Goal: Task Accomplishment & Management: Use online tool/utility

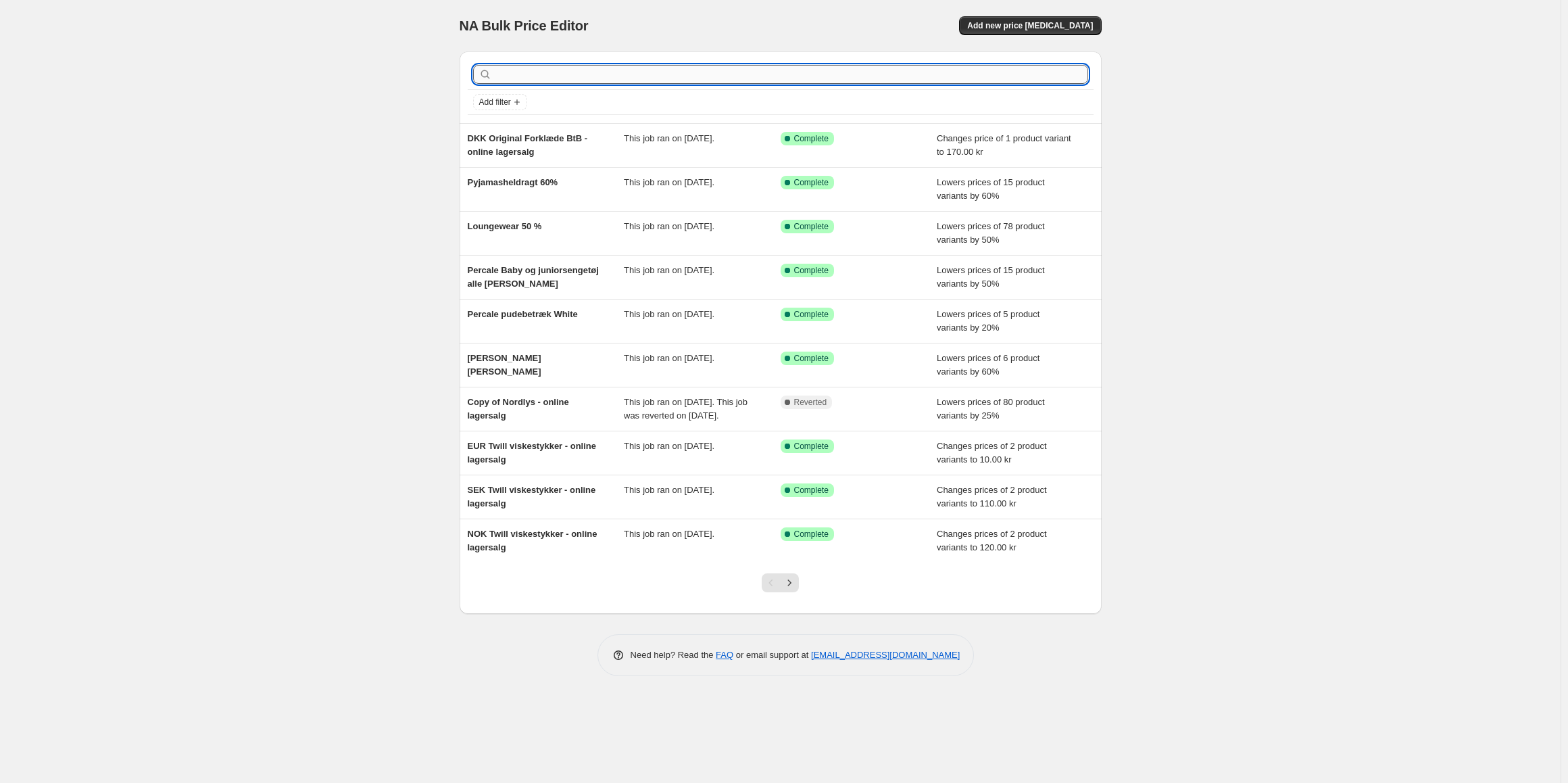
click at [790, 66] on input "text" at bounding box center [791, 74] width 593 height 19
type input "percale lagn"
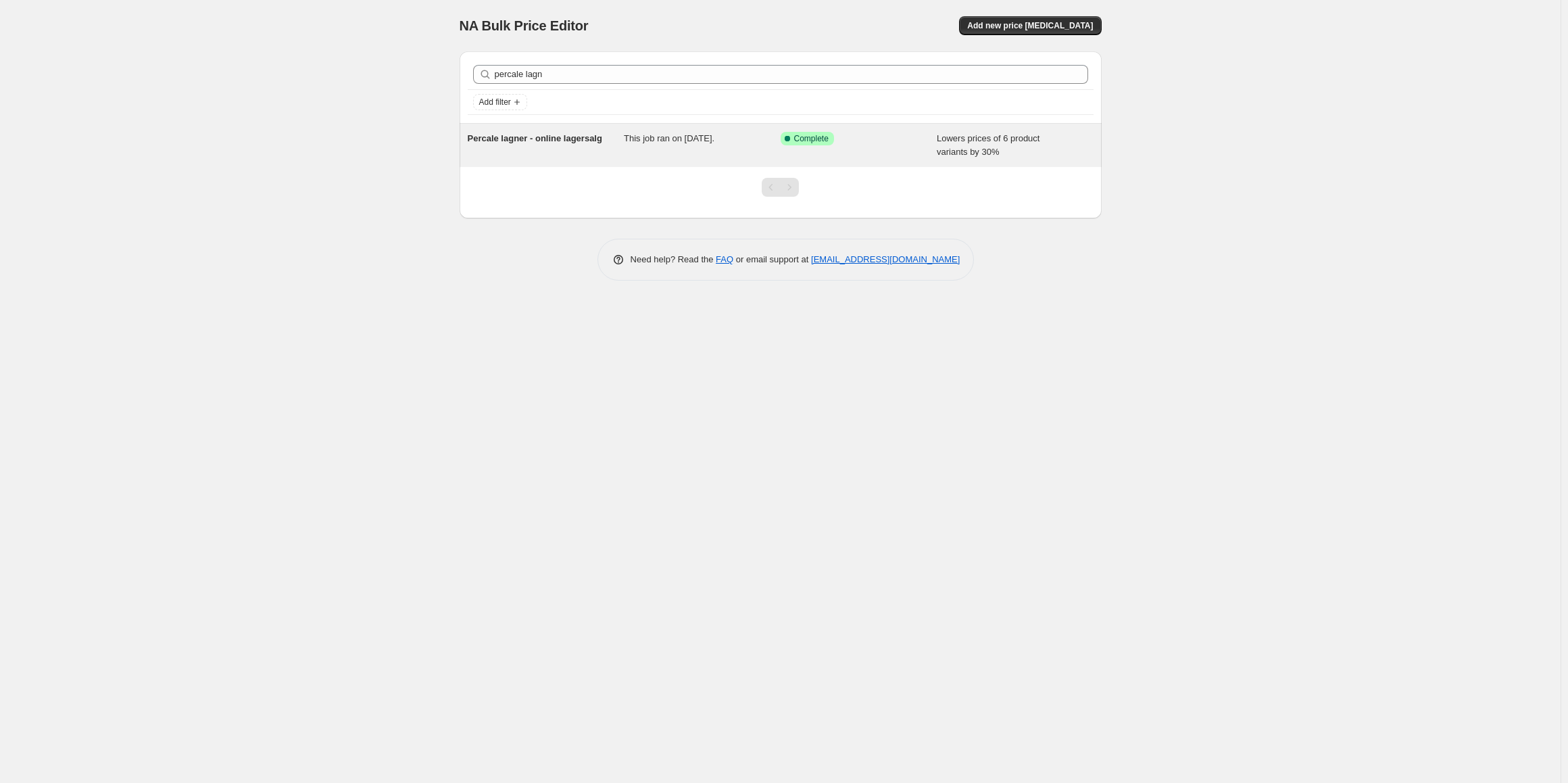
click at [614, 154] on div "Percale lagner - online lagersalg" at bounding box center [546, 145] width 157 height 27
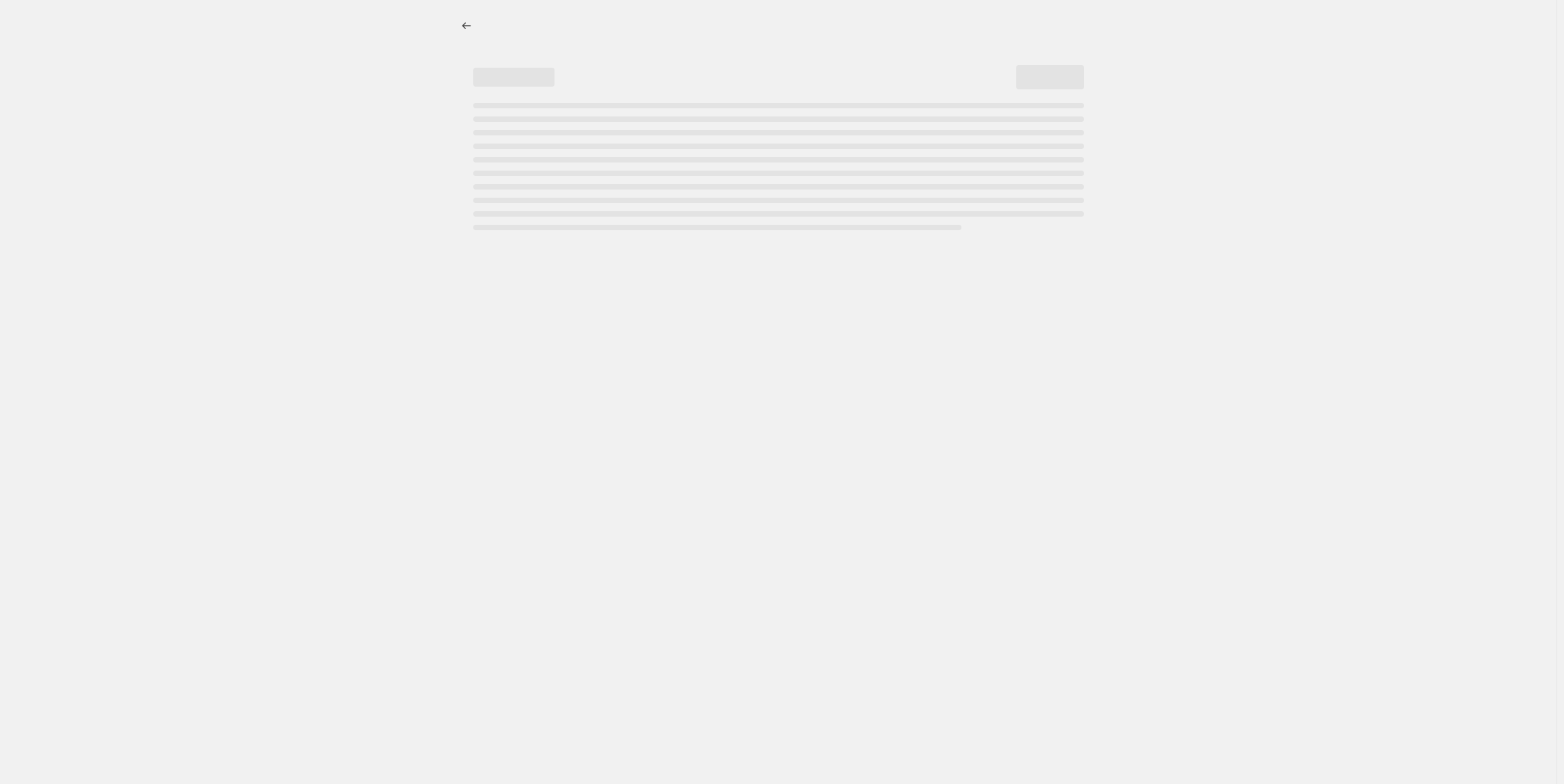
select select "percentage"
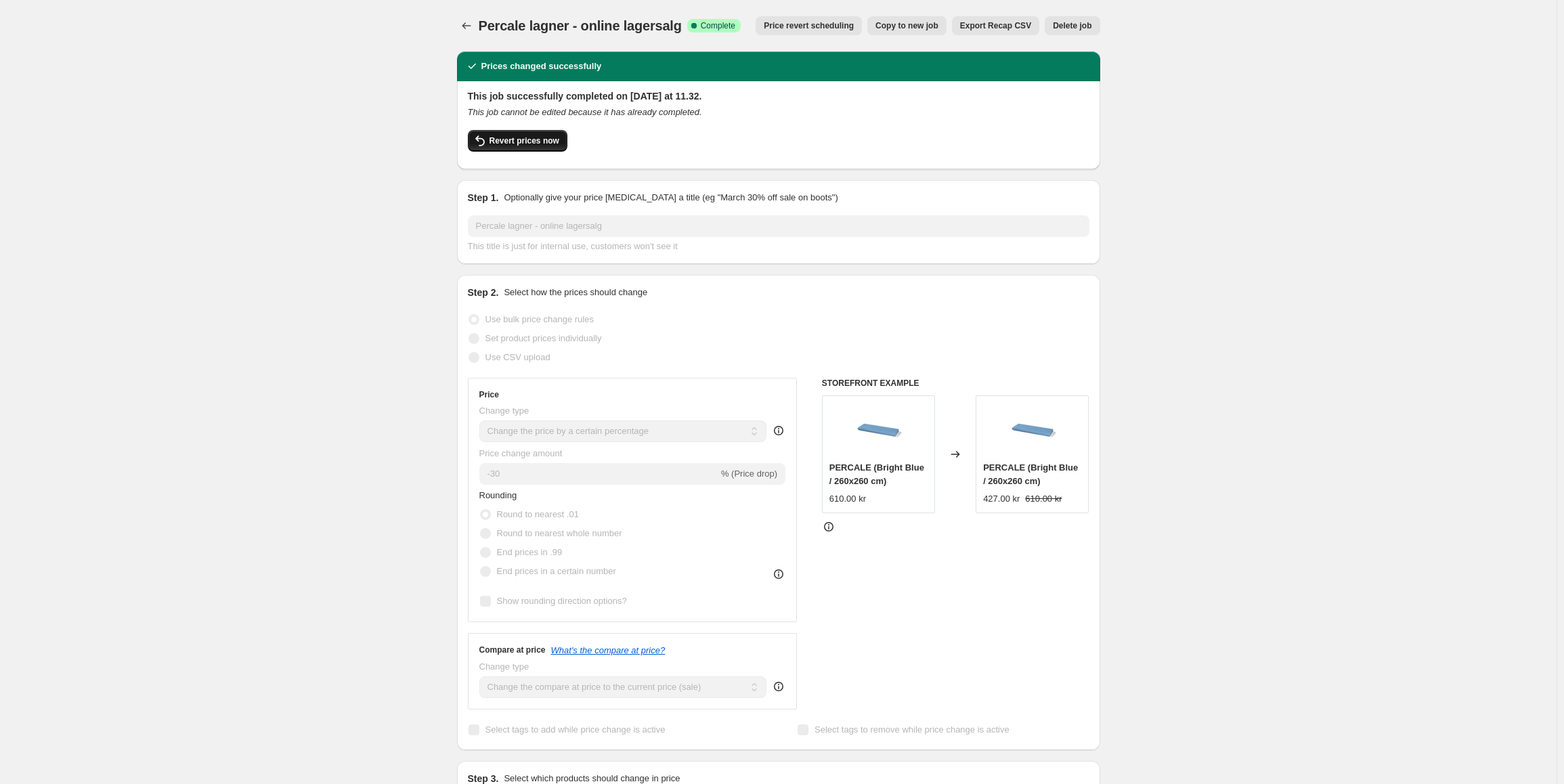
click at [515, 134] on button "Revert prices now" at bounding box center [517, 141] width 99 height 21
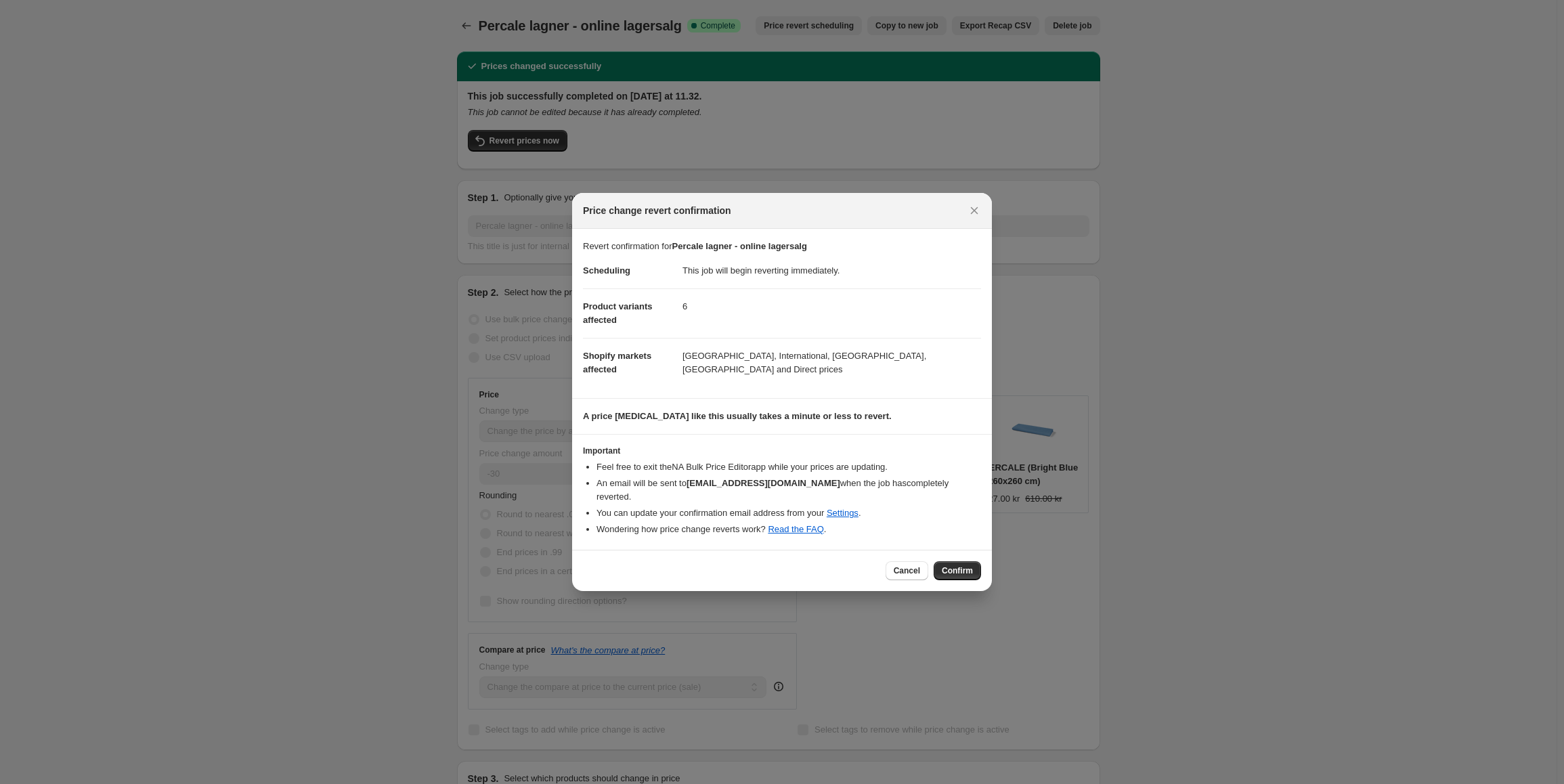
click at [942, 573] on button "Confirm" at bounding box center [957, 570] width 48 height 19
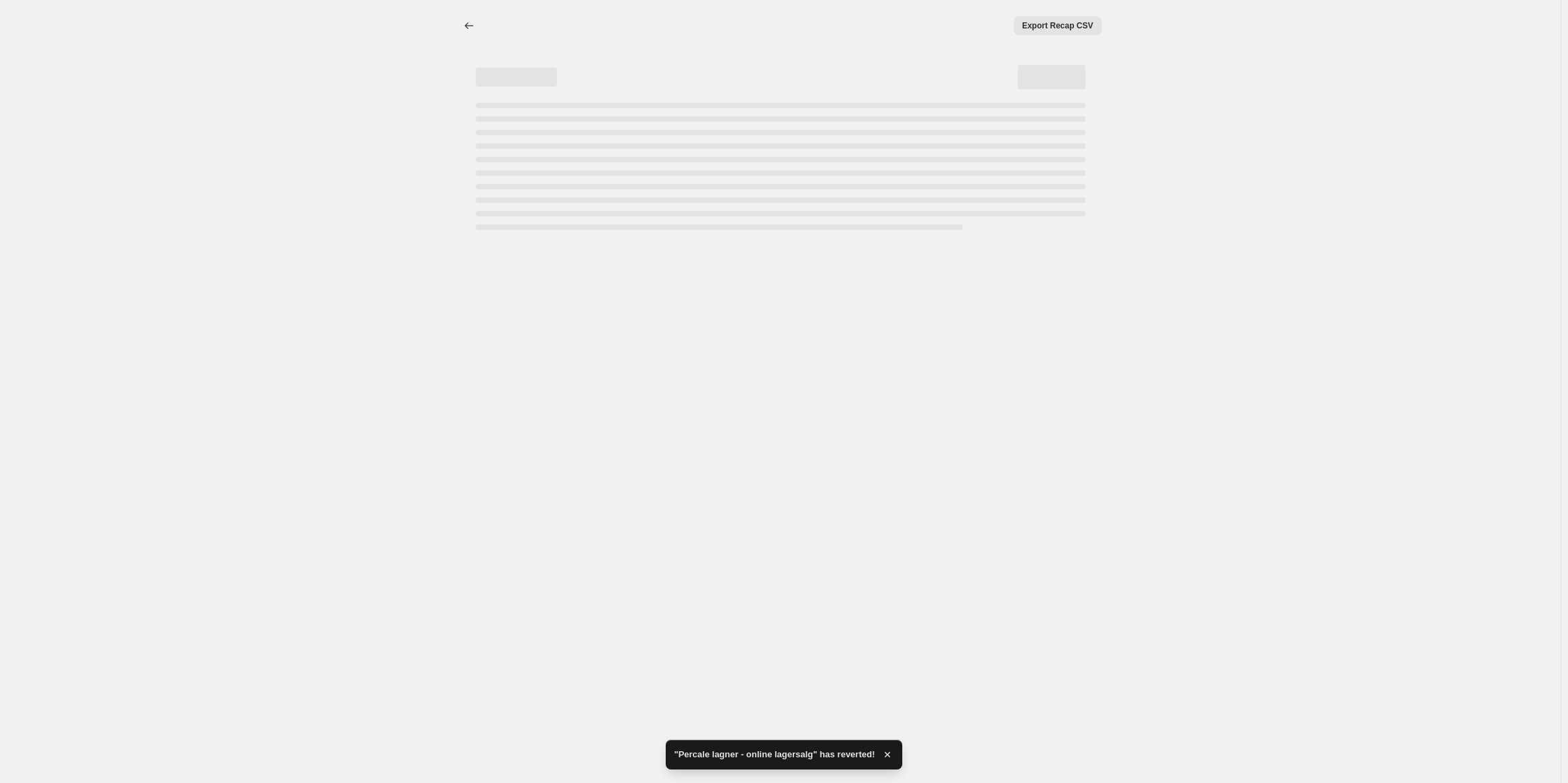
select select "percentage"
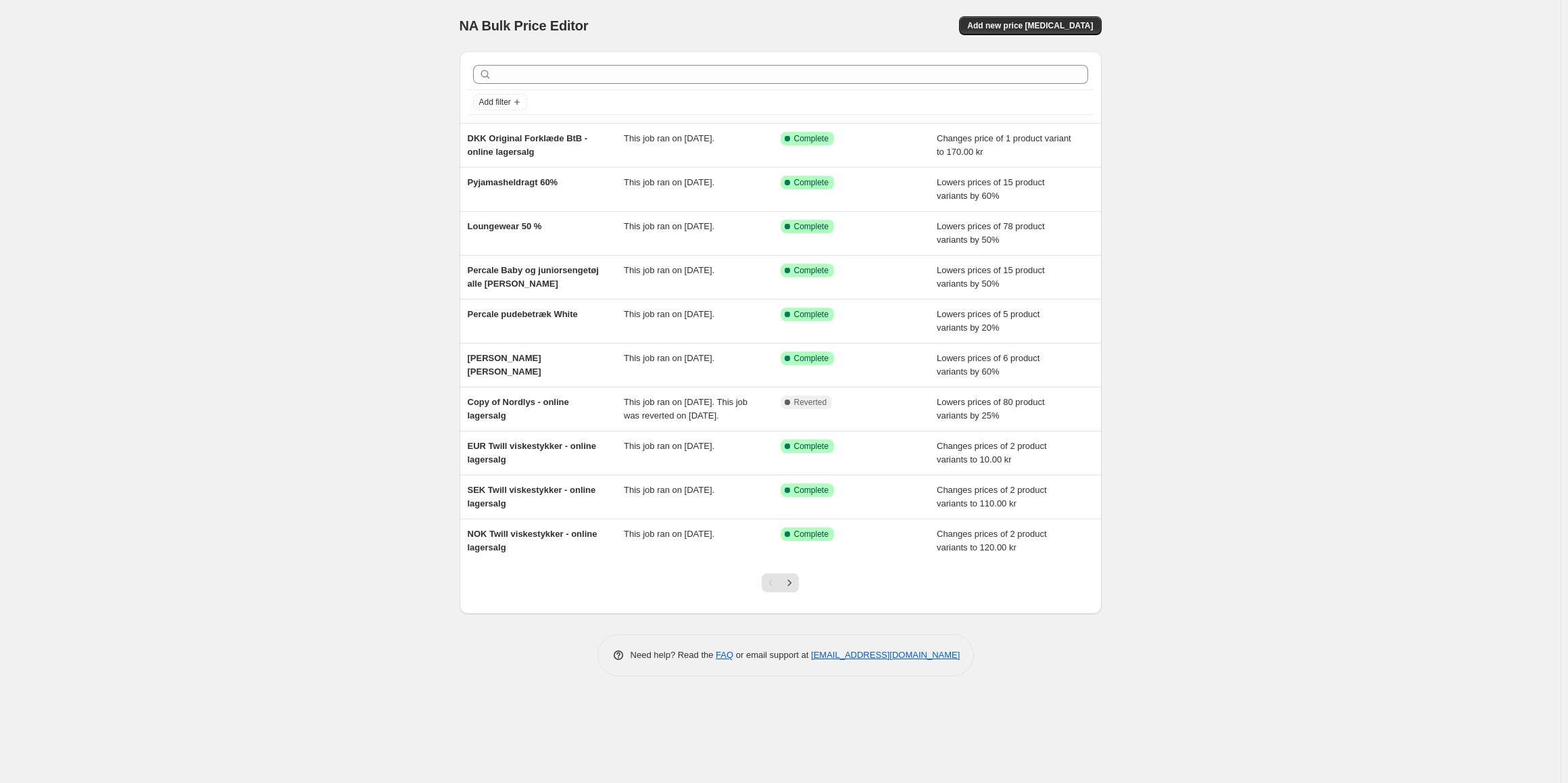
drag, startPoint x: 1031, startPoint y: 38, endPoint x: 1035, endPoint y: 29, distance: 9.8
click at [1032, 36] on div "NA Bulk Price Editor. This page is ready NA Bulk Price Editor Add new price cha…" at bounding box center [780, 25] width 642 height 52
click at [1036, 27] on span "Add new price [MEDICAL_DATA]" at bounding box center [1030, 25] width 126 height 11
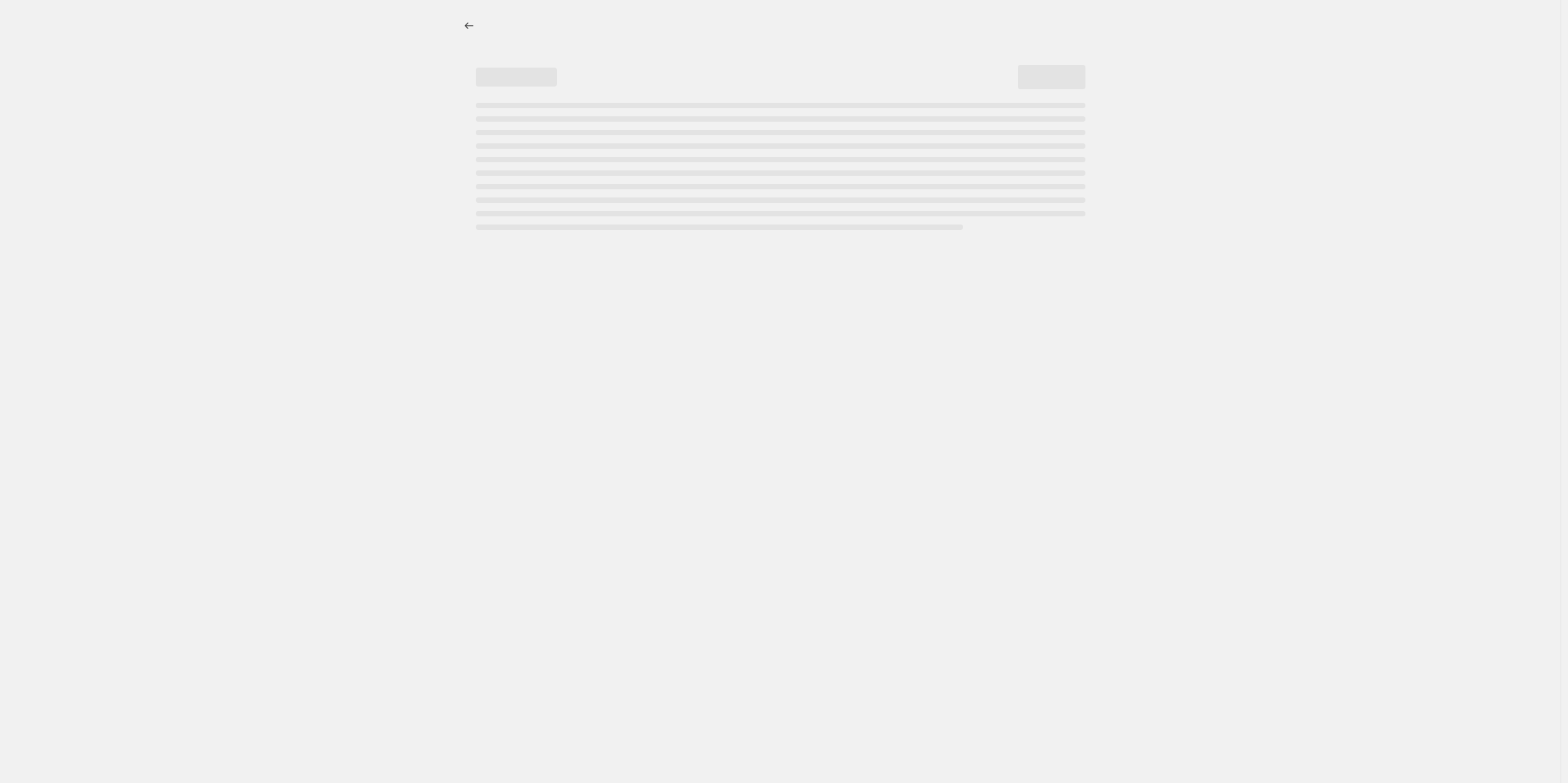
select select "percentage"
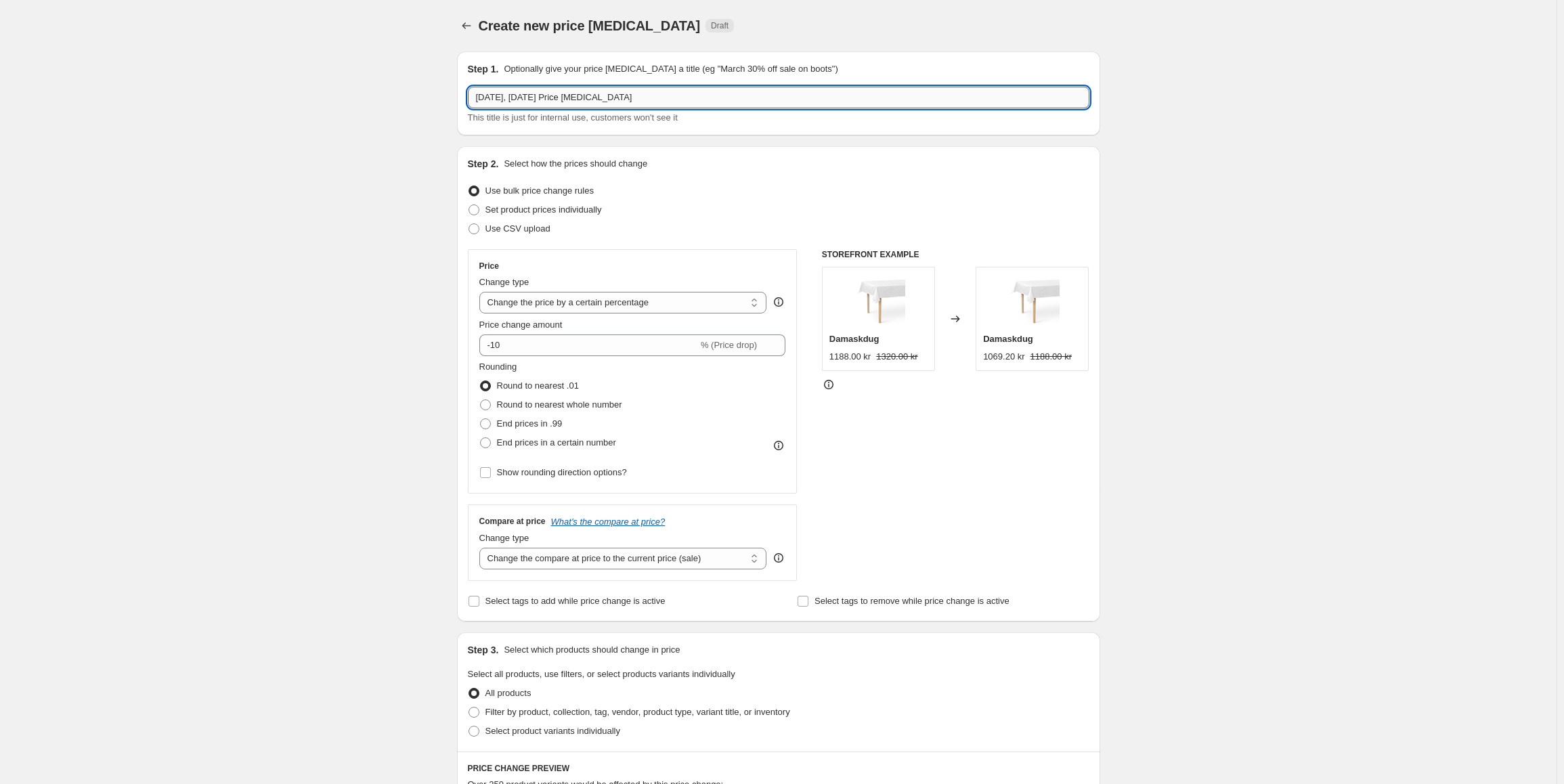
click at [567, 97] on input "9. sep. 2025, 13.09.13 Price change job" at bounding box center [778, 97] width 621 height 21
click at [477, 99] on input "Solid Badelagner" at bounding box center [778, 97] width 621 height 21
type input "DKK Solid Badelagner"
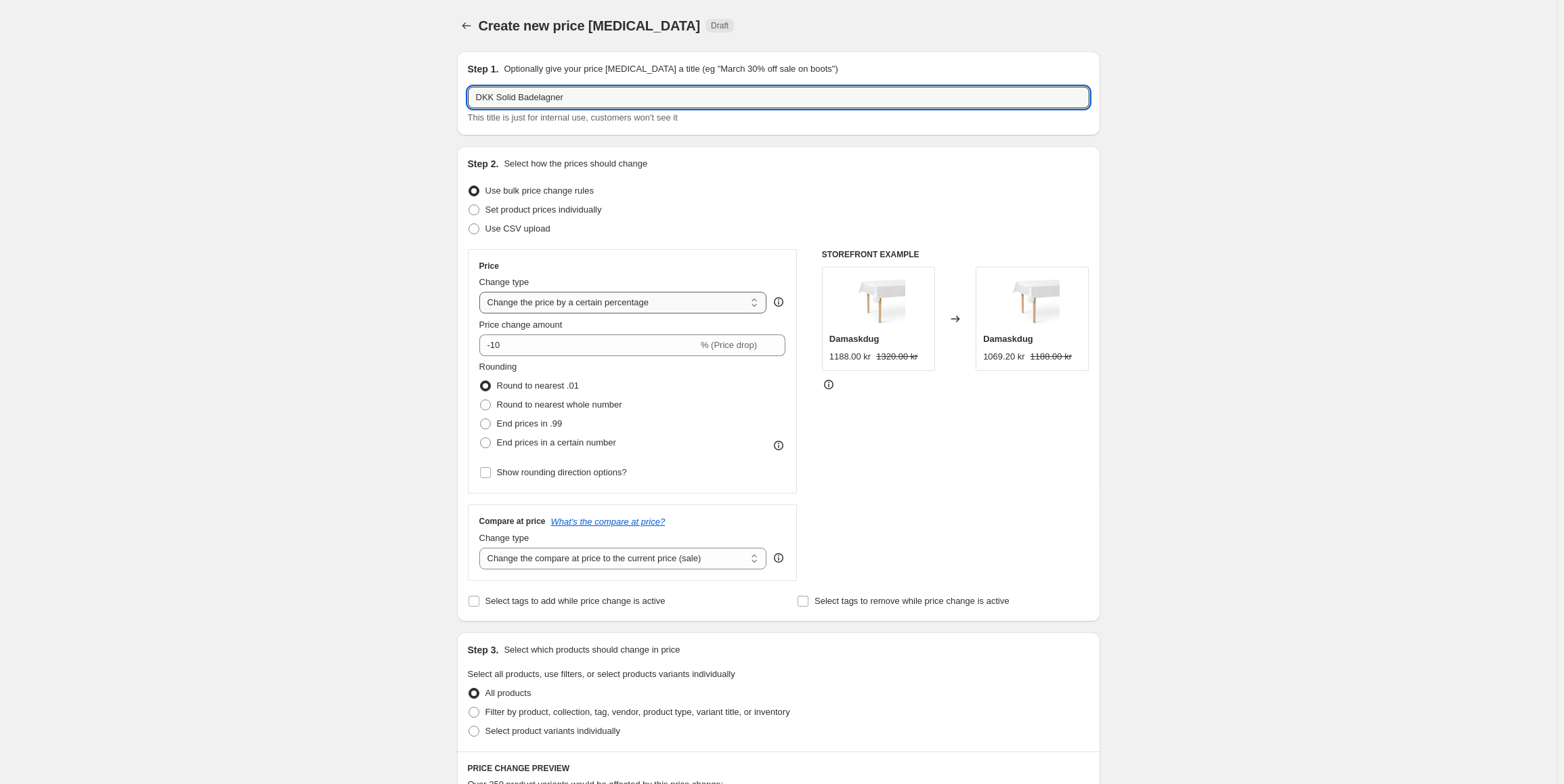
click at [600, 314] on select "Change the price to a certain amount Change the price by a certain amount Chang…" at bounding box center [623, 302] width 288 height 21
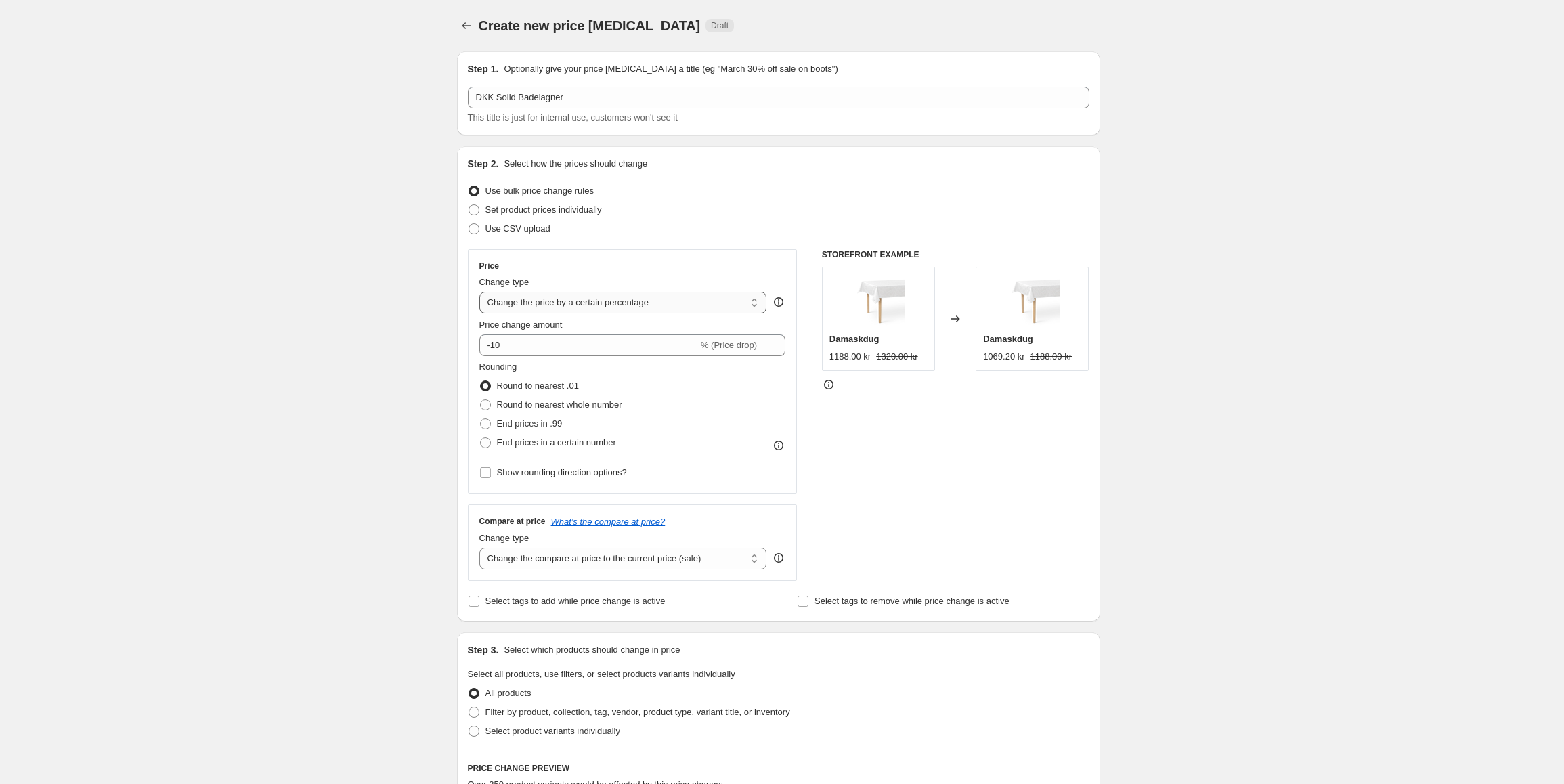
select select "to"
click at [482, 292] on select "Change the price to a certain amount Change the price by a certain amount Chang…" at bounding box center [623, 302] width 288 height 21
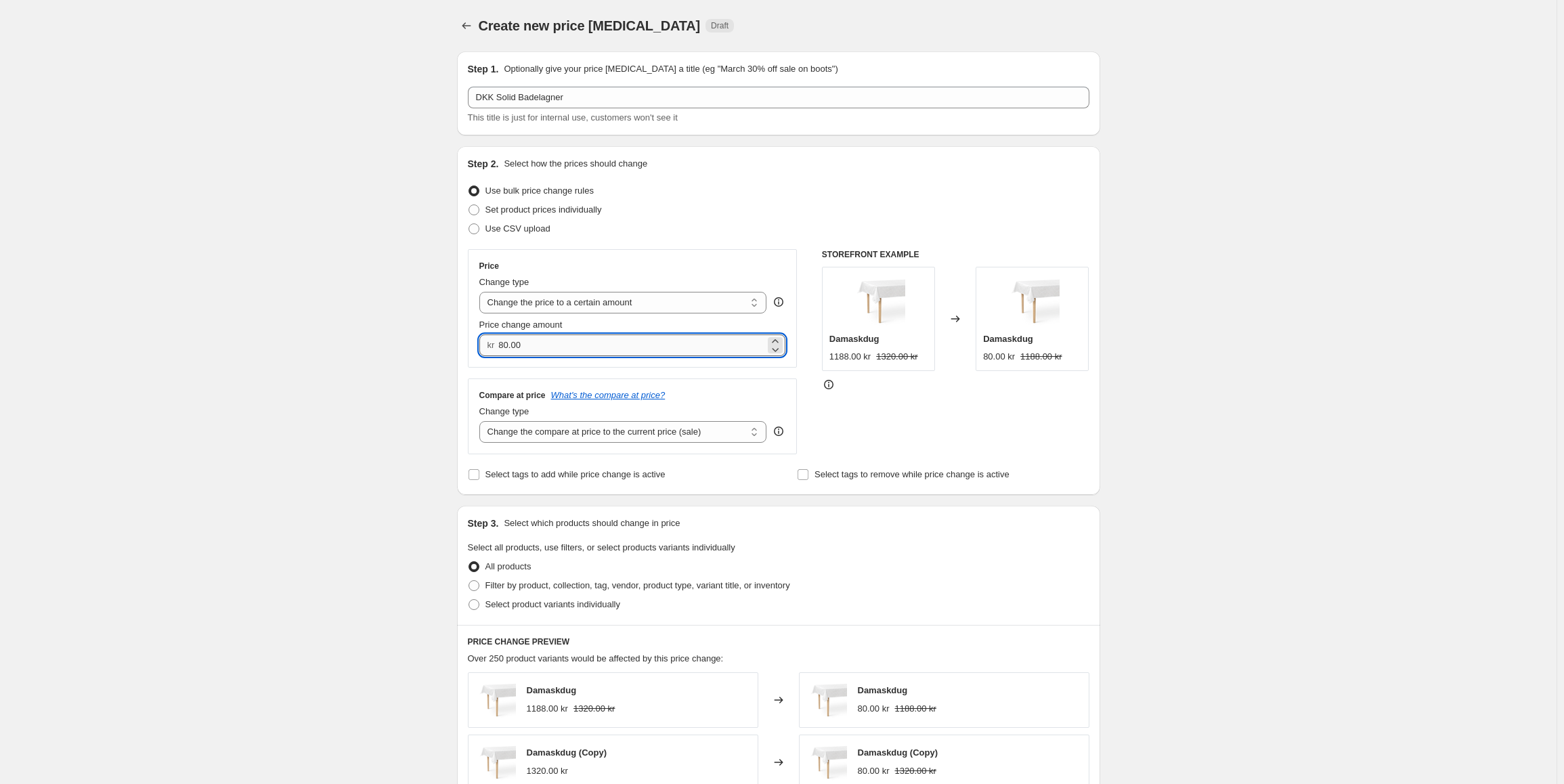
click at [515, 347] on input "80.00" at bounding box center [632, 345] width 267 height 21
click at [515, 342] on input "80.00" at bounding box center [632, 345] width 267 height 21
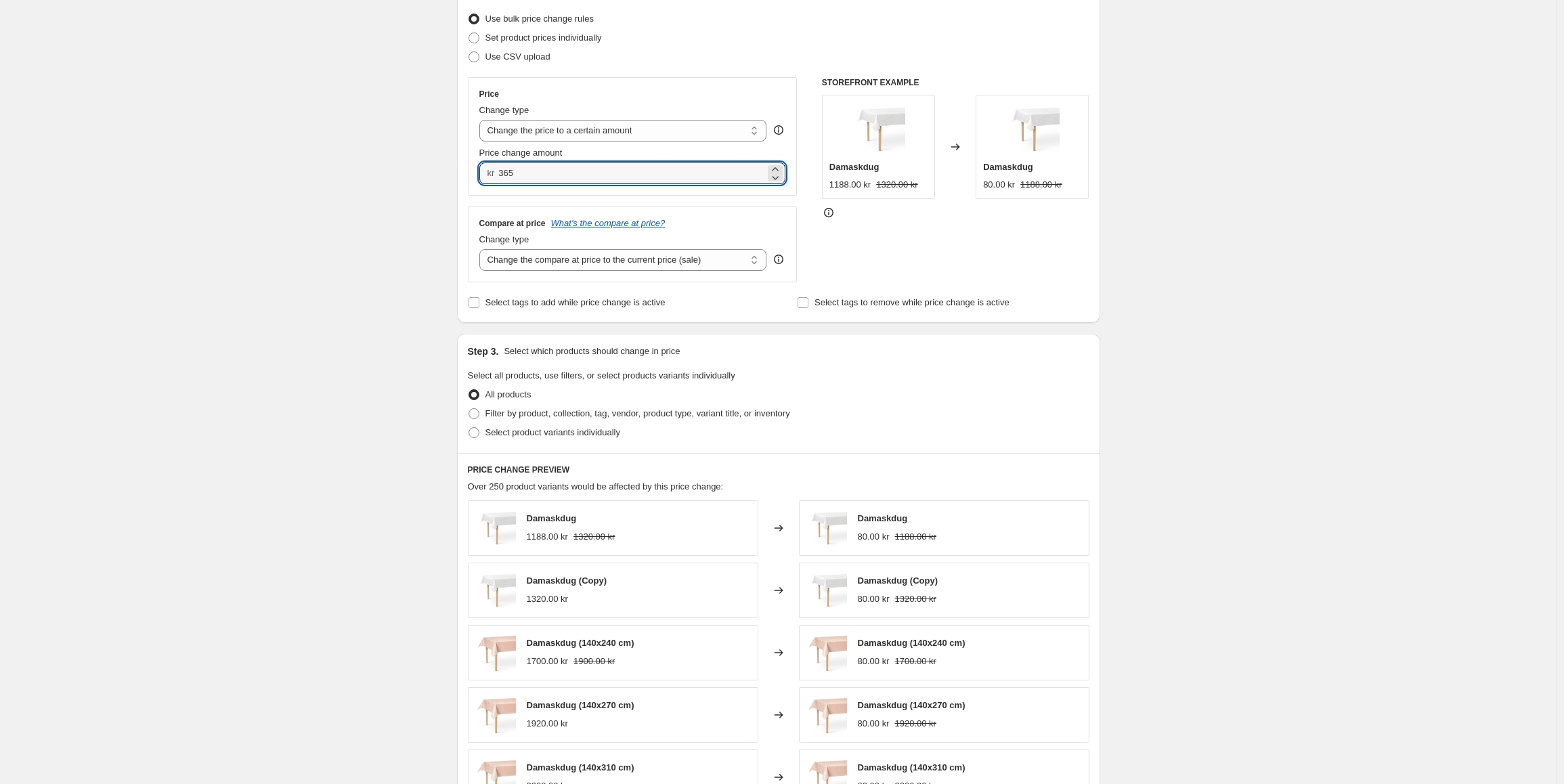
scroll to position [203, 0]
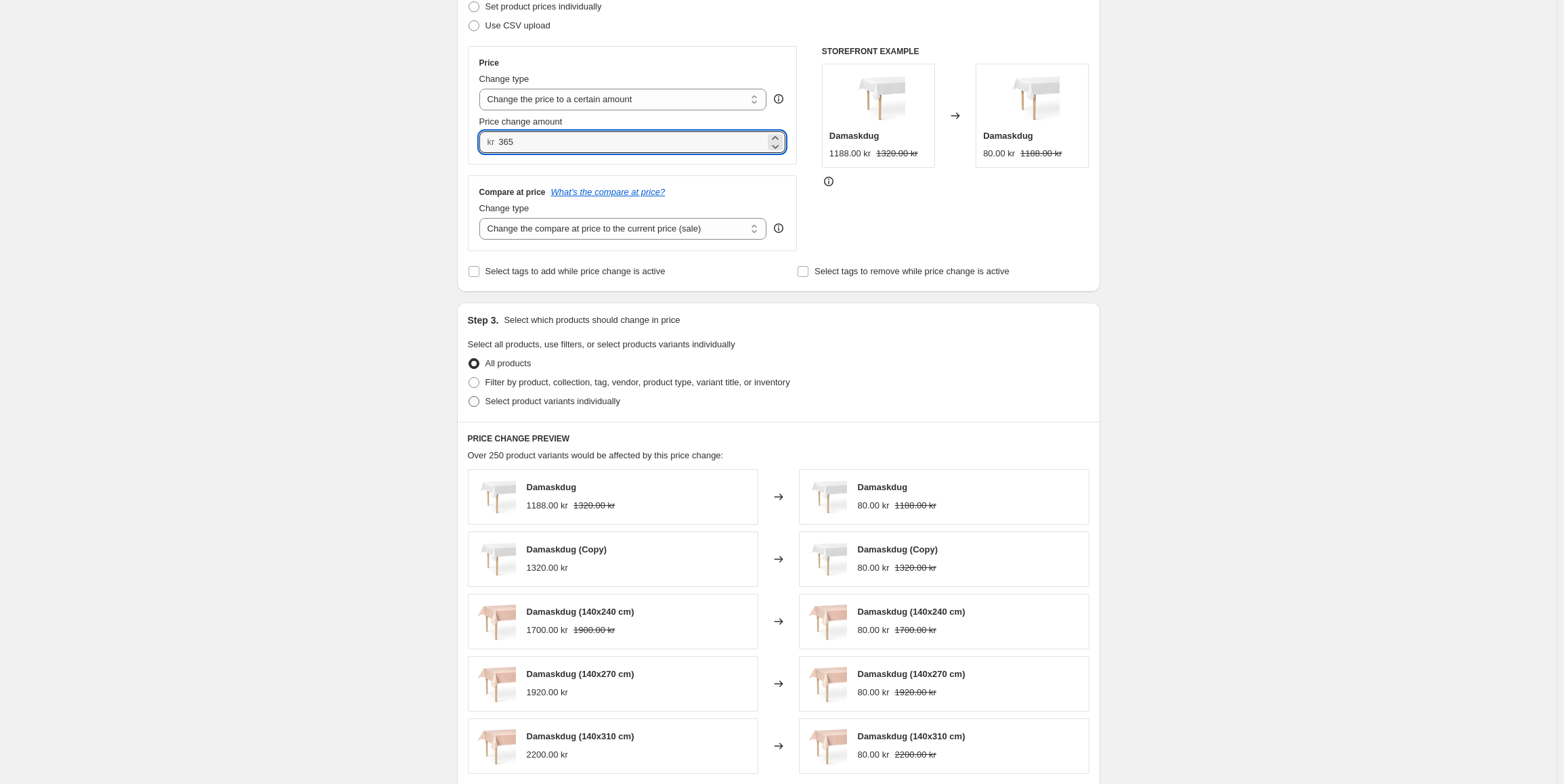
type input "365.00"
click at [517, 403] on span "Select product variants individually" at bounding box center [552, 401] width 134 height 10
click at [469, 397] on input "Select product variants individually" at bounding box center [469, 396] width 1 height 1
radio input "true"
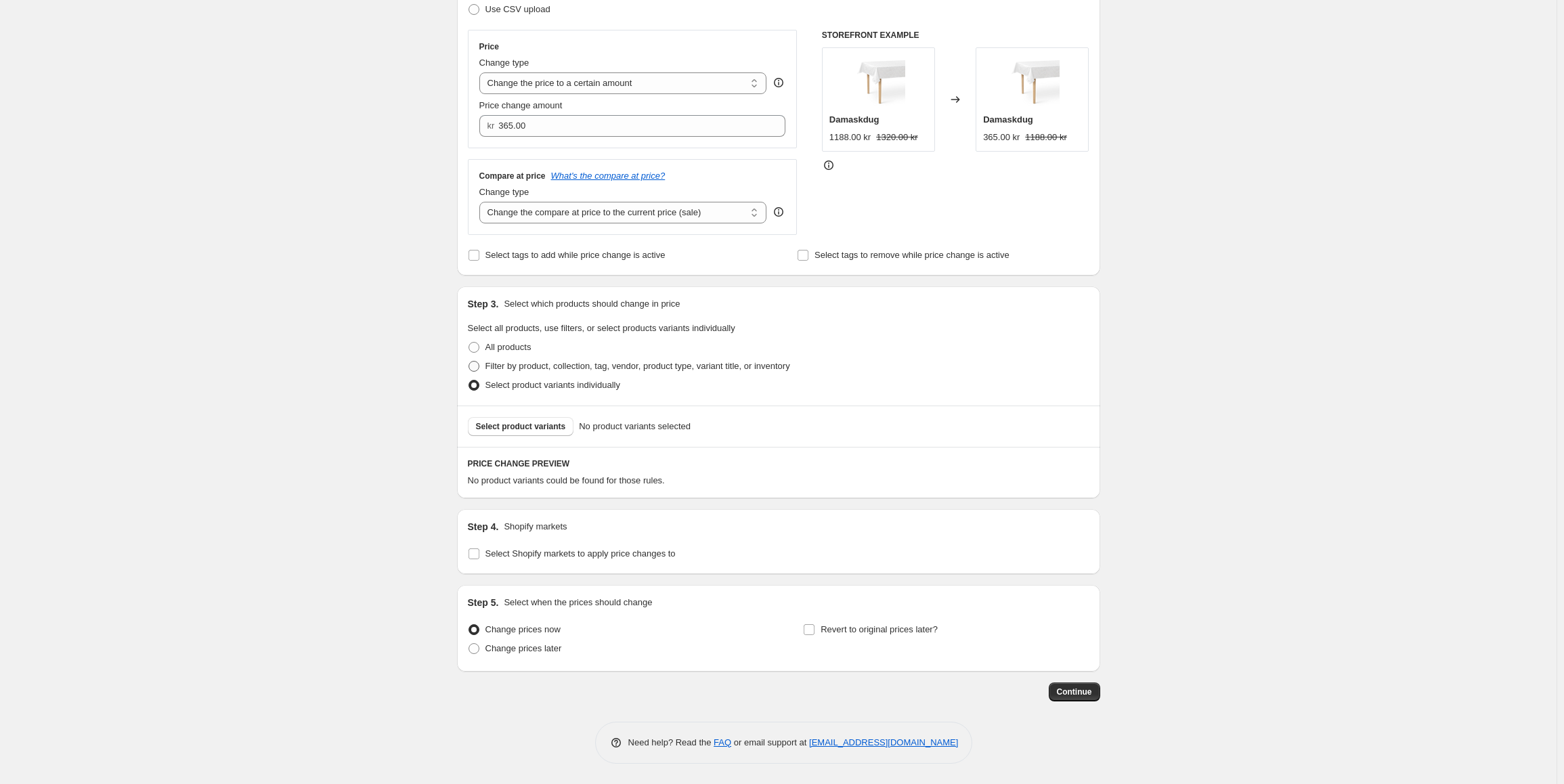
scroll to position [220, 0]
click at [493, 429] on span "Select product variants" at bounding box center [521, 426] width 90 height 11
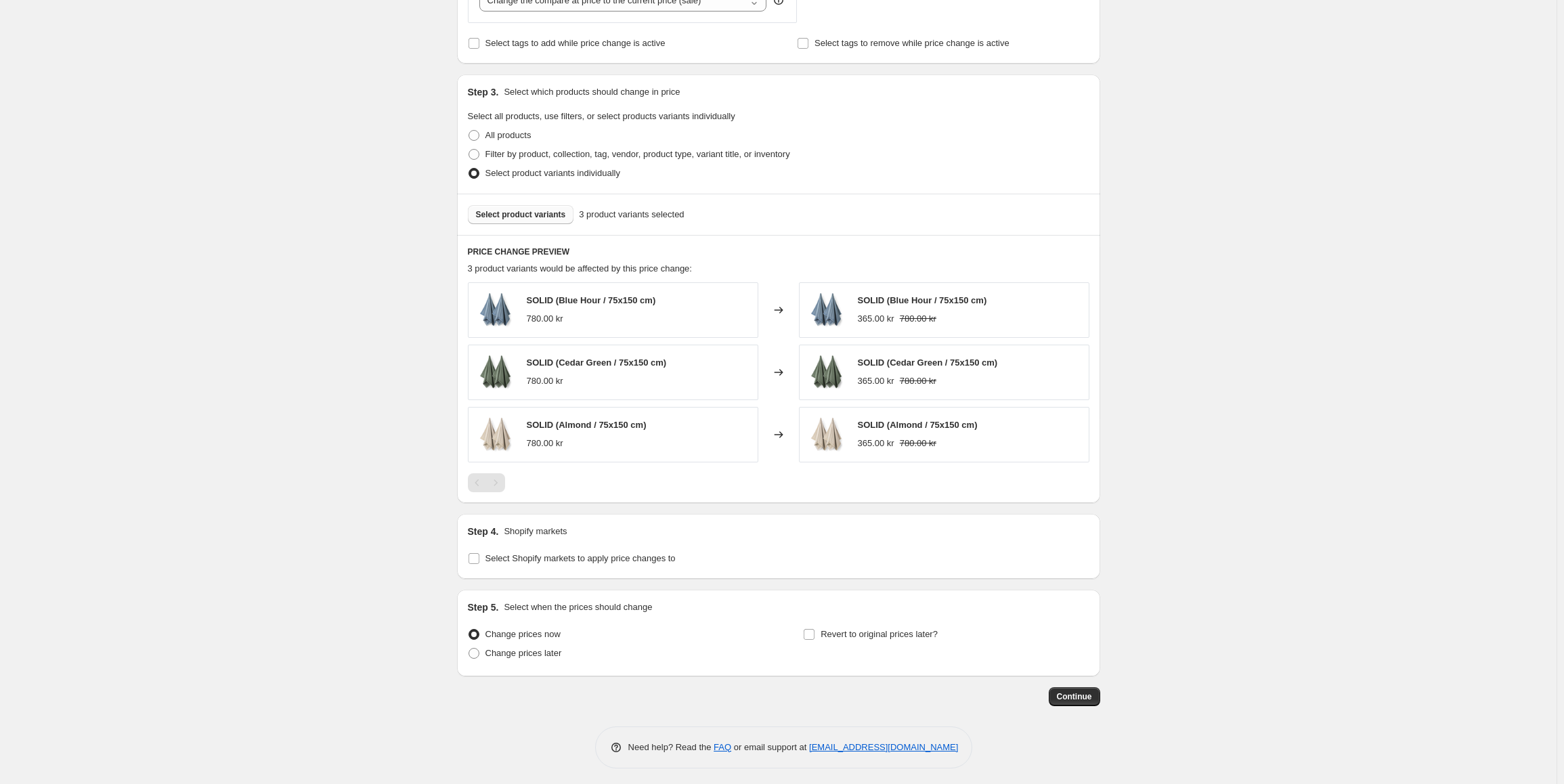
scroll to position [437, 0]
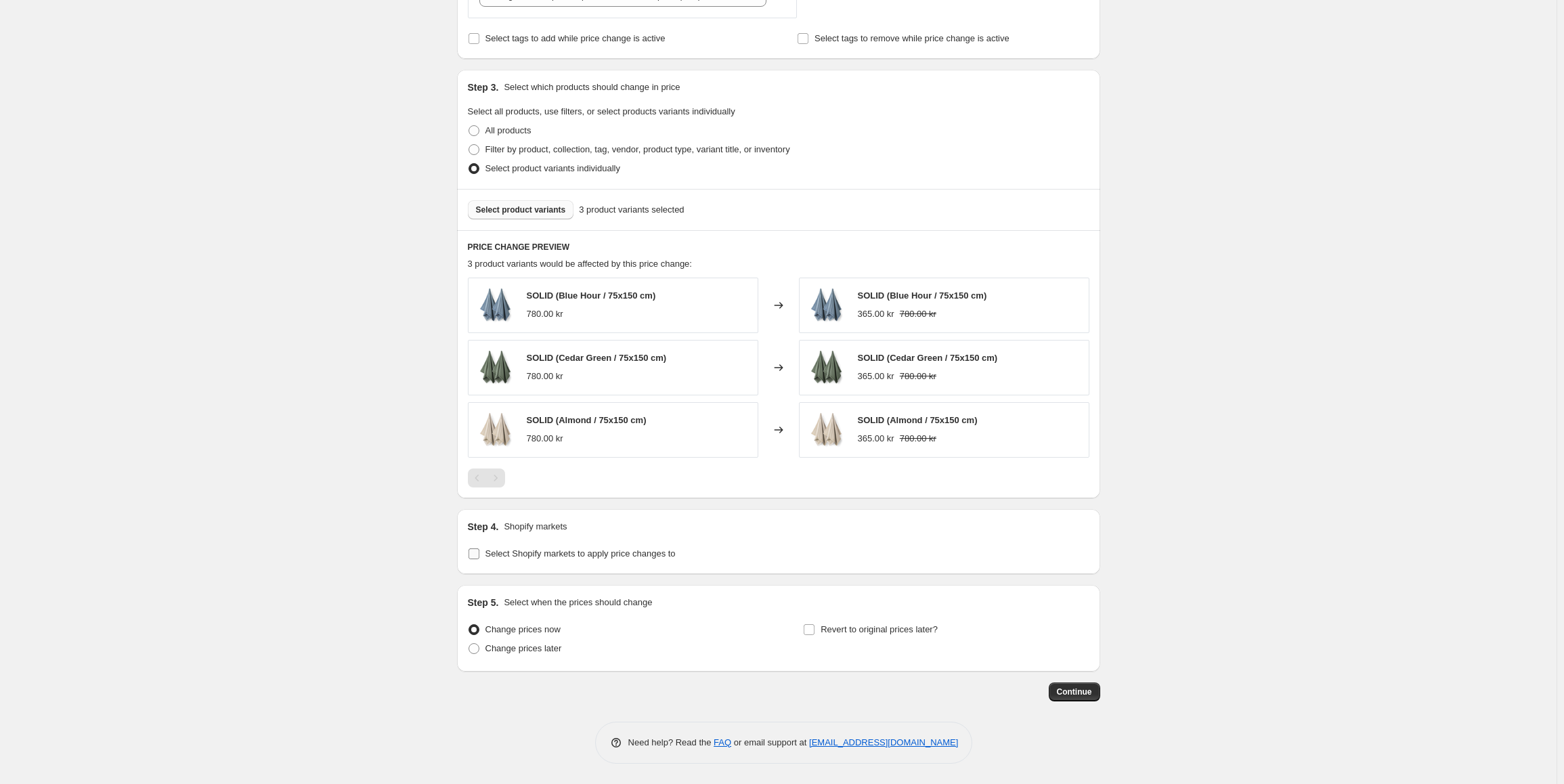
click at [513, 545] on label "Select Shopify markets to apply price changes to" at bounding box center [572, 553] width 208 height 19
click at [479, 548] on input "Select Shopify markets to apply price changes to" at bounding box center [474, 553] width 11 height 11
checkbox input "true"
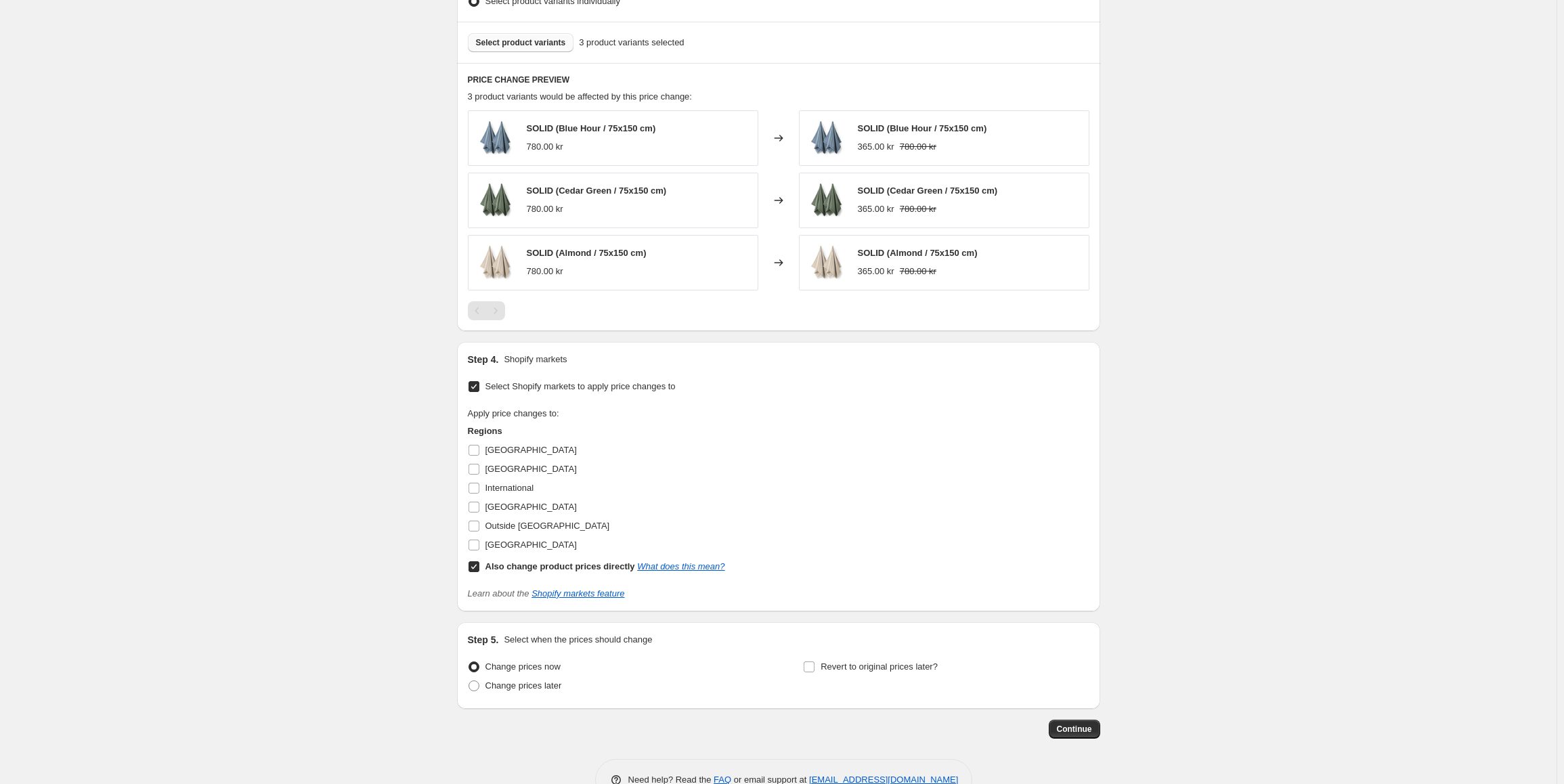
scroll to position [641, 0]
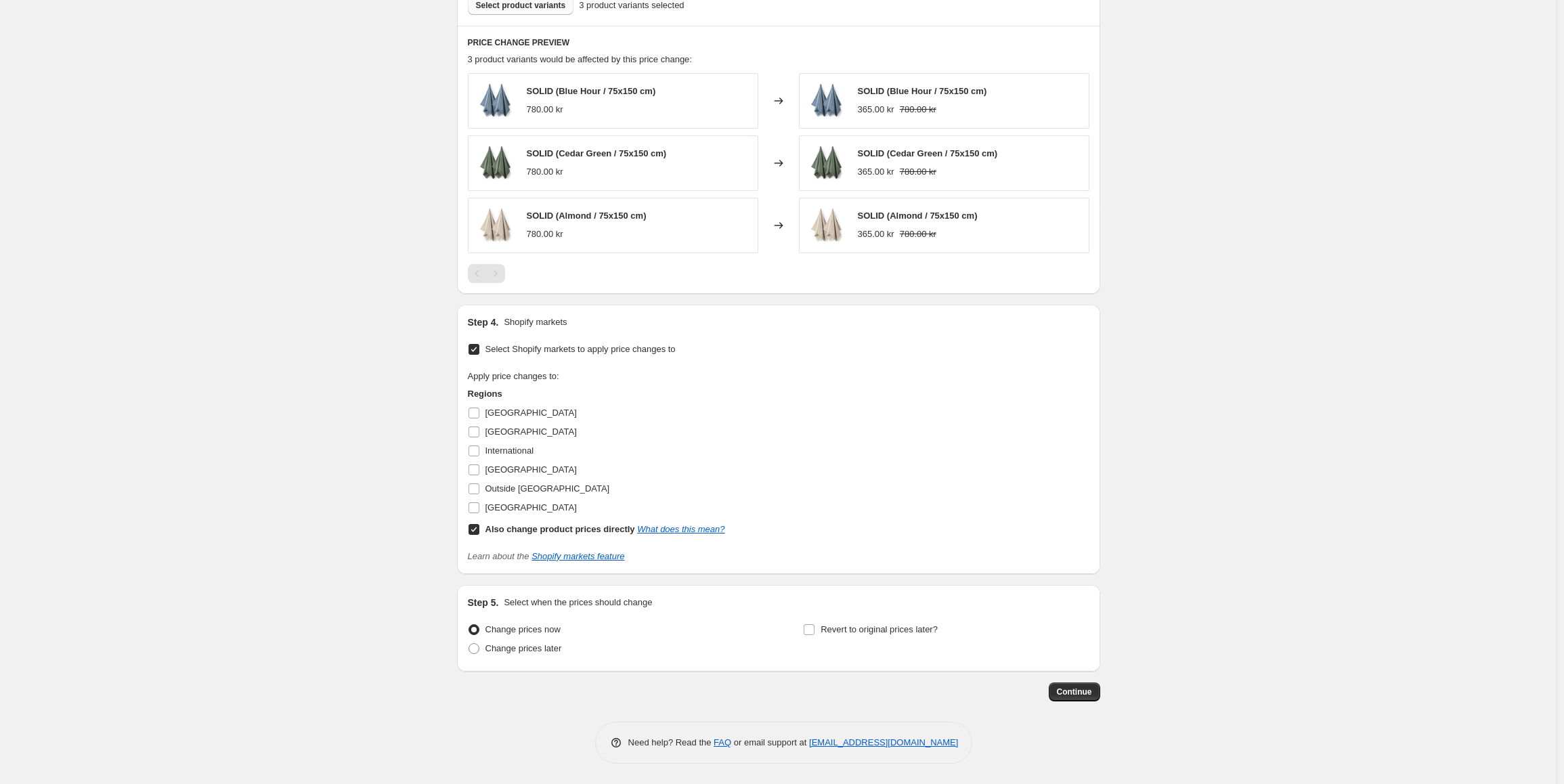
drag, startPoint x: 475, startPoint y: 531, endPoint x: 714, endPoint y: 473, distance: 245.9
click at [711, 474] on div "Regions Denmark Germany International Norway Outside EU Sweden Also change prod…" at bounding box center [596, 463] width 257 height 152
click at [1089, 698] on button "Continue" at bounding box center [1074, 691] width 52 height 19
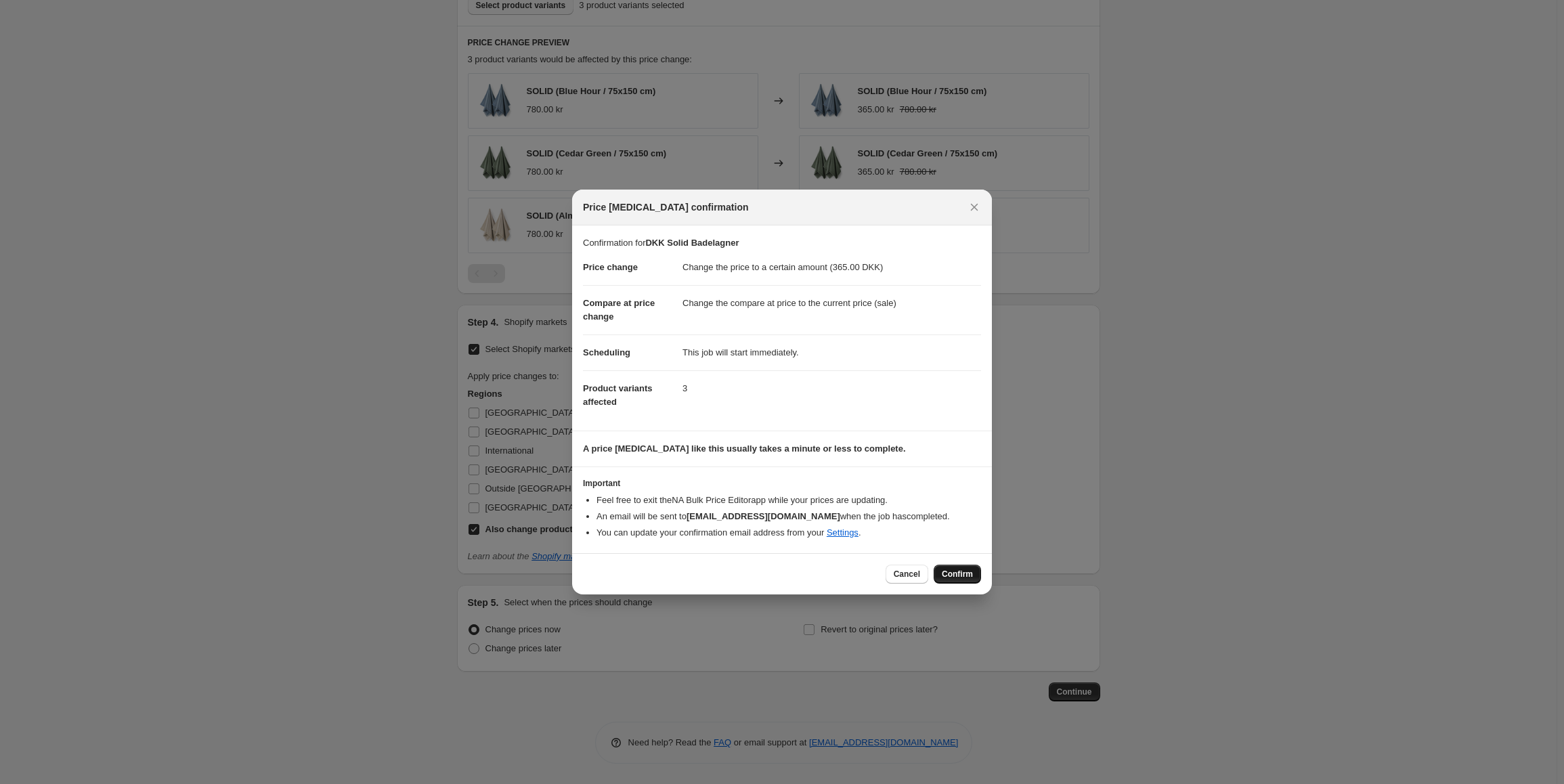
click at [961, 574] on span "Confirm" at bounding box center [957, 573] width 31 height 11
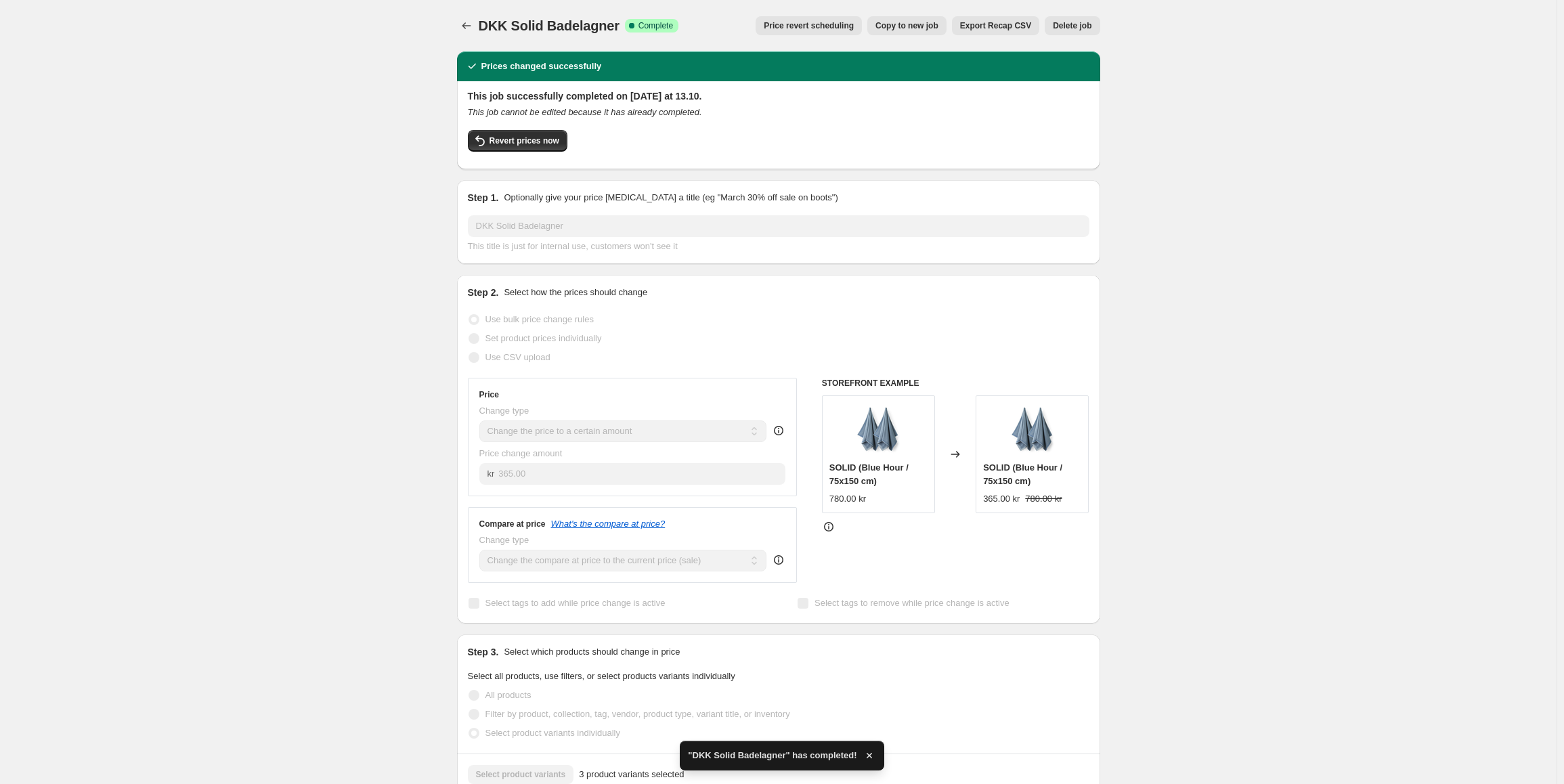
click at [923, 21] on span "Copy to new job" at bounding box center [906, 25] width 63 height 11
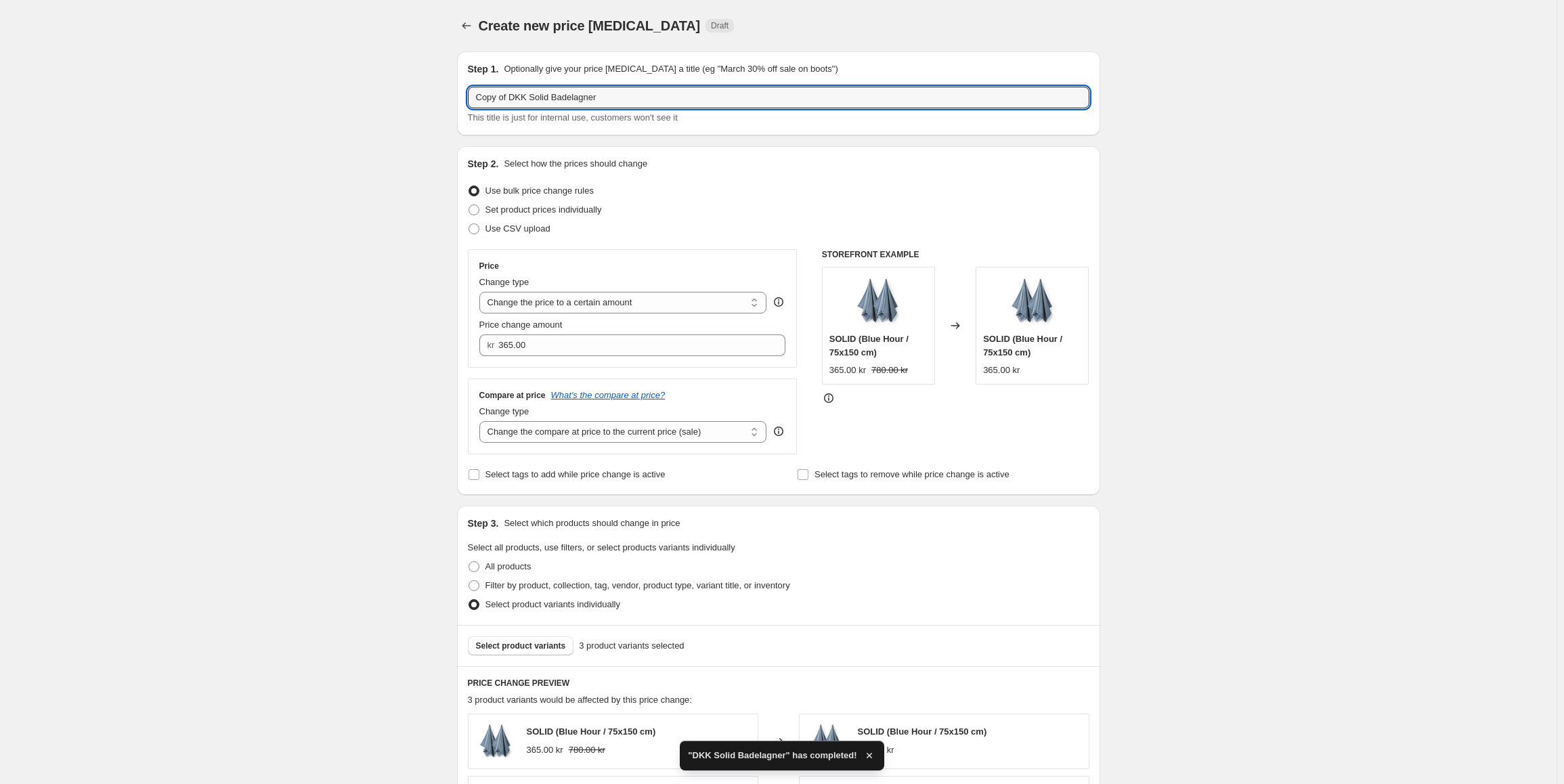
drag, startPoint x: 524, startPoint y: 94, endPoint x: 429, endPoint y: 90, distance: 95.1
click at [429, 90] on div "Create new price change job. This page is ready Create new price change job Dra…" at bounding box center [777, 712] width 1556 height 1424
type input "NOK Solid Badelagner"
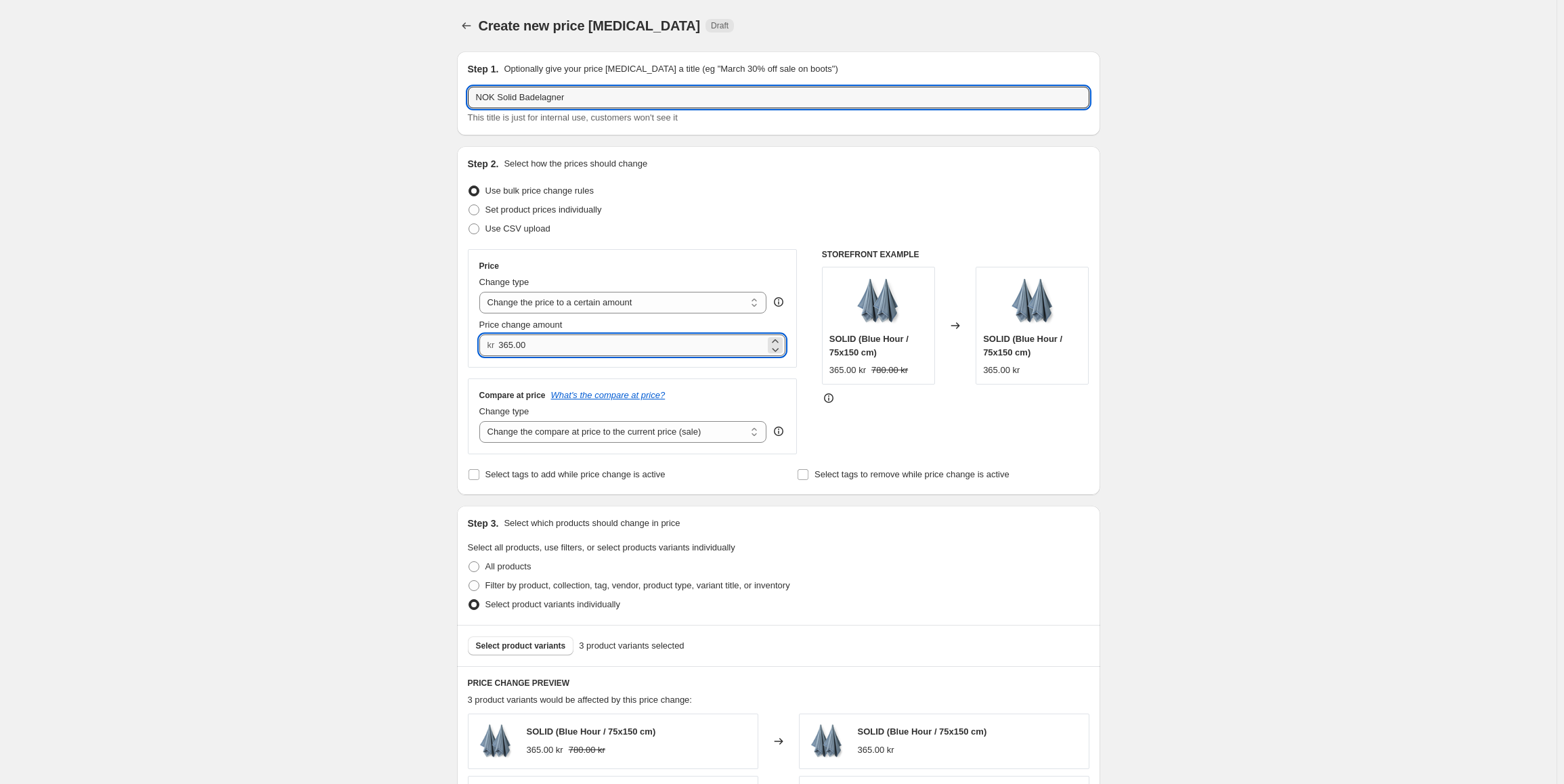
click at [628, 343] on input "365.00" at bounding box center [632, 345] width 267 height 21
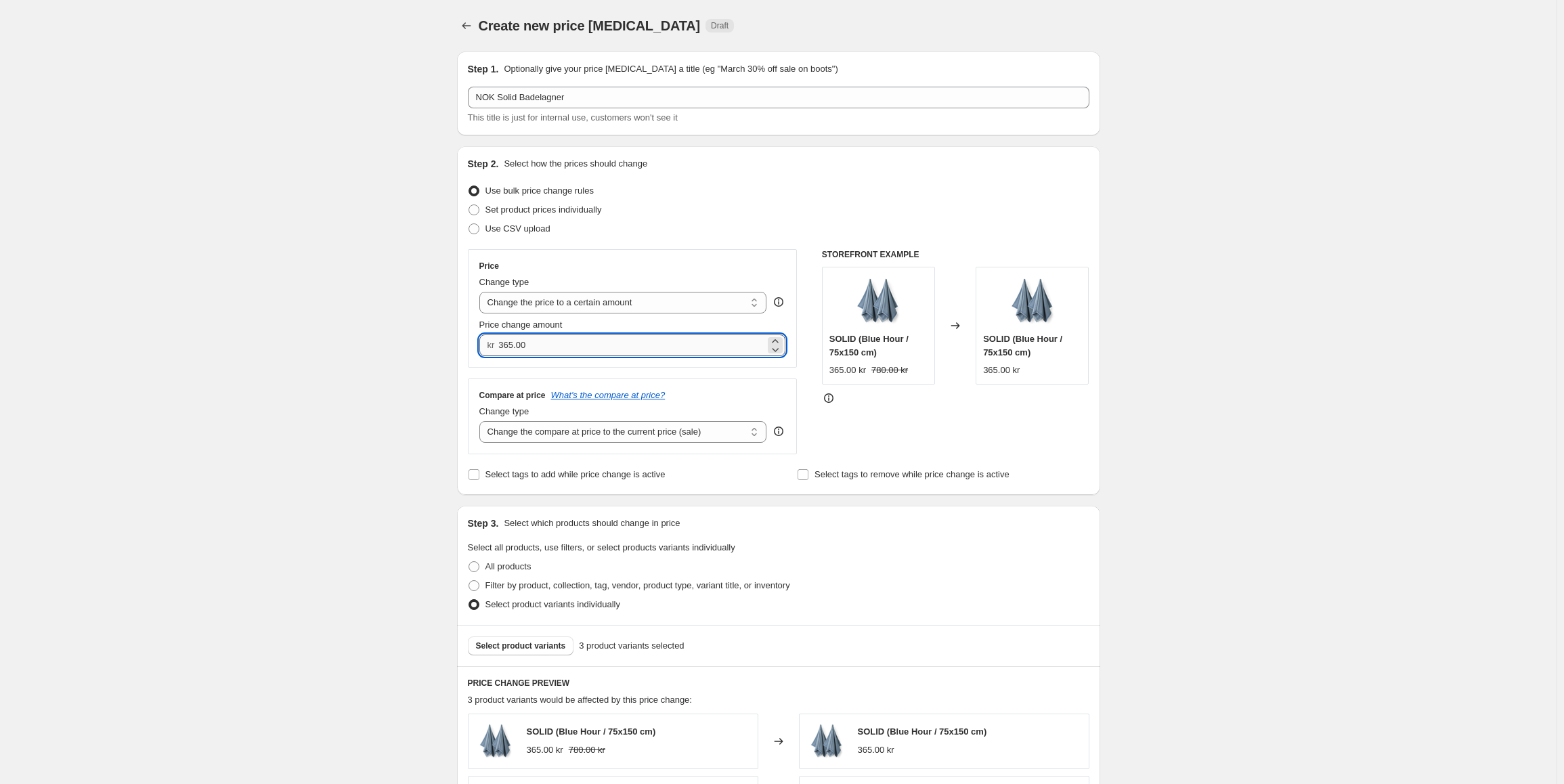
click at [628, 343] on input "365.00" at bounding box center [632, 345] width 267 height 21
click at [535, 343] on input "365.00" at bounding box center [632, 345] width 267 height 21
type input "575.00"
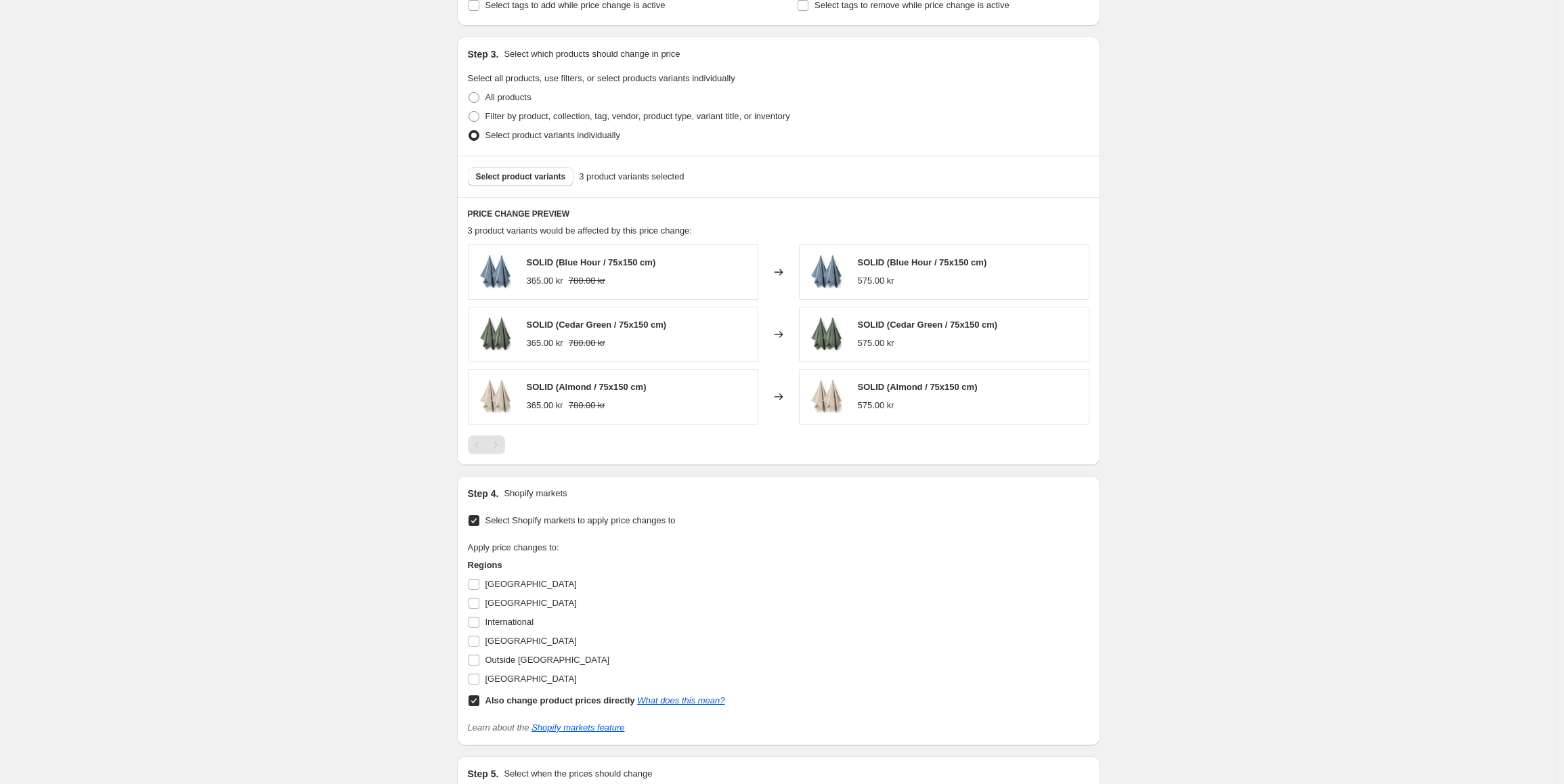
scroll to position [542, 0]
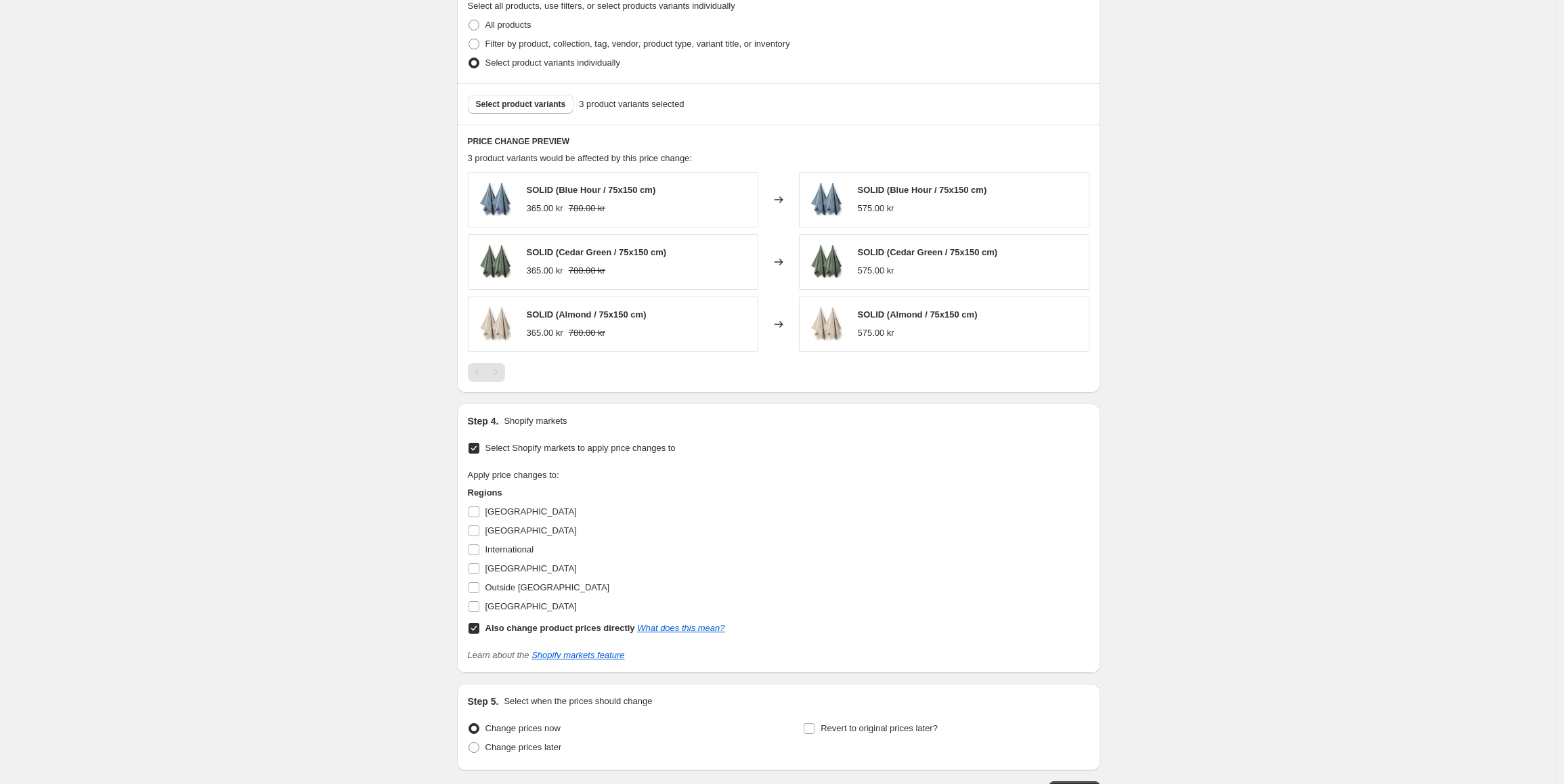
click at [474, 628] on input "Also change product prices directly What does this mean?" at bounding box center [474, 628] width 11 height 11
checkbox input "false"
click at [480, 571] on span at bounding box center [474, 569] width 12 height 12
click at [479, 571] on input "[GEOGRAPHIC_DATA]" at bounding box center [474, 568] width 11 height 11
checkbox input "true"
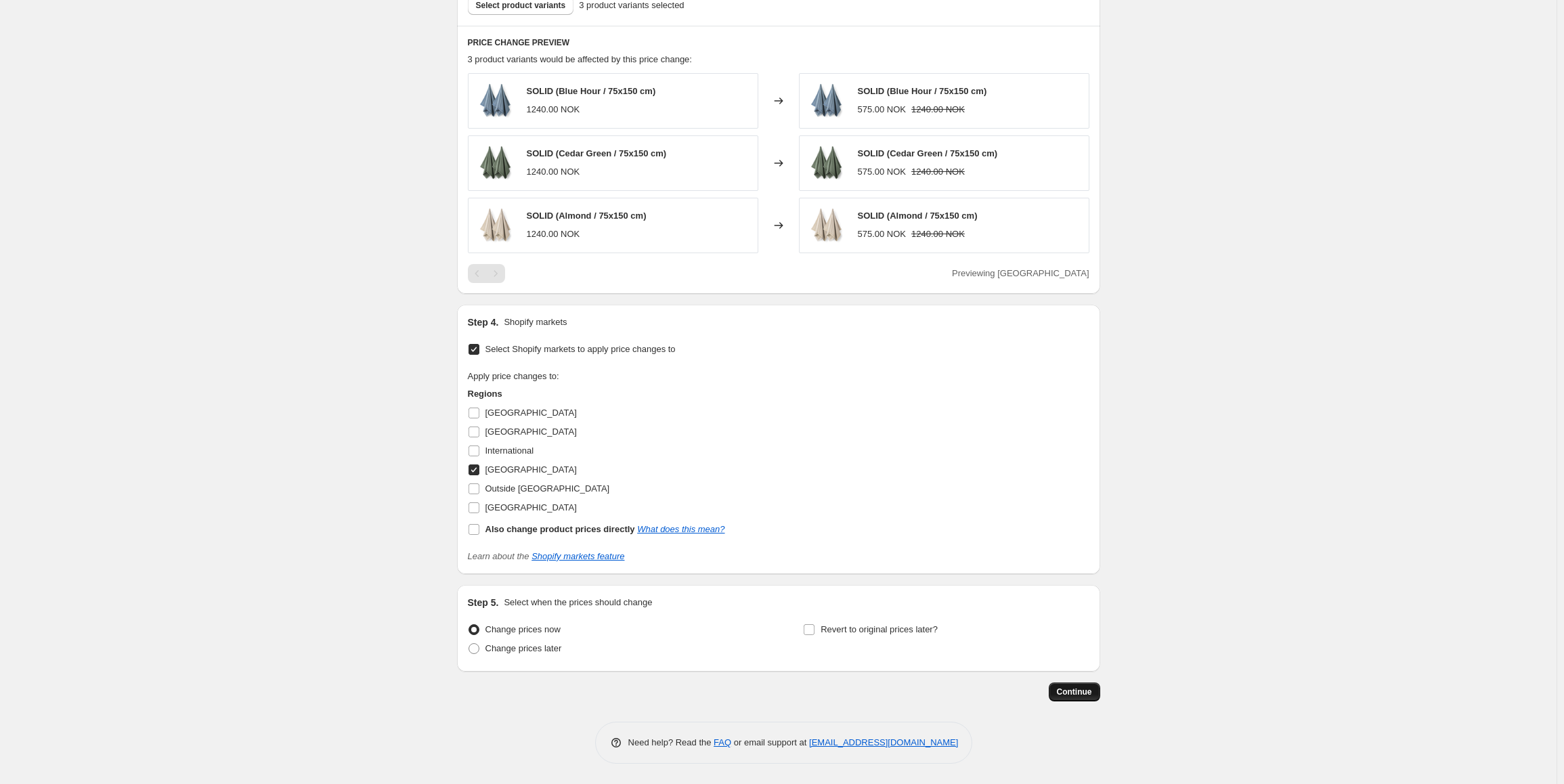
scroll to position [641, 0]
click at [1070, 689] on span "Continue" at bounding box center [1074, 691] width 35 height 11
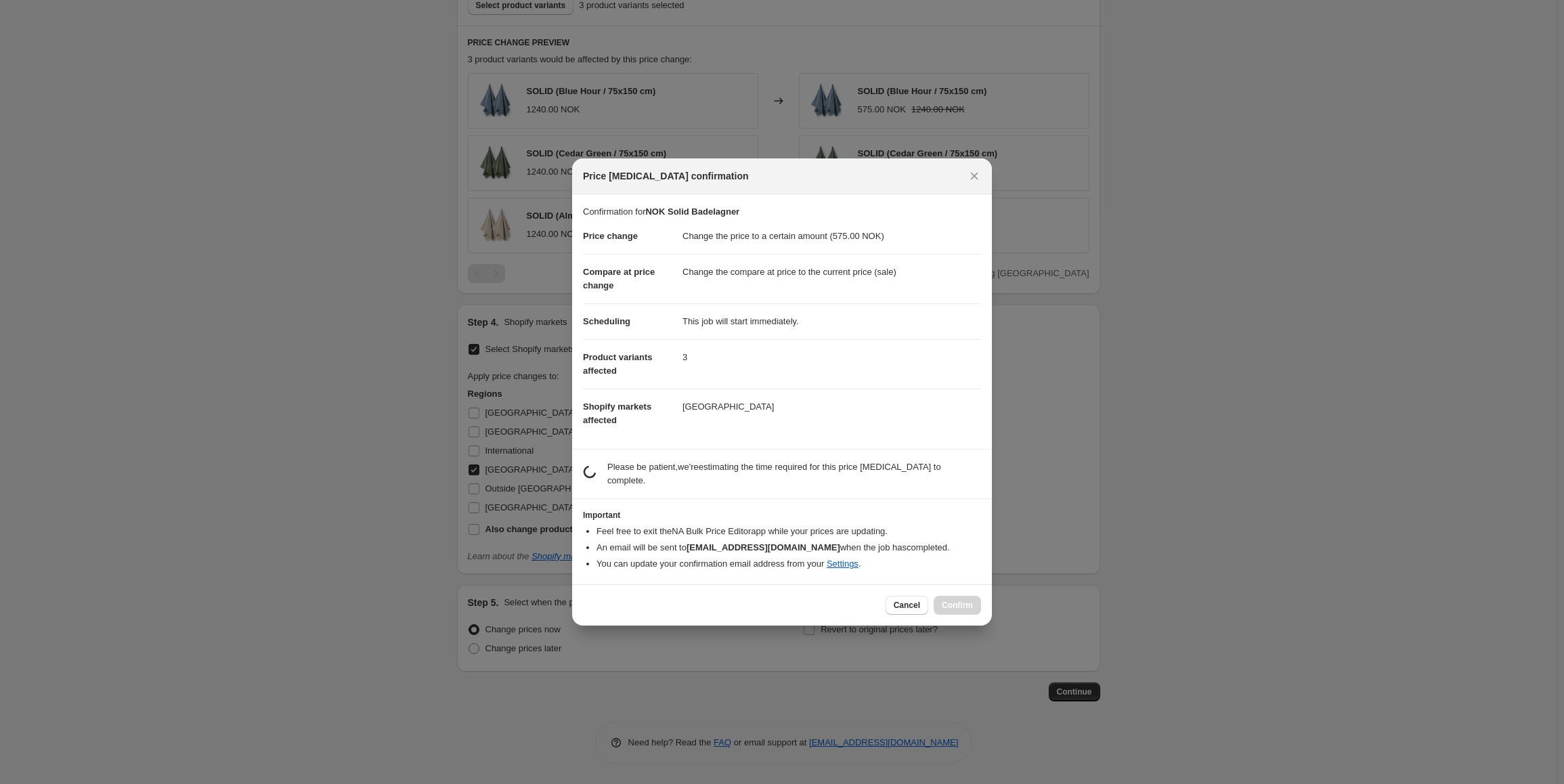
click at [964, 596] on button "Confirm" at bounding box center [957, 605] width 48 height 19
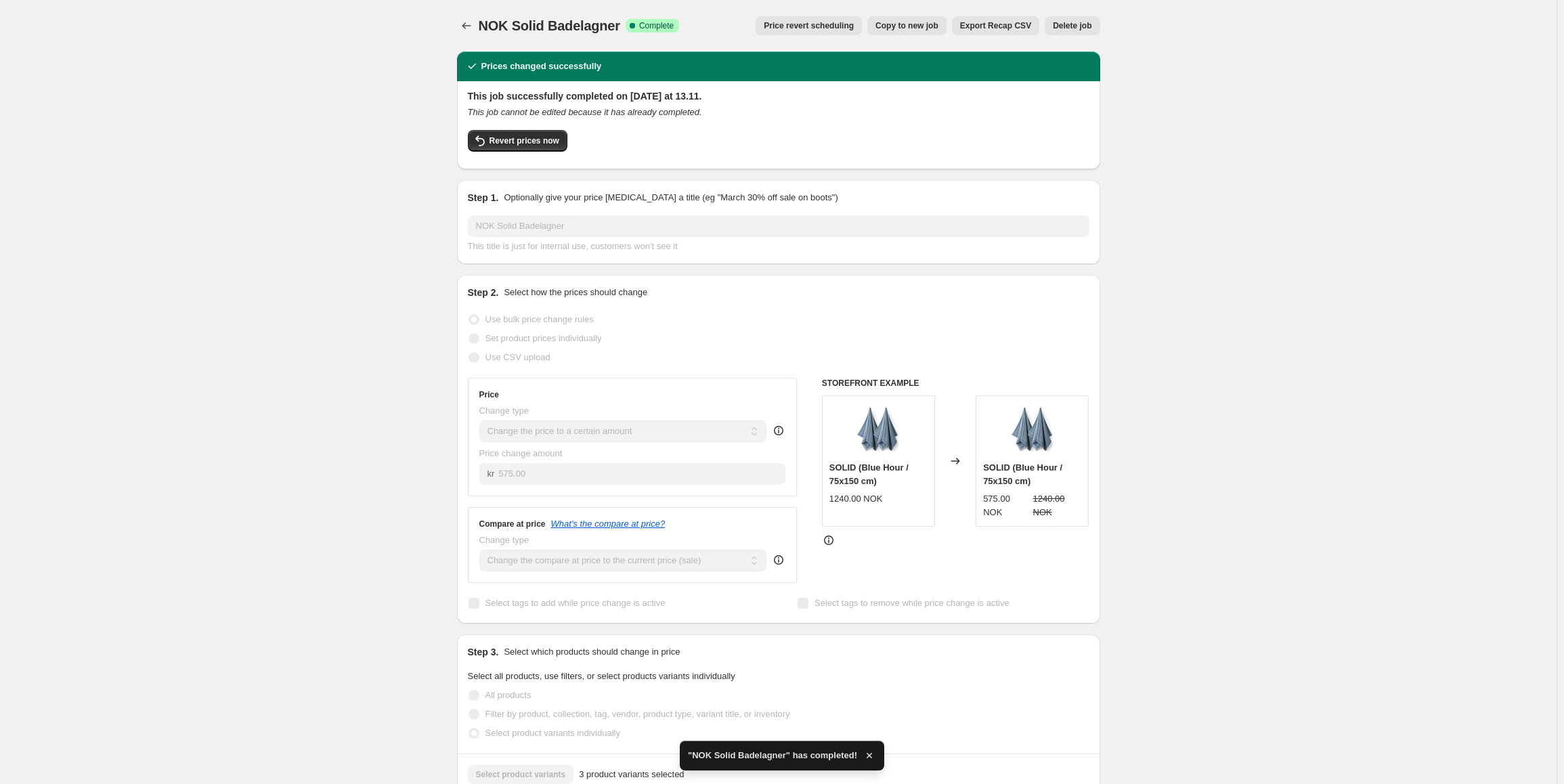
click at [909, 25] on span "Copy to new job" at bounding box center [906, 25] width 63 height 11
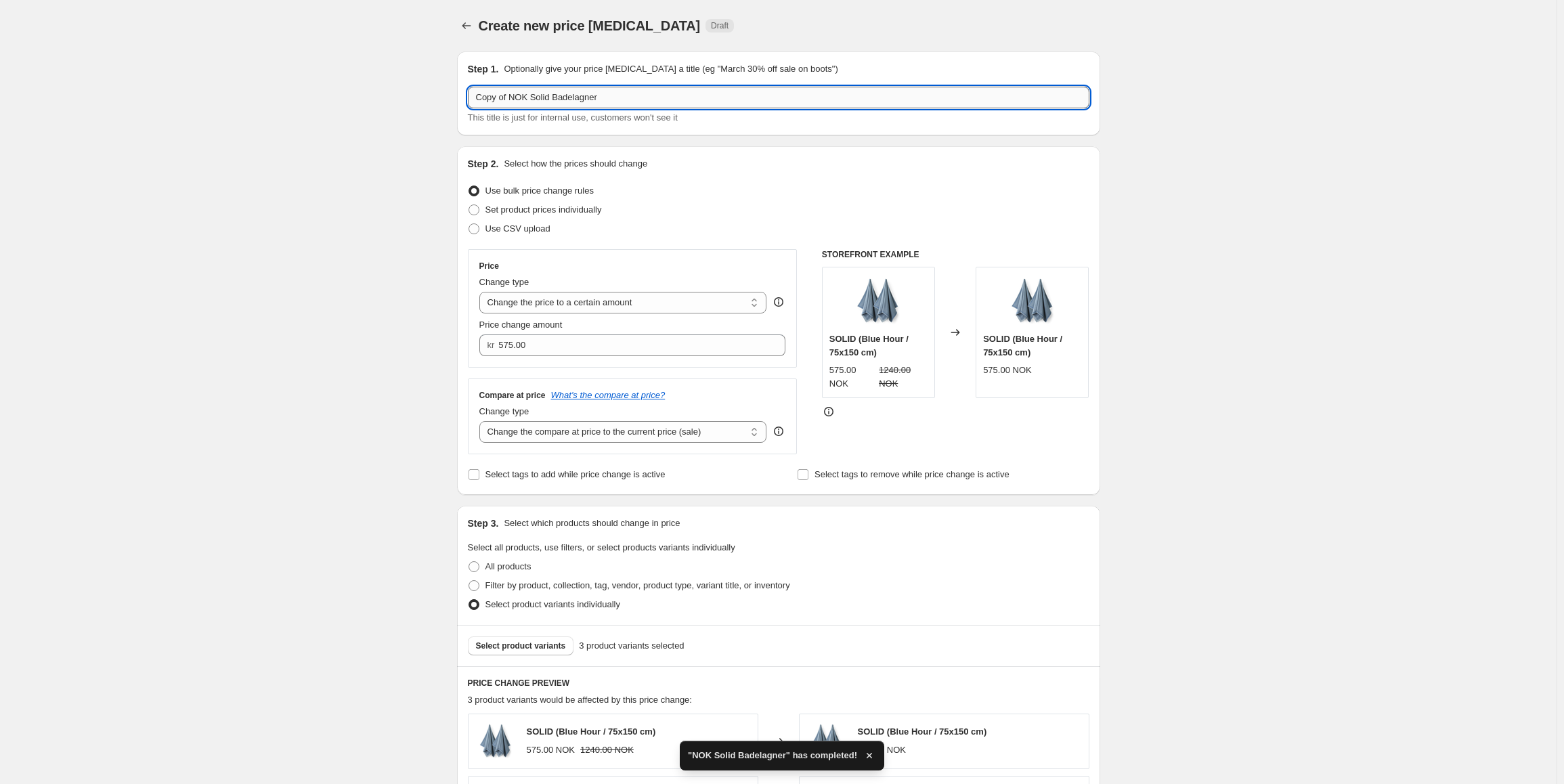
click at [614, 97] on input "Copy of NOK Solid Badelagner" at bounding box center [778, 97] width 621 height 21
click at [527, 103] on input "Copy of NOK Solid Badelagner" at bounding box center [778, 97] width 621 height 21
drag, startPoint x: 524, startPoint y: 97, endPoint x: 385, endPoint y: 94, distance: 139.0
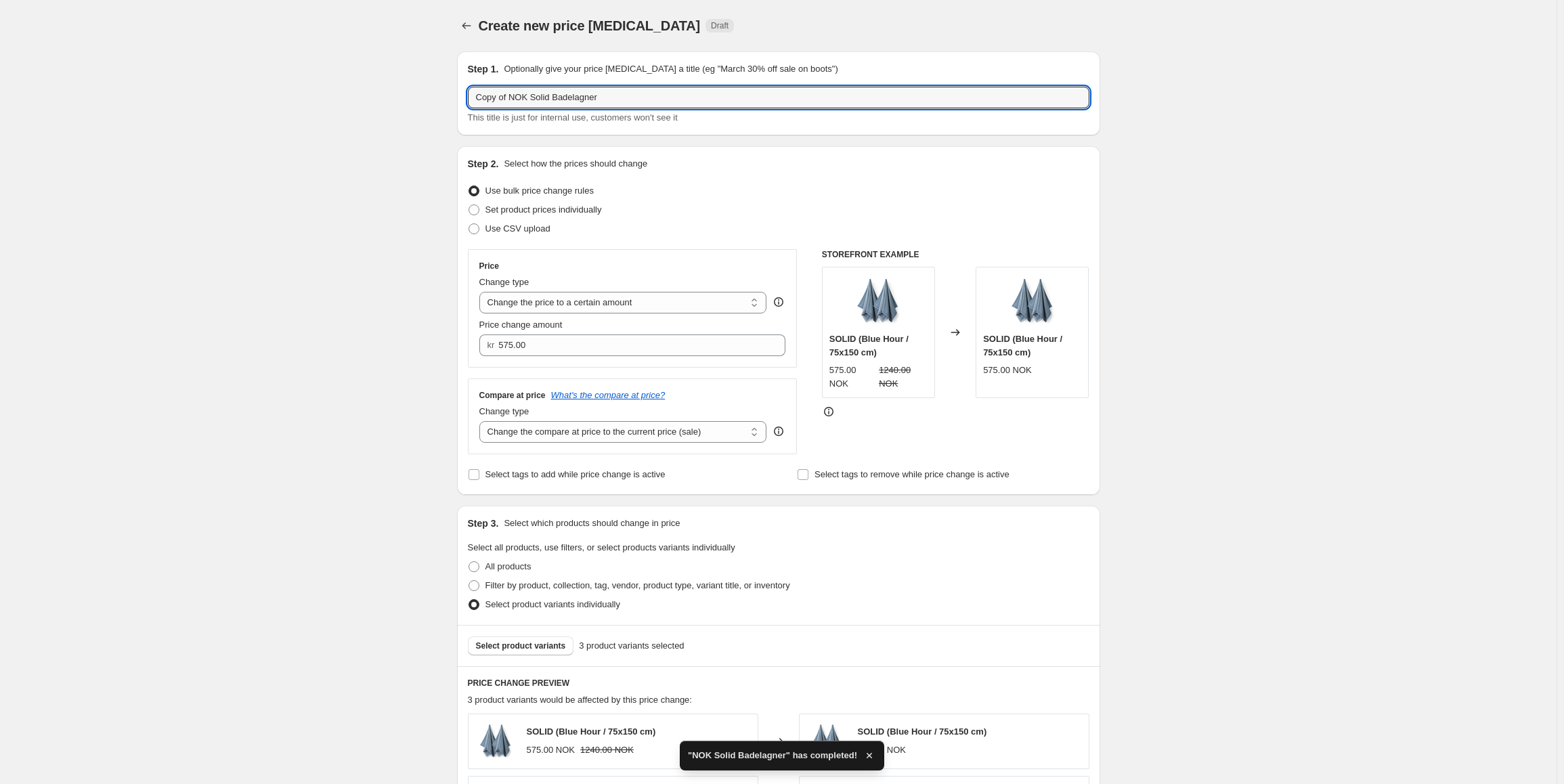
click at [385, 94] on div "Create new price change job. This page is ready Create new price change job Dra…" at bounding box center [777, 712] width 1556 height 1424
type input "SEK Solid Badelagner"
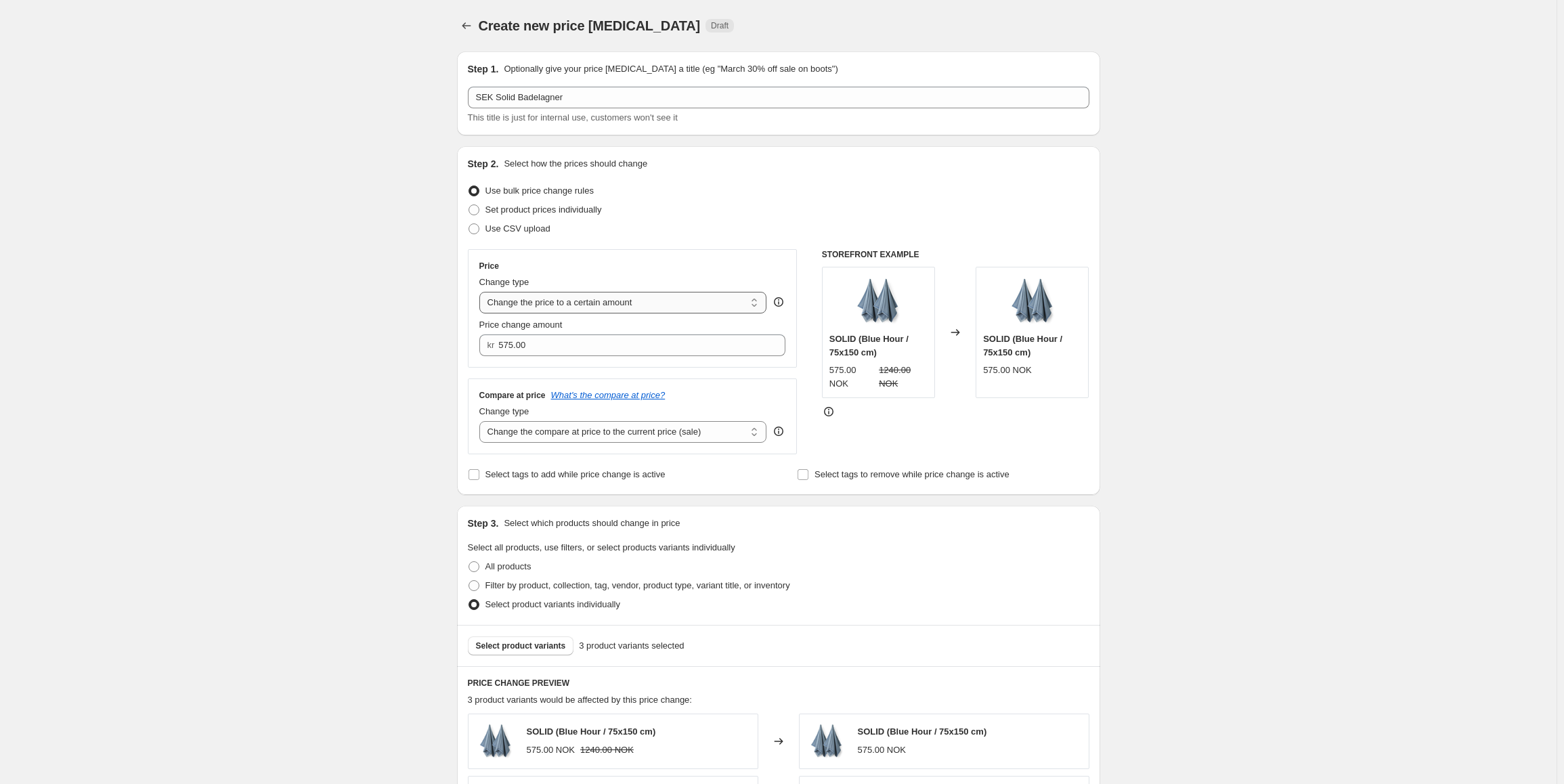
click at [625, 301] on select "Change the price to a certain amount Change the price by a certain amount Chang…" at bounding box center [623, 302] width 288 height 21
click at [482, 292] on select "Change the price to a certain amount Change the price by a certain amount Chang…" at bounding box center [623, 302] width 288 height 21
click at [583, 344] on input "575.00" at bounding box center [632, 345] width 267 height 21
click at [583, 345] on input "575.00" at bounding box center [632, 345] width 267 height 21
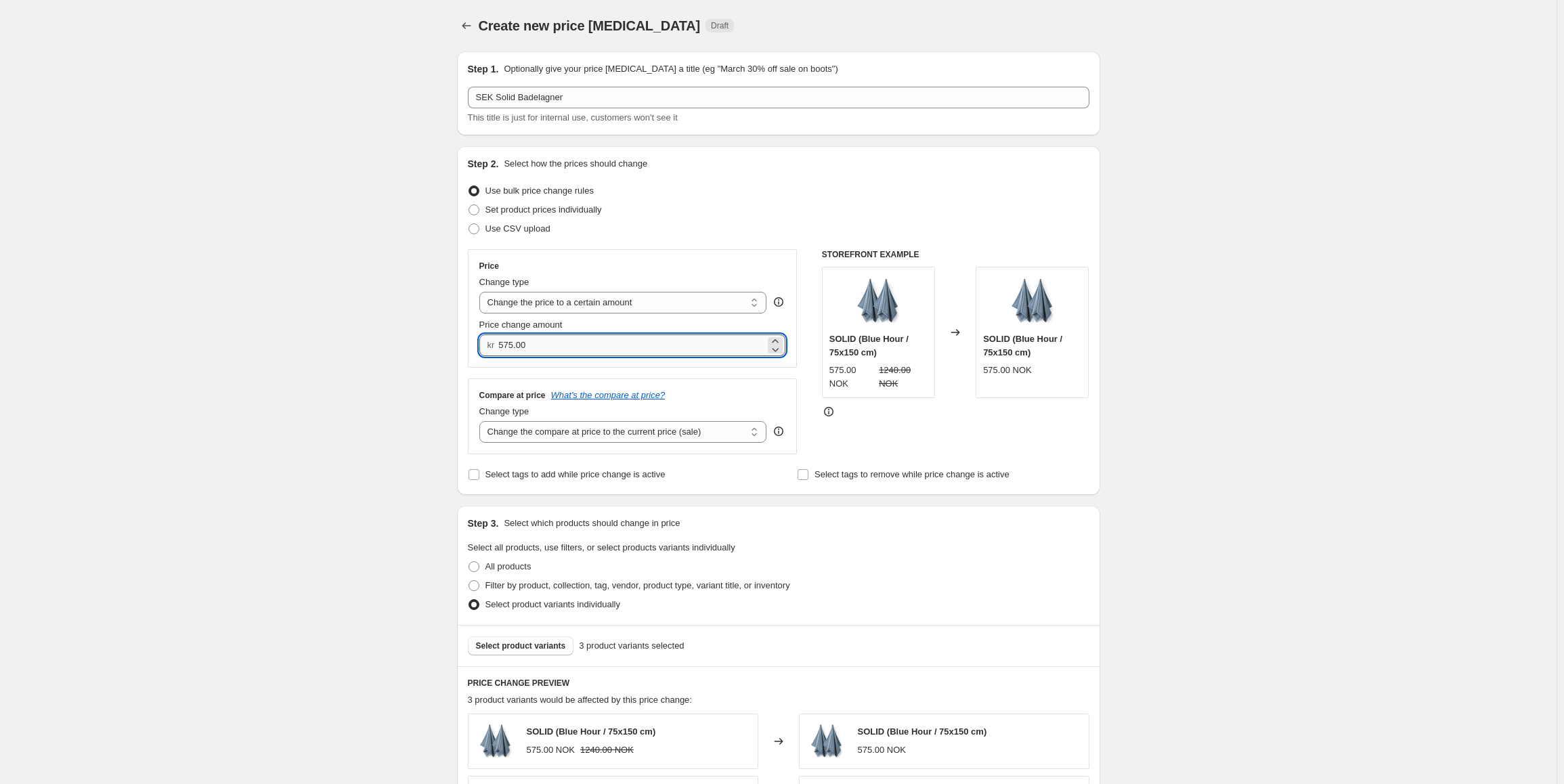
click at [535, 345] on input "575.00" at bounding box center [632, 345] width 267 height 21
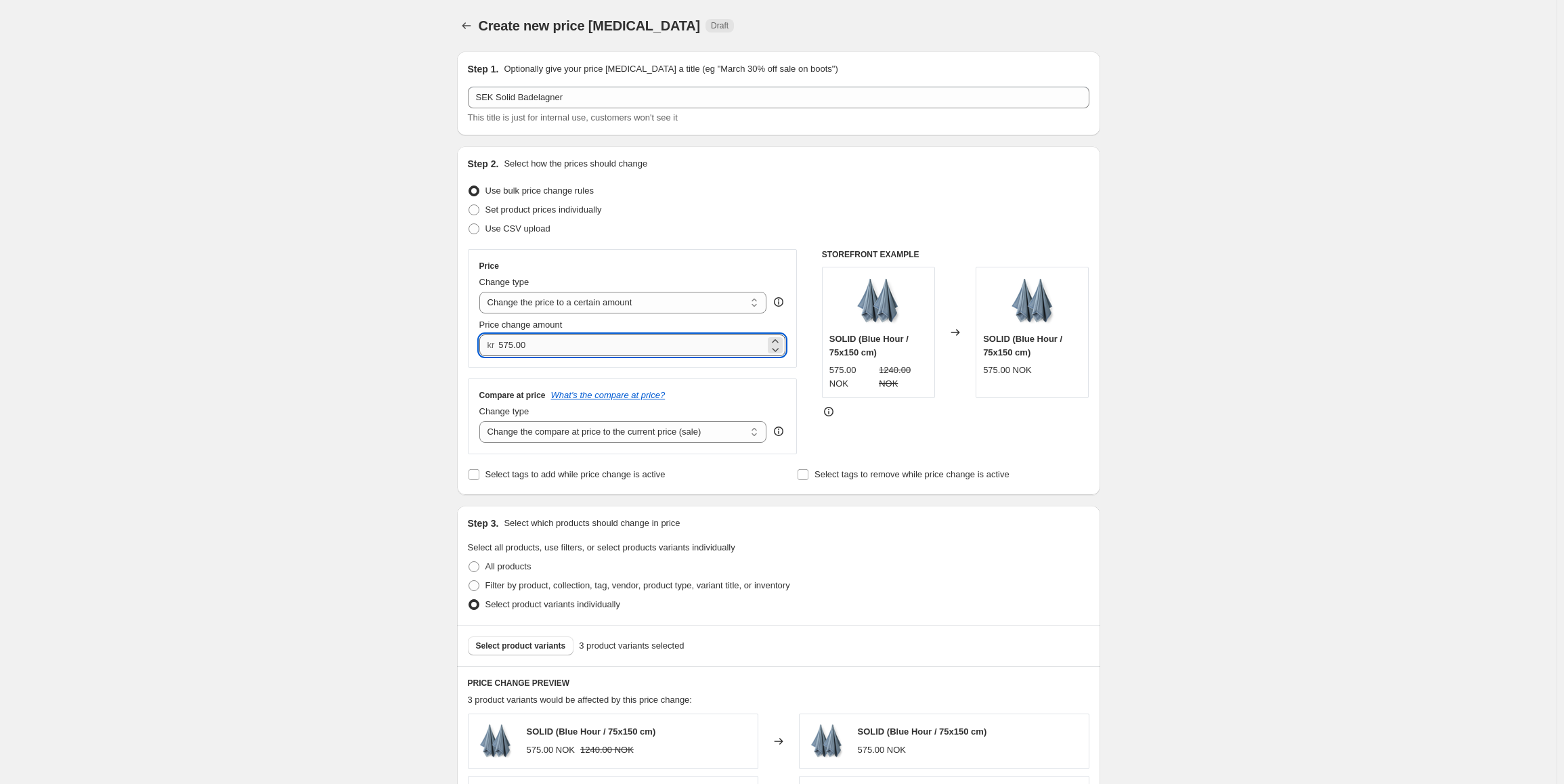
click at [535, 345] on input "575.00" at bounding box center [632, 345] width 267 height 21
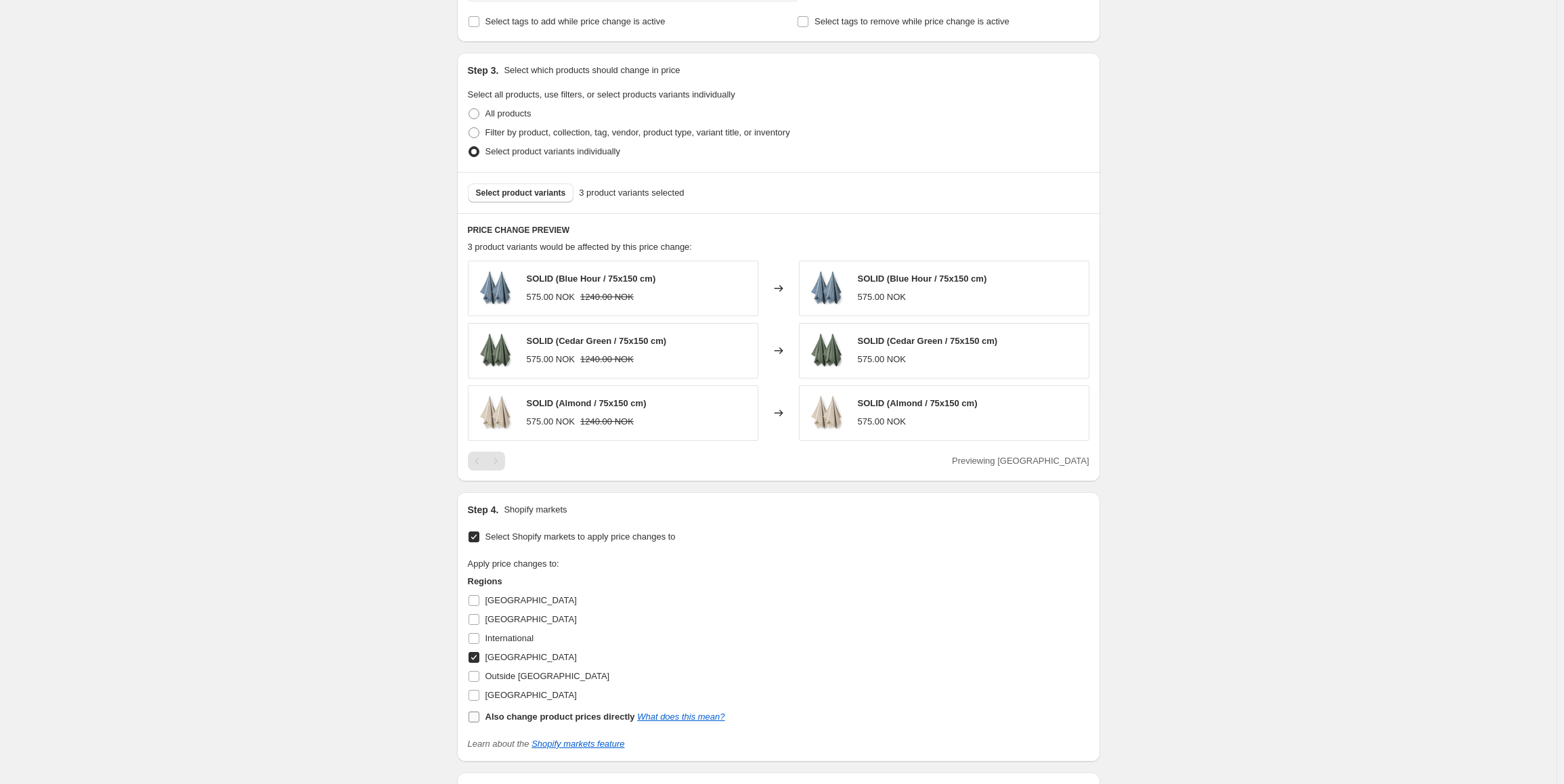
scroll to position [474, 0]
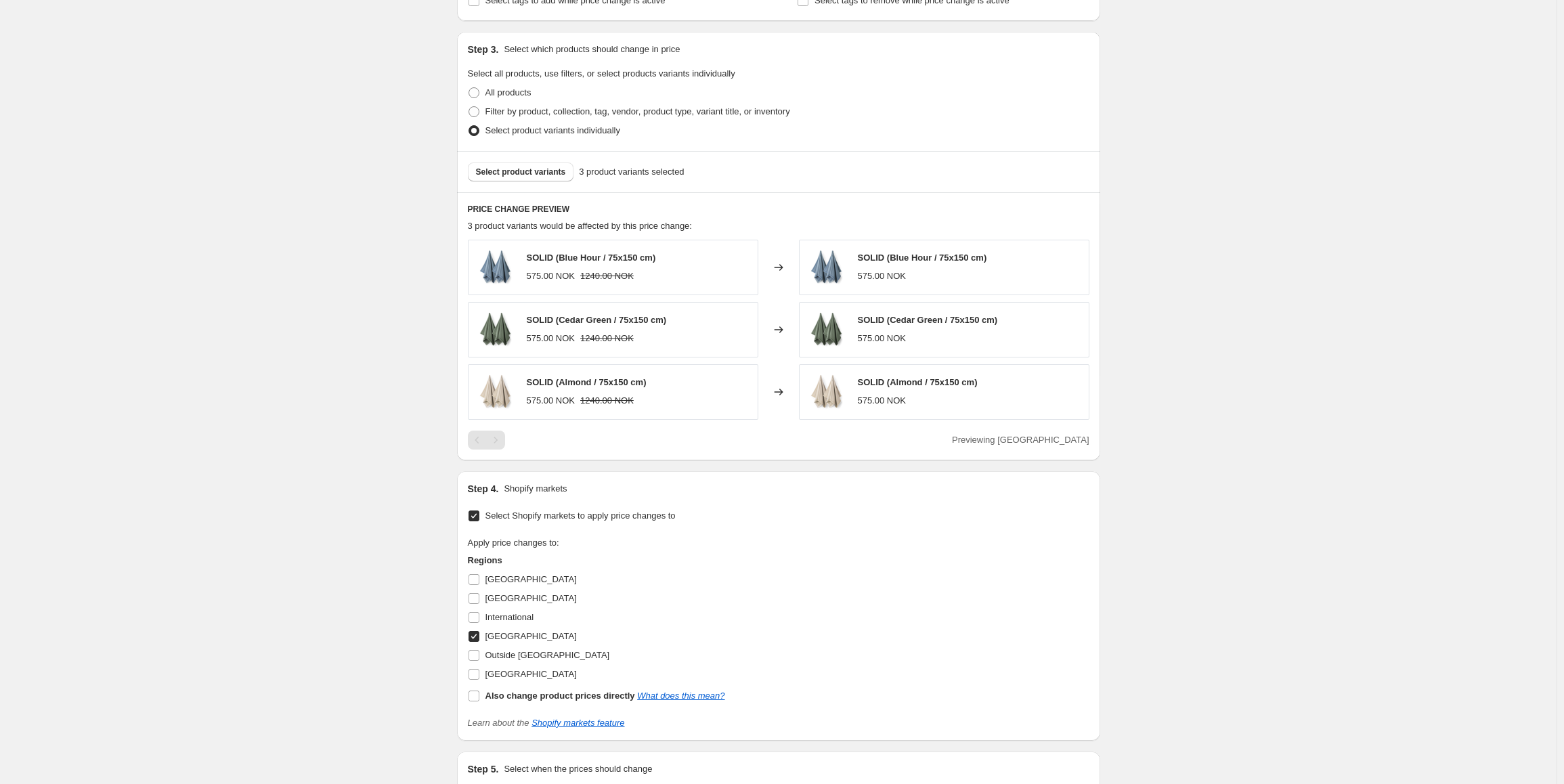
type input "540.00"
click at [483, 642] on label "[GEOGRAPHIC_DATA]" at bounding box center [522, 636] width 109 height 19
click at [479, 641] on input "[GEOGRAPHIC_DATA]" at bounding box center [474, 636] width 11 height 11
checkbox input "false"
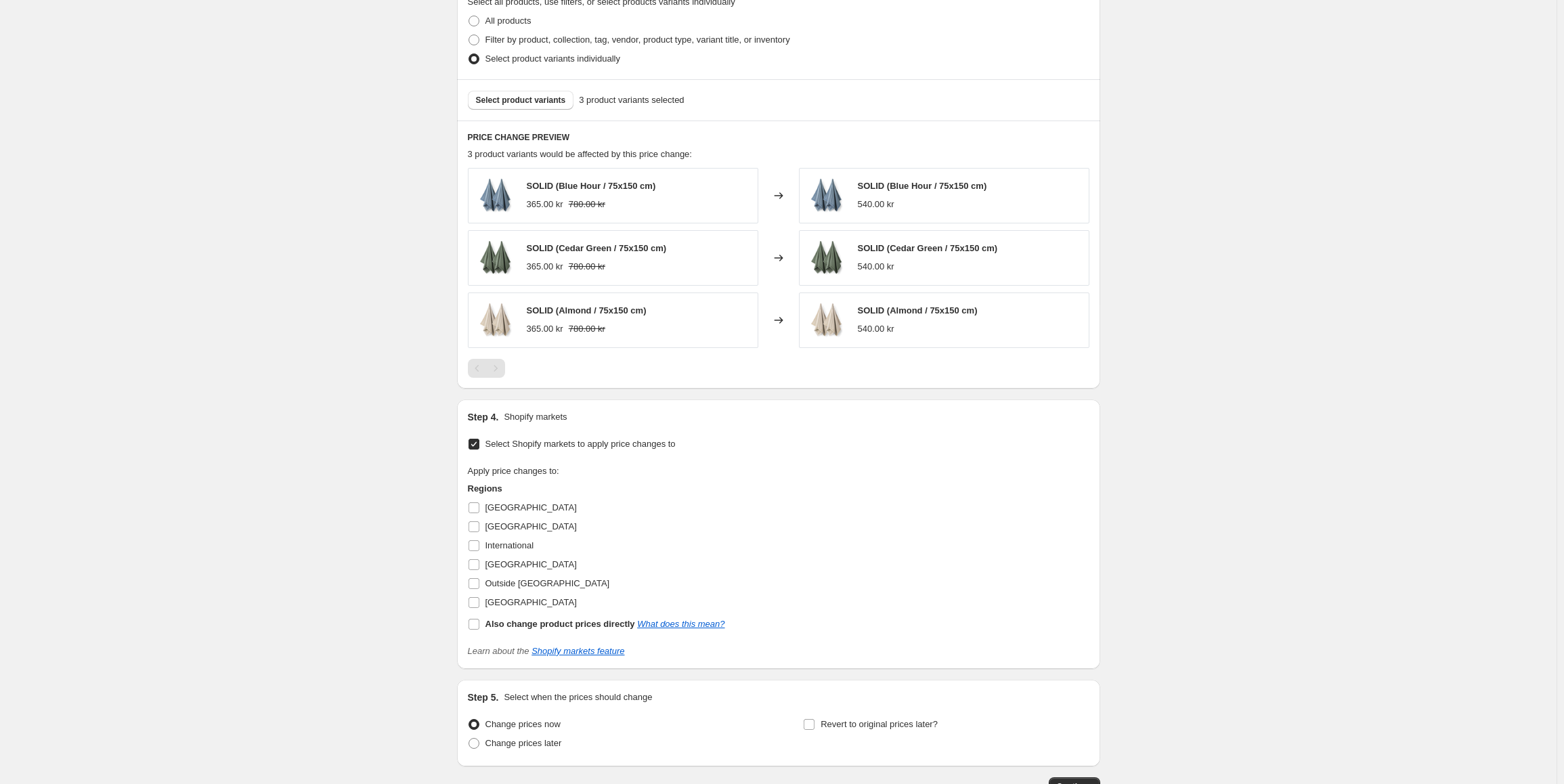
scroll to position [641, 0]
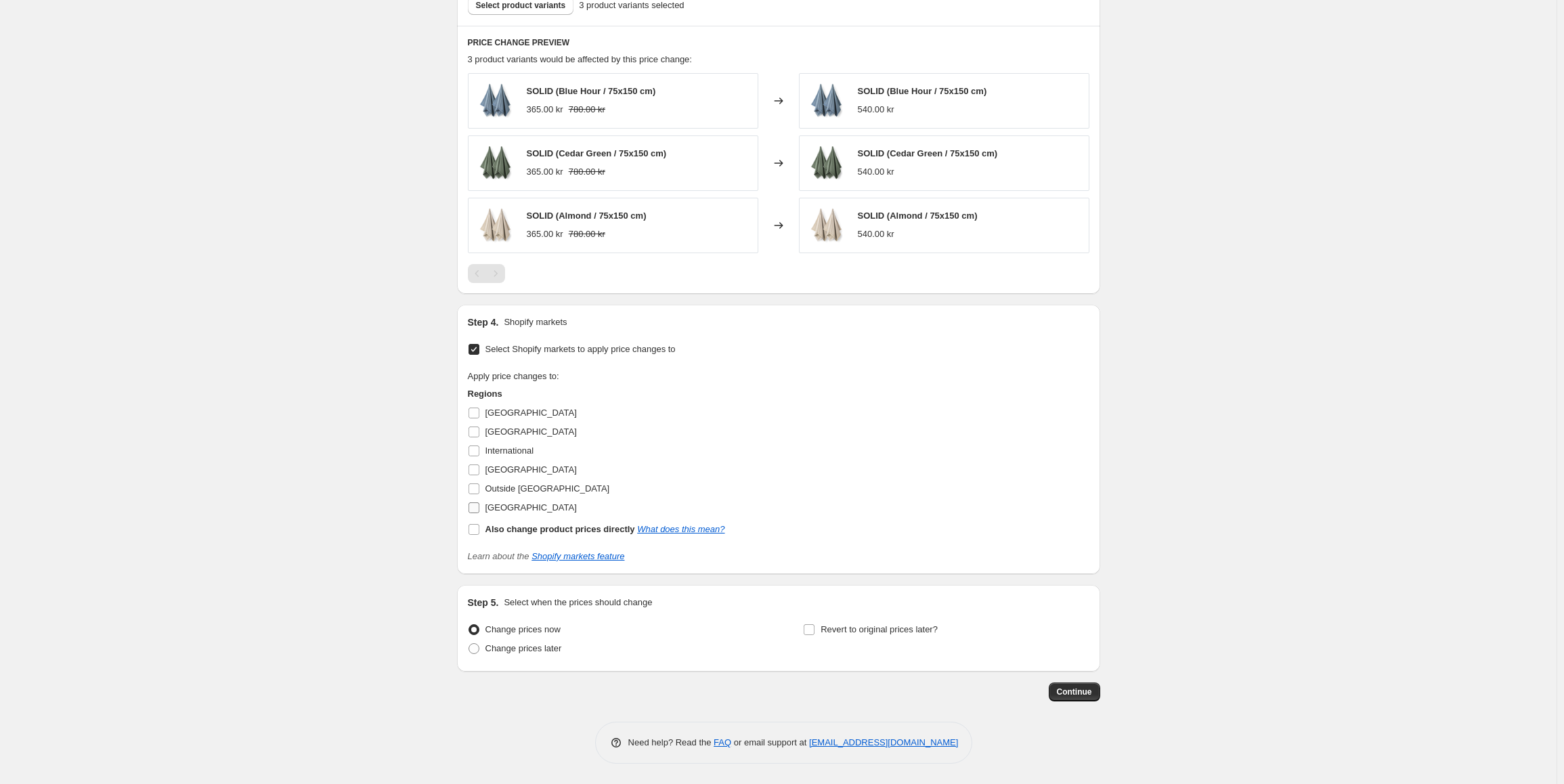
click at [473, 507] on div "Step 4. Shopify markets Select Shopify markets to apply price changes to Apply …" at bounding box center [778, 439] width 643 height 270
click at [478, 512] on input "[GEOGRAPHIC_DATA]" at bounding box center [474, 507] width 11 height 11
checkbox input "true"
click at [1085, 690] on span "Continue" at bounding box center [1074, 691] width 35 height 11
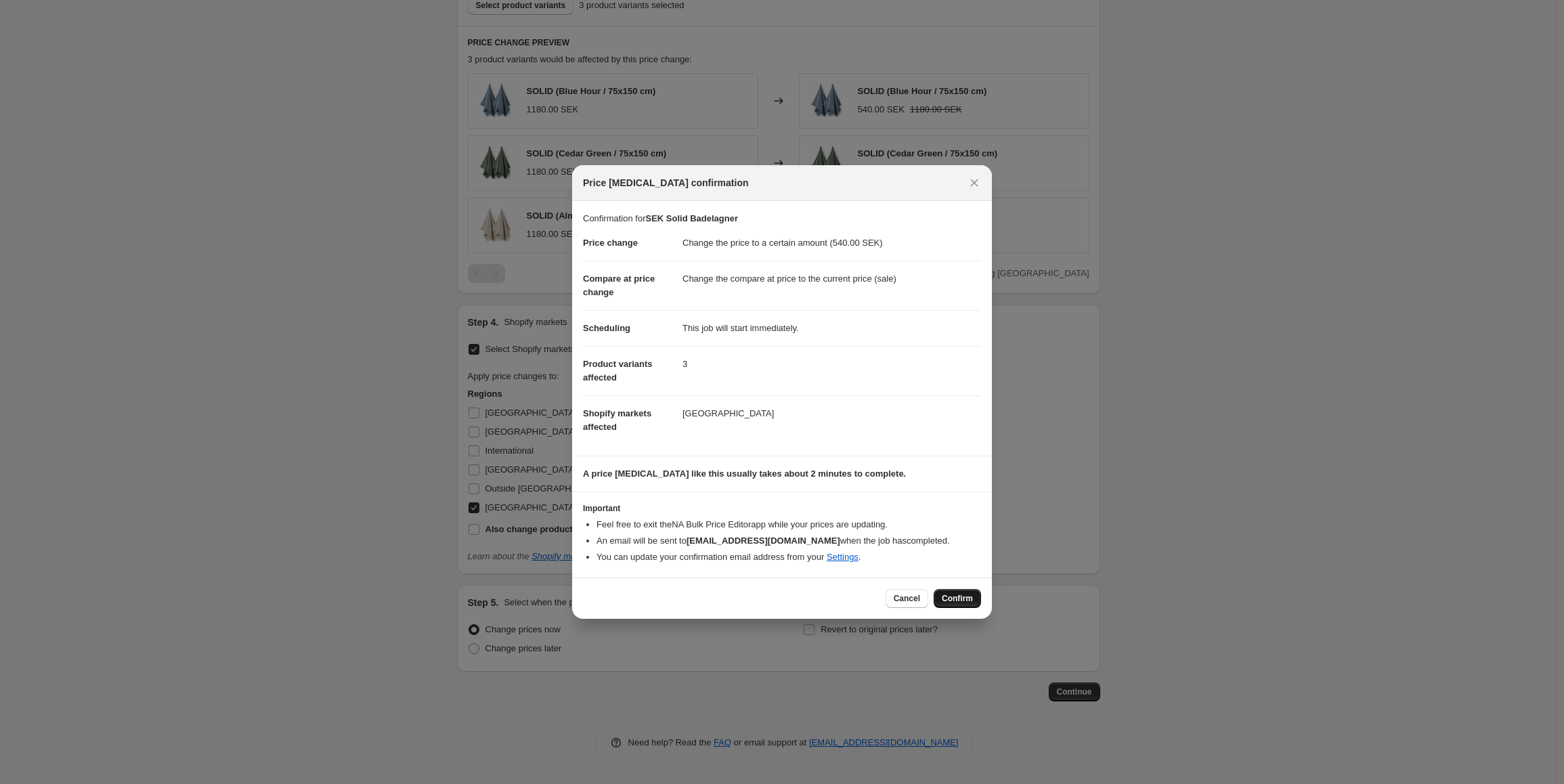
click at [967, 604] on span "Confirm" at bounding box center [957, 598] width 31 height 11
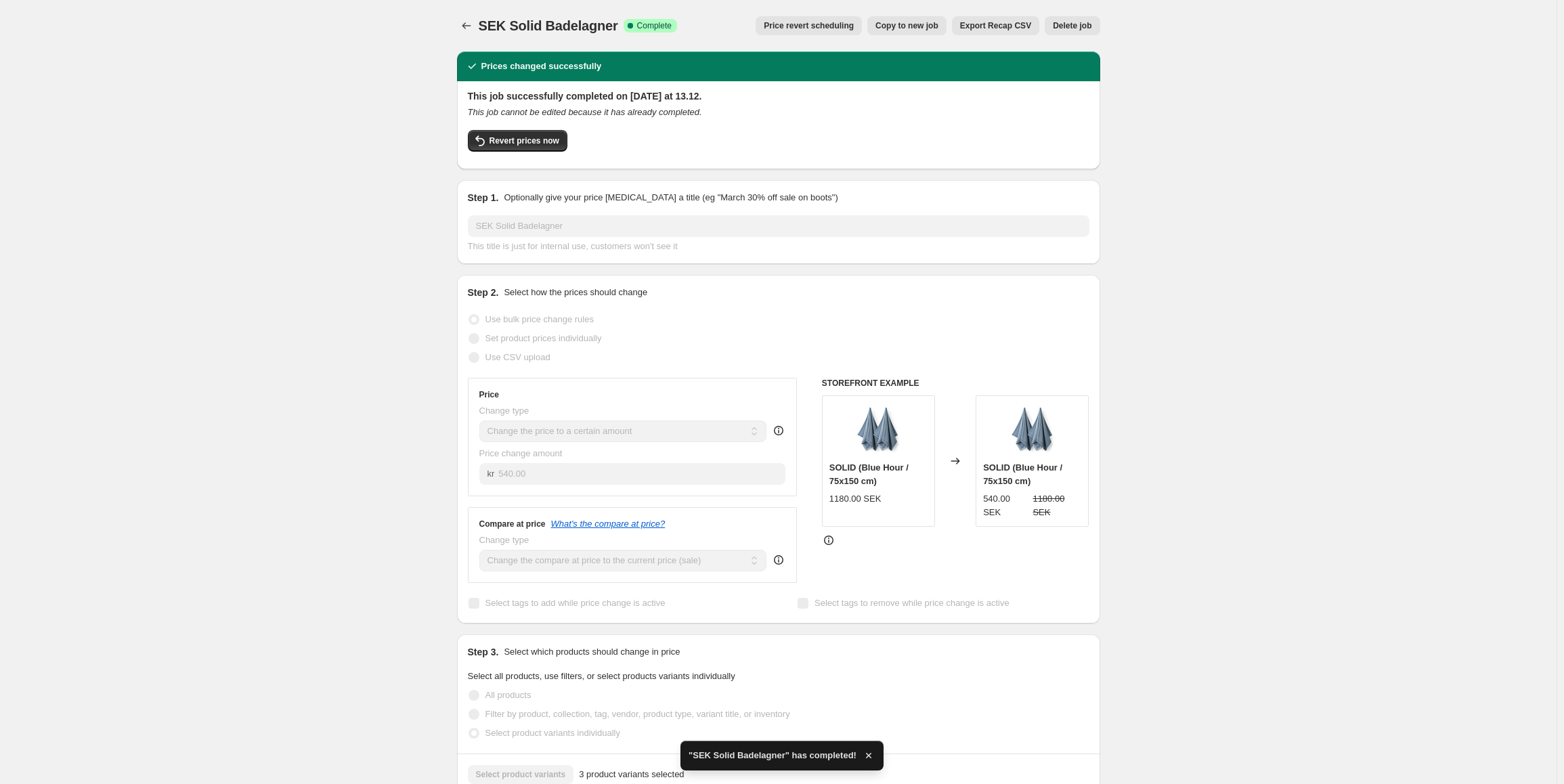
click at [919, 27] on span "Copy to new job" at bounding box center [906, 25] width 63 height 11
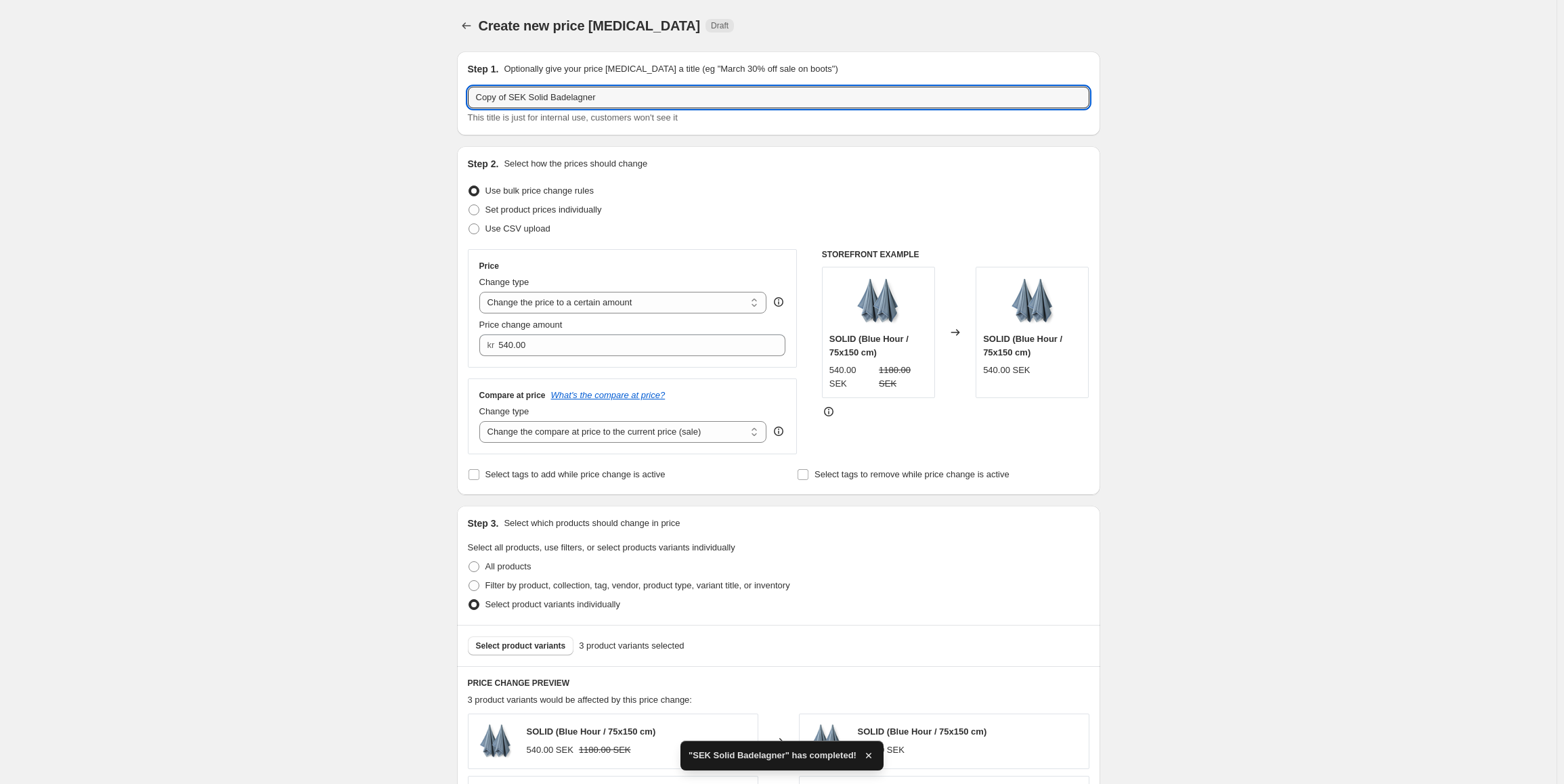
drag, startPoint x: 524, startPoint y: 93, endPoint x: 453, endPoint y: 97, distance: 71.1
click at [453, 97] on div "Step 1. Optionally give your price change job a title (eg "March 30% off sale o…" at bounding box center [773, 691] width 654 height 1301
type input "EUR Solid Badelagner"
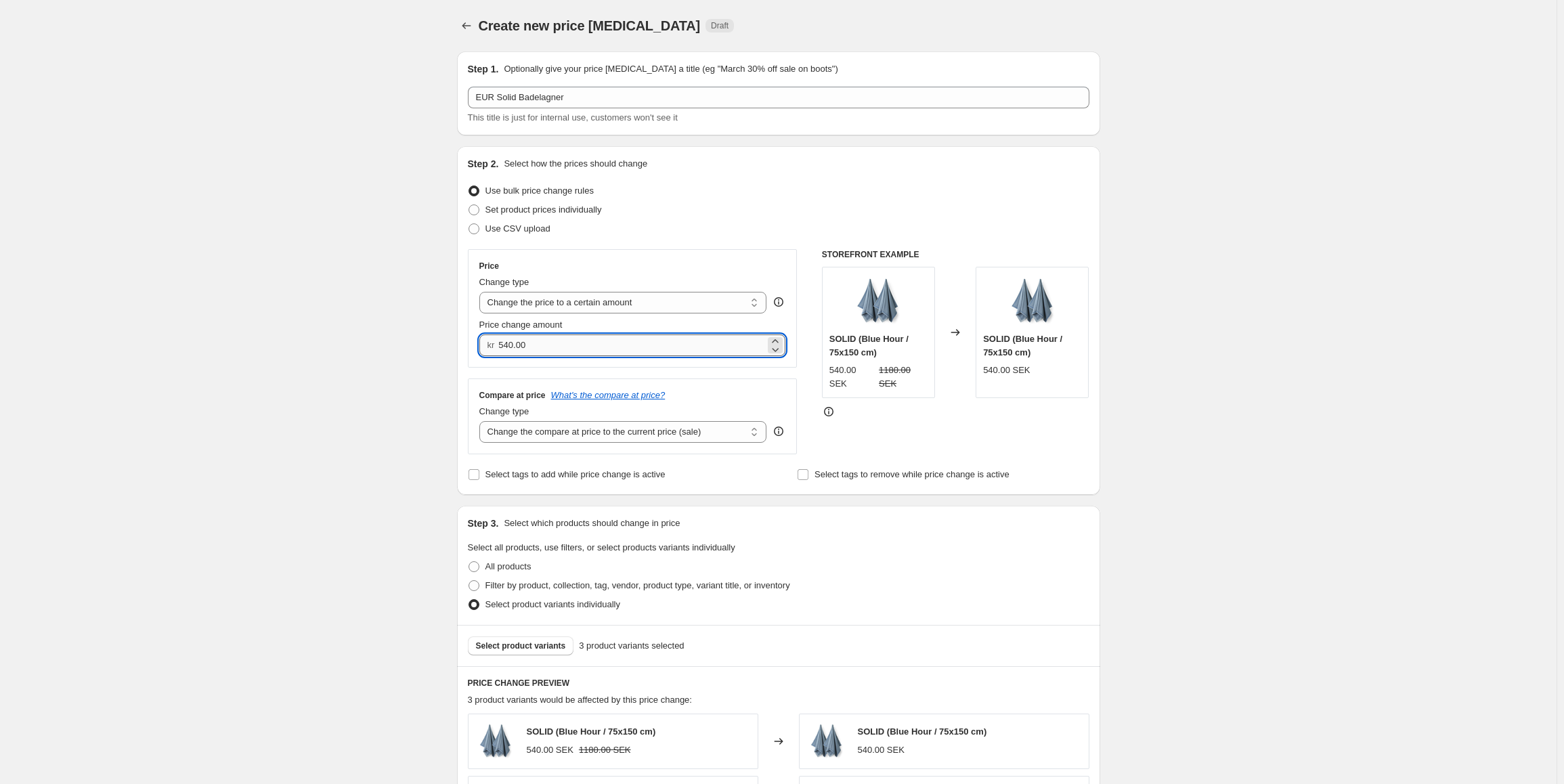
click at [622, 355] on input "540.00" at bounding box center [632, 345] width 267 height 21
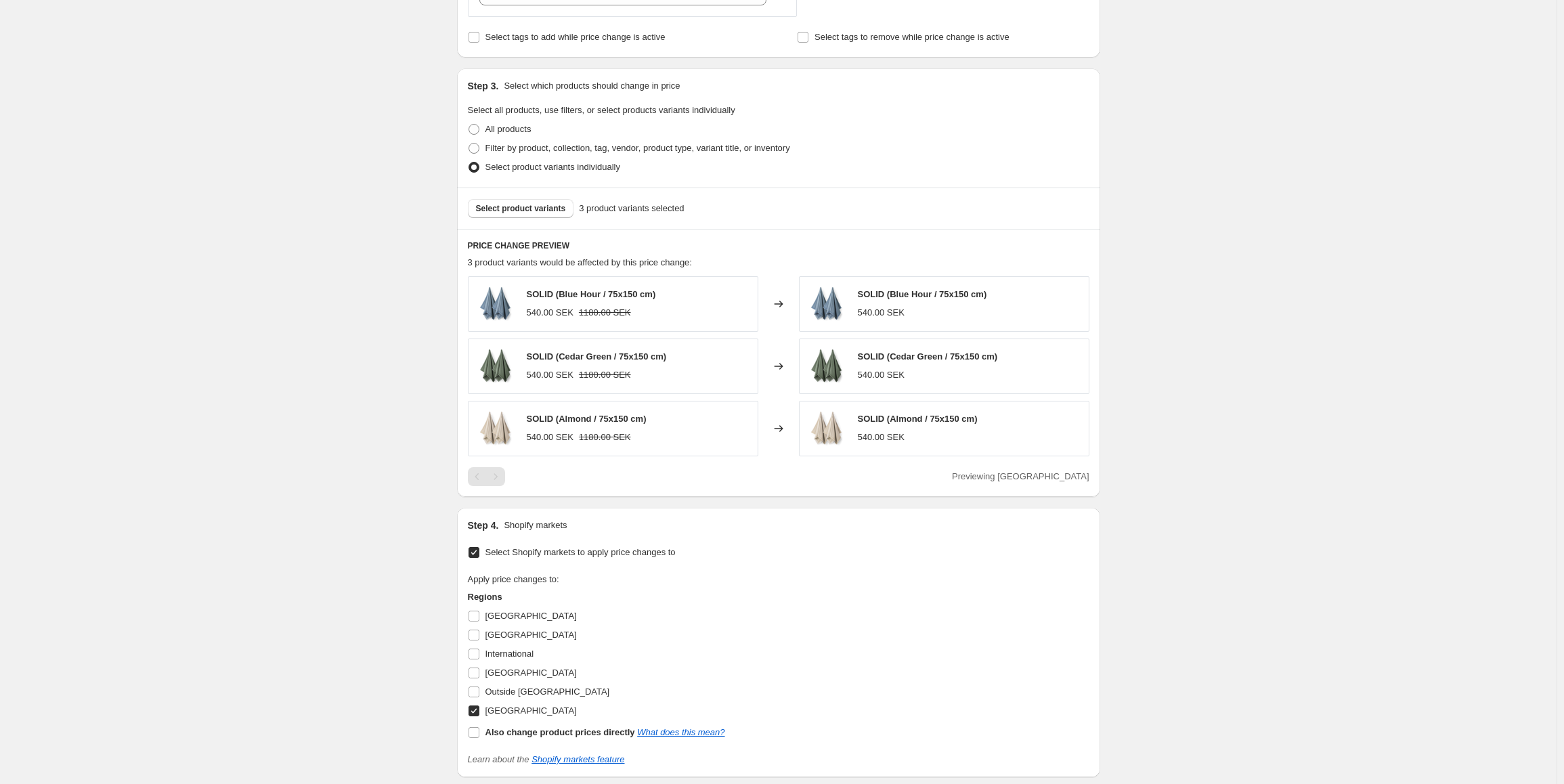
scroll to position [610, 0]
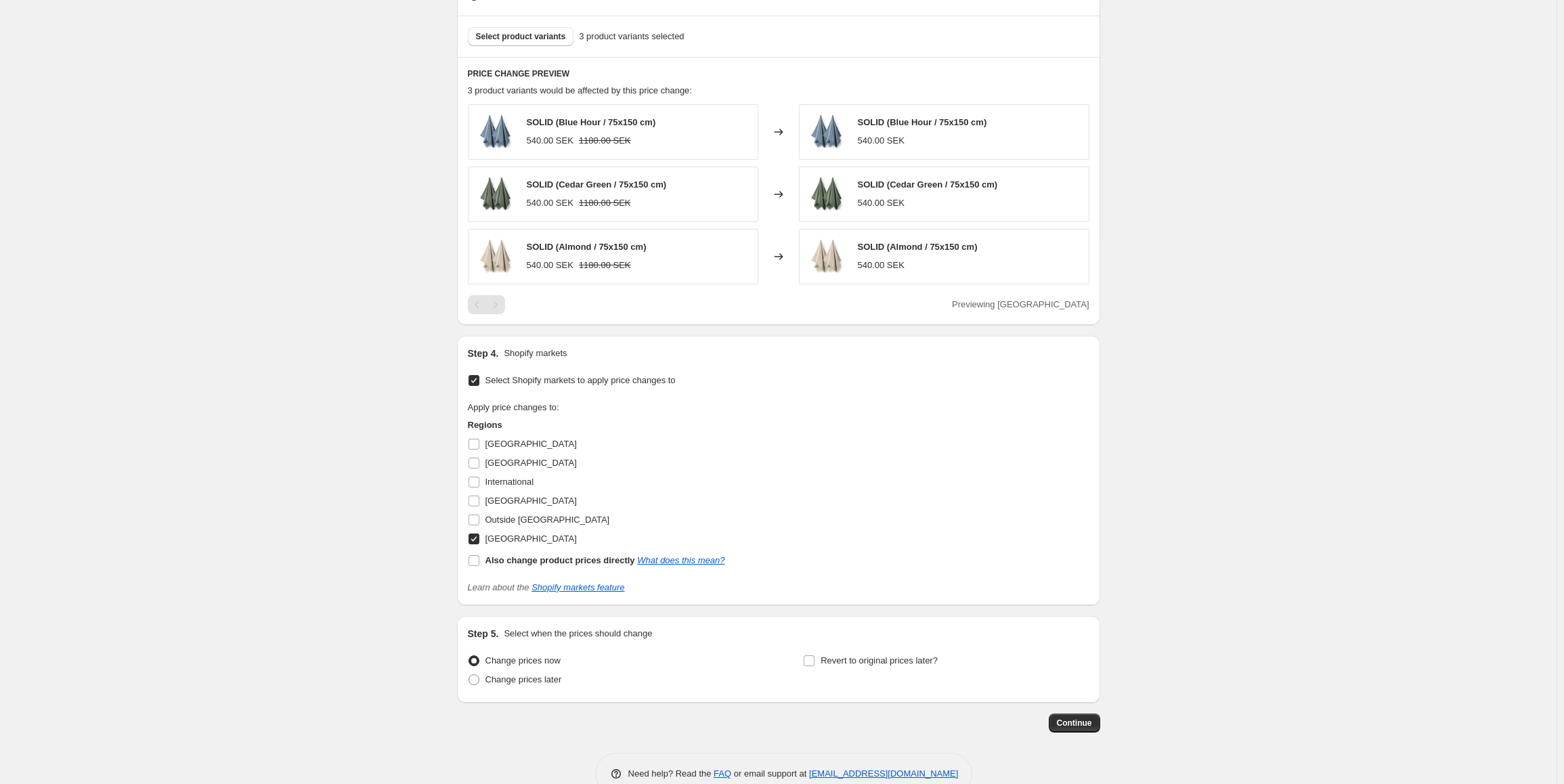
type input "49.00"
click at [480, 537] on span at bounding box center [474, 538] width 12 height 12
click at [479, 537] on input "[GEOGRAPHIC_DATA]" at bounding box center [474, 538] width 11 height 11
checkbox input "false"
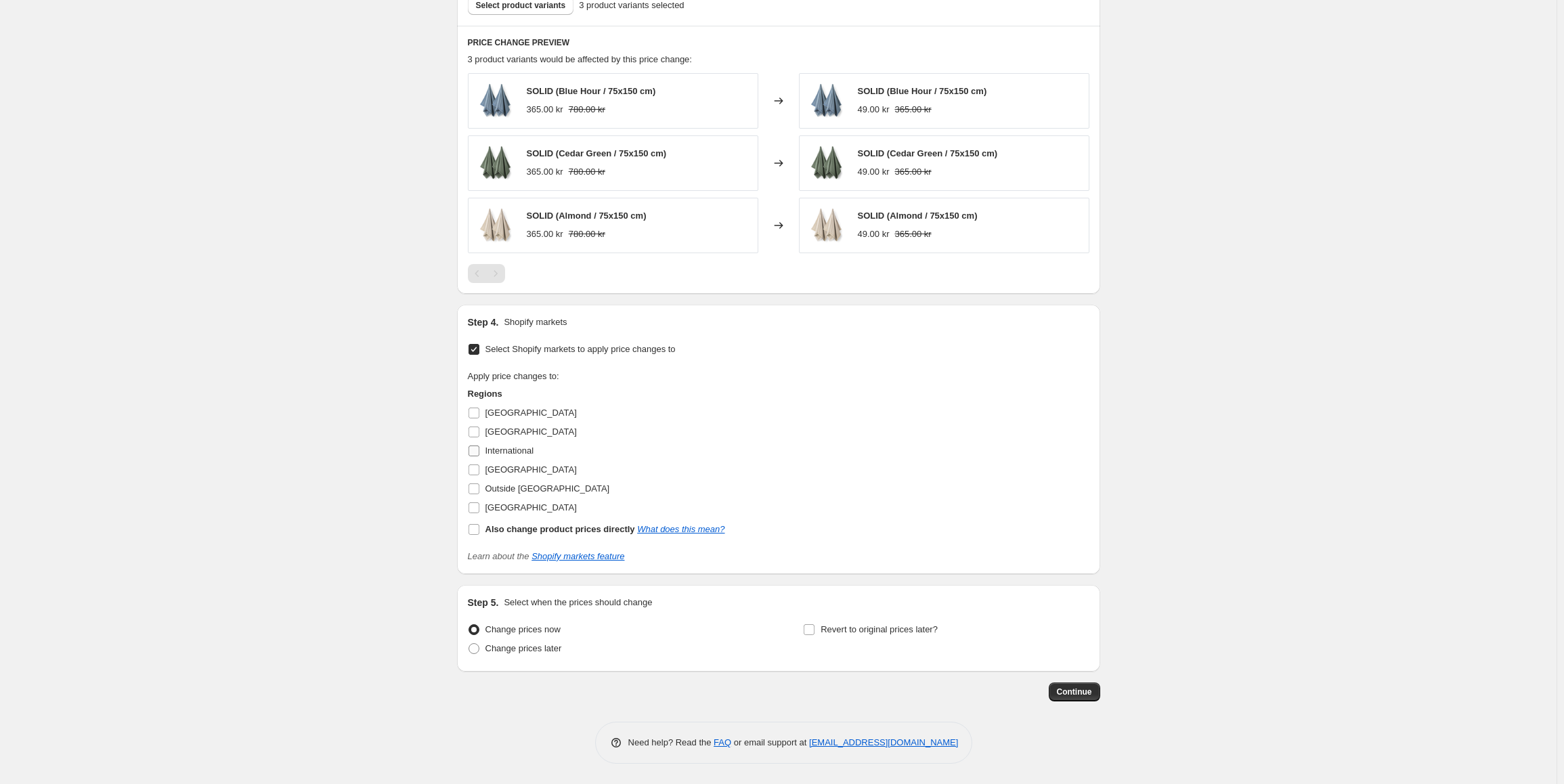
click at [476, 450] on input "International" at bounding box center [474, 451] width 11 height 11
checkbox input "true"
click at [474, 434] on input "[GEOGRAPHIC_DATA]" at bounding box center [474, 432] width 11 height 11
checkbox input "true"
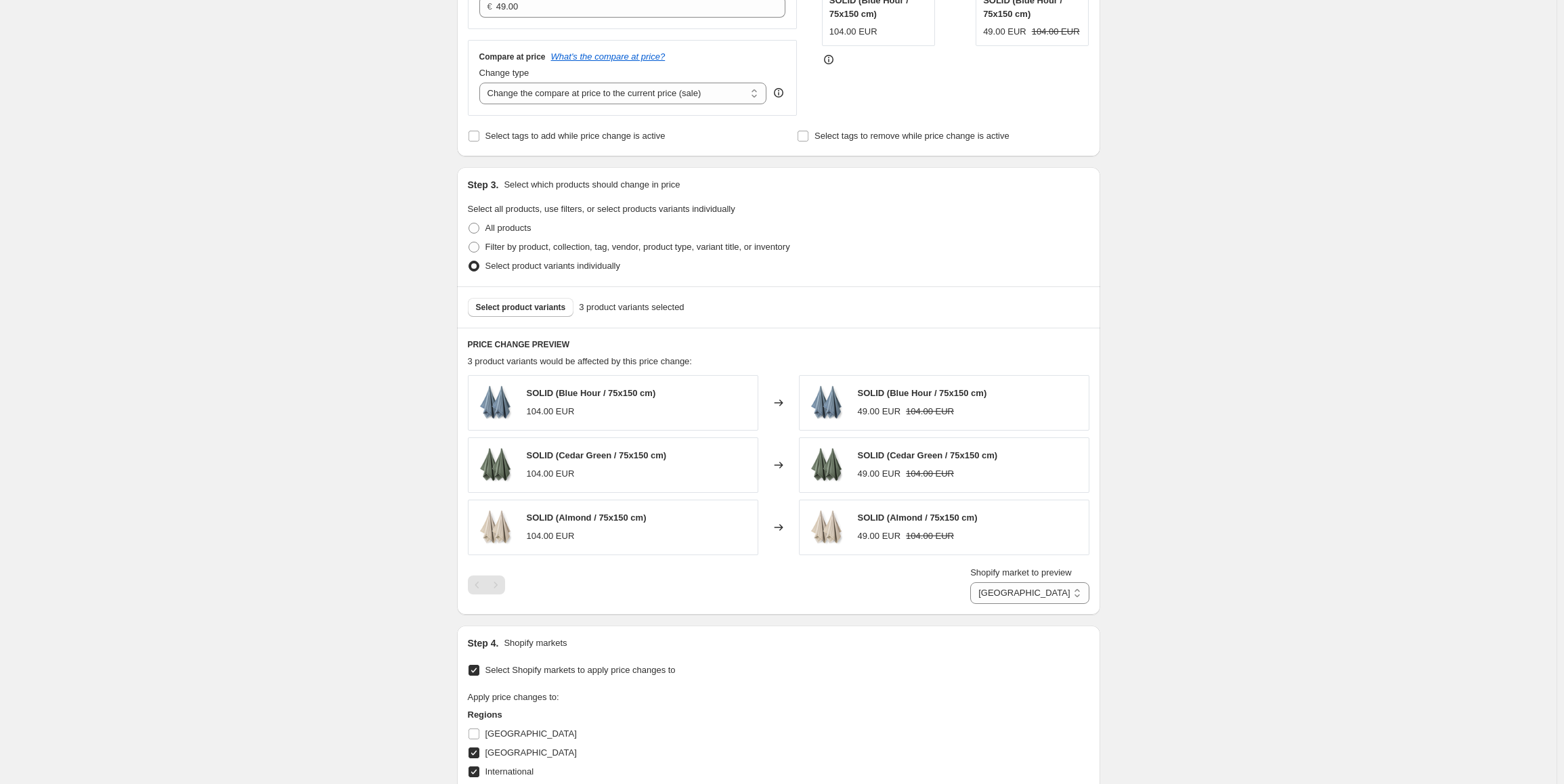
scroll to position [660, 0]
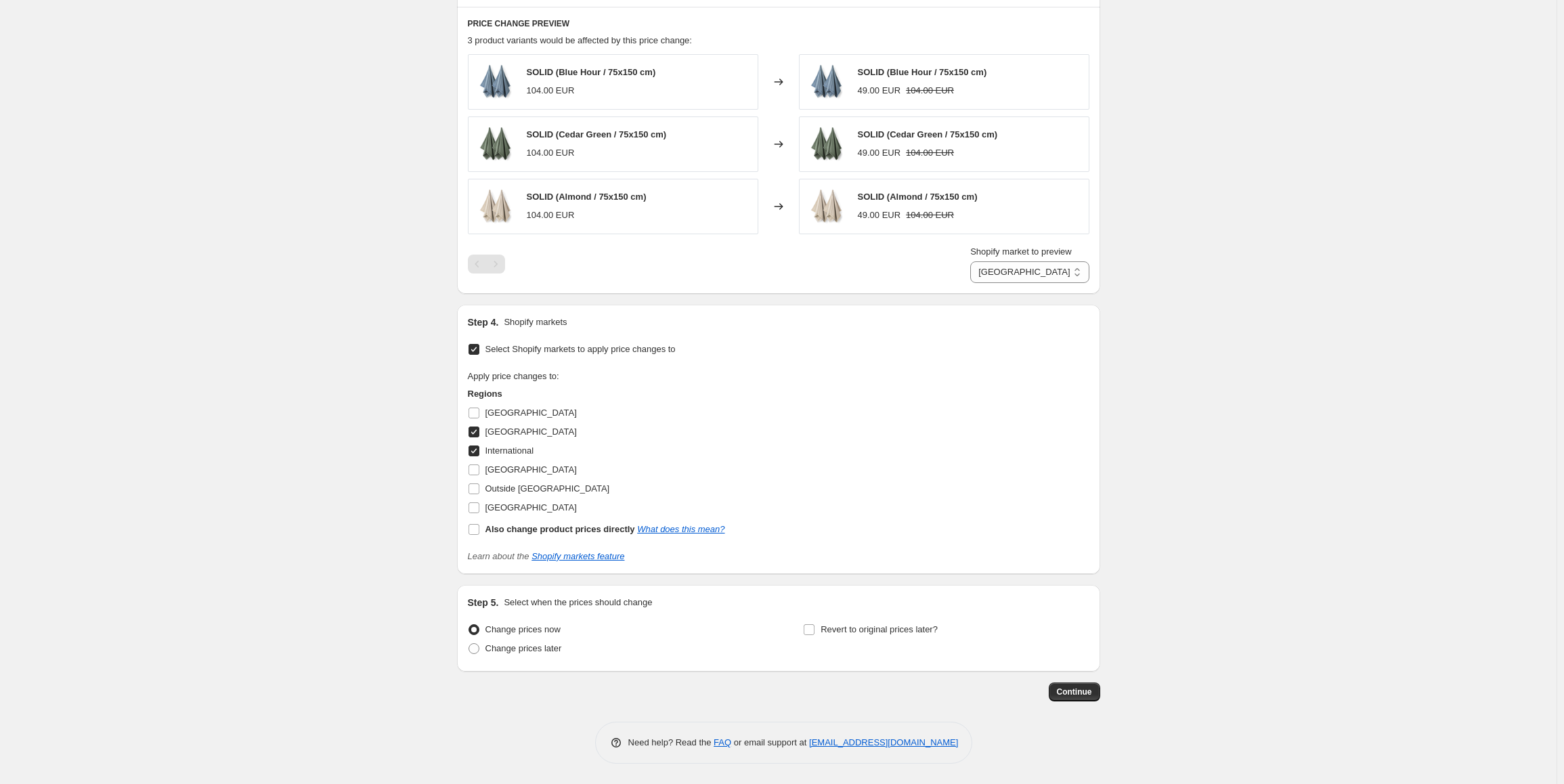
click at [1095, 705] on div "Step 1. Optionally give your price change job a title (eg "March 30% off sale o…" at bounding box center [778, 72] width 643 height 1382
click at [1084, 690] on span "Continue" at bounding box center [1074, 691] width 35 height 11
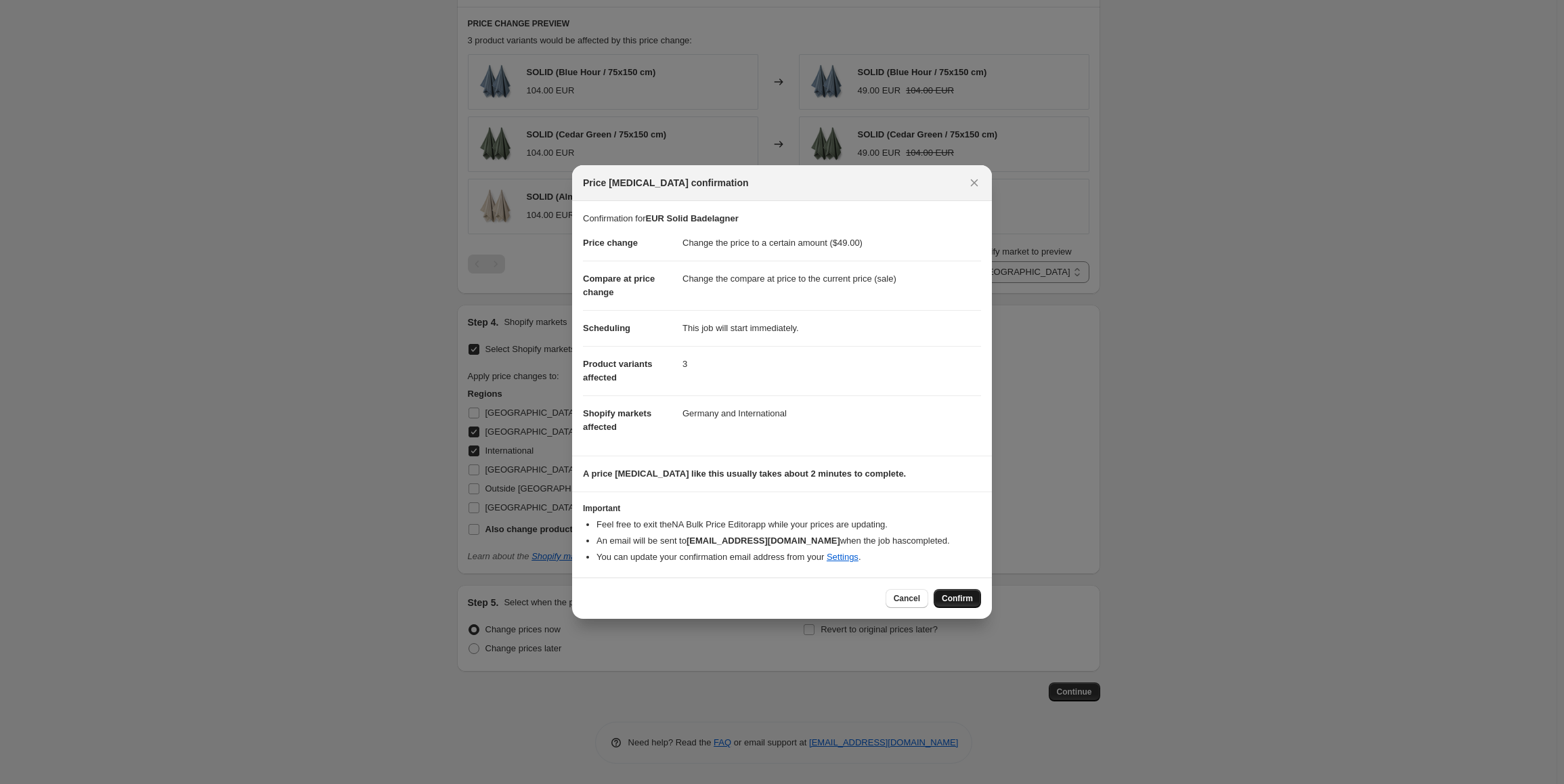
click at [978, 594] on button "Confirm" at bounding box center [957, 598] width 48 height 19
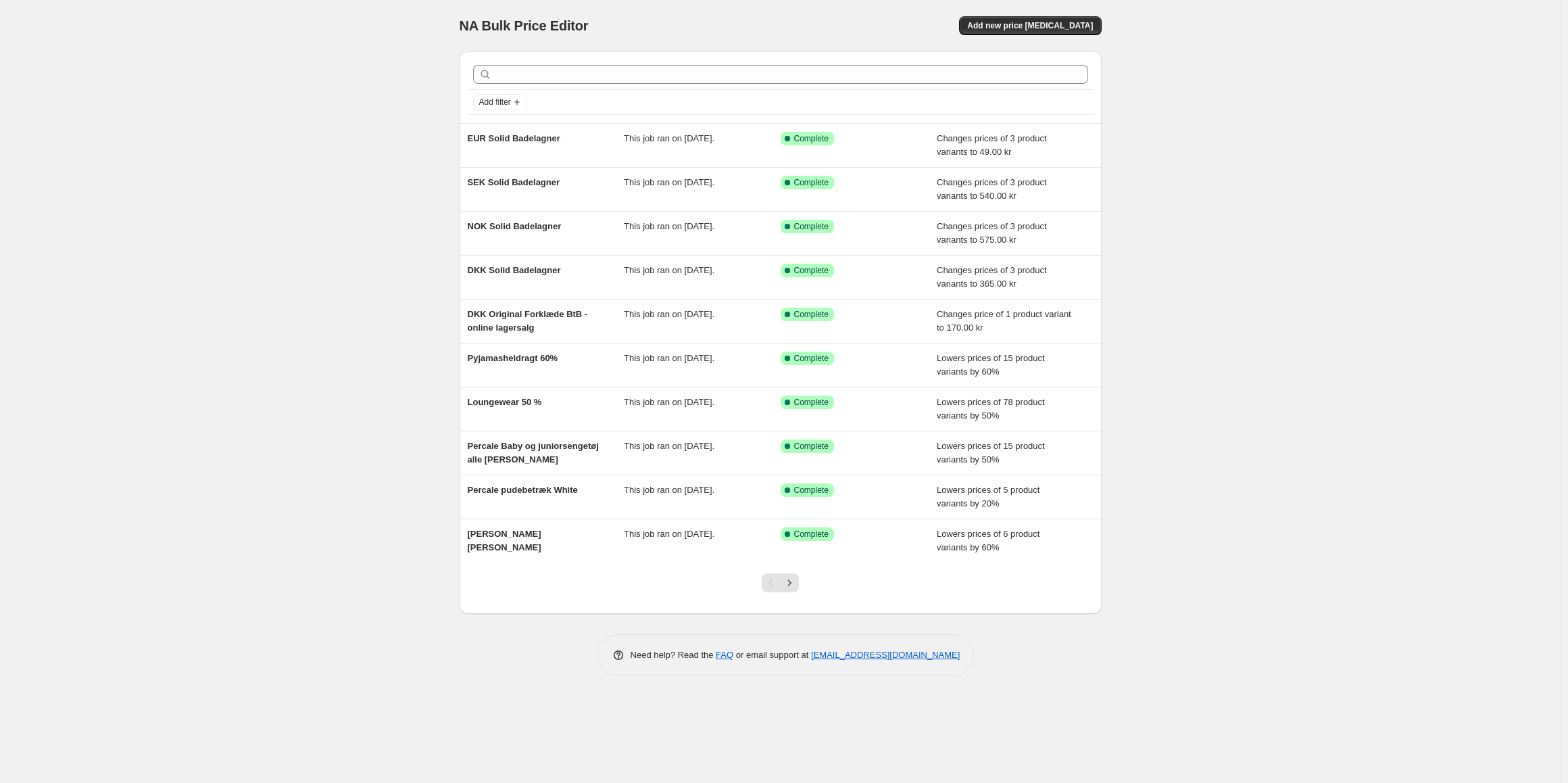
click at [923, 88] on div at bounding box center [780, 74] width 626 height 29
click at [919, 88] on div at bounding box center [780, 74] width 626 height 29
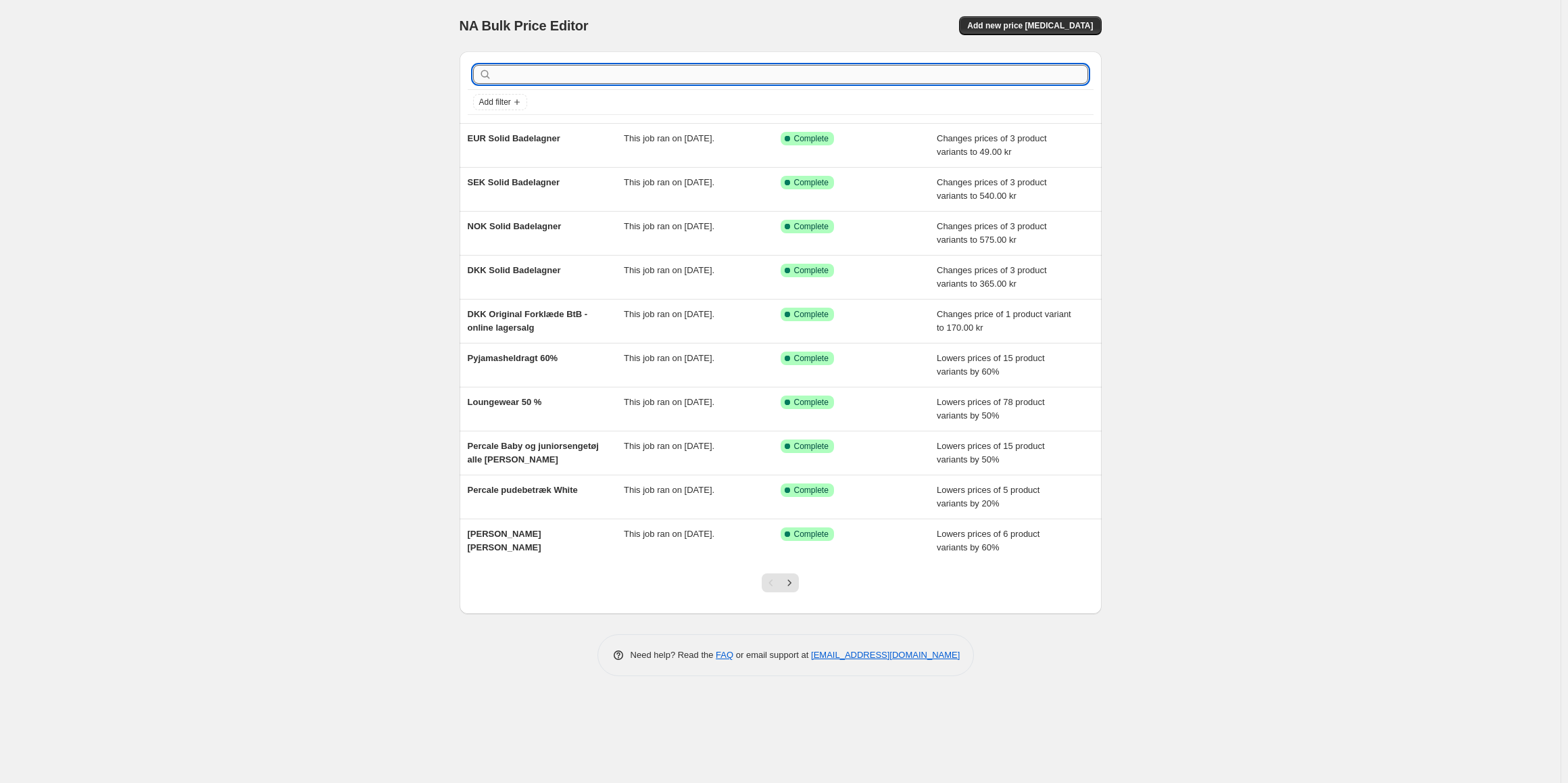
click at [827, 72] on input "text" at bounding box center [791, 74] width 593 height 19
type input "percale bab"
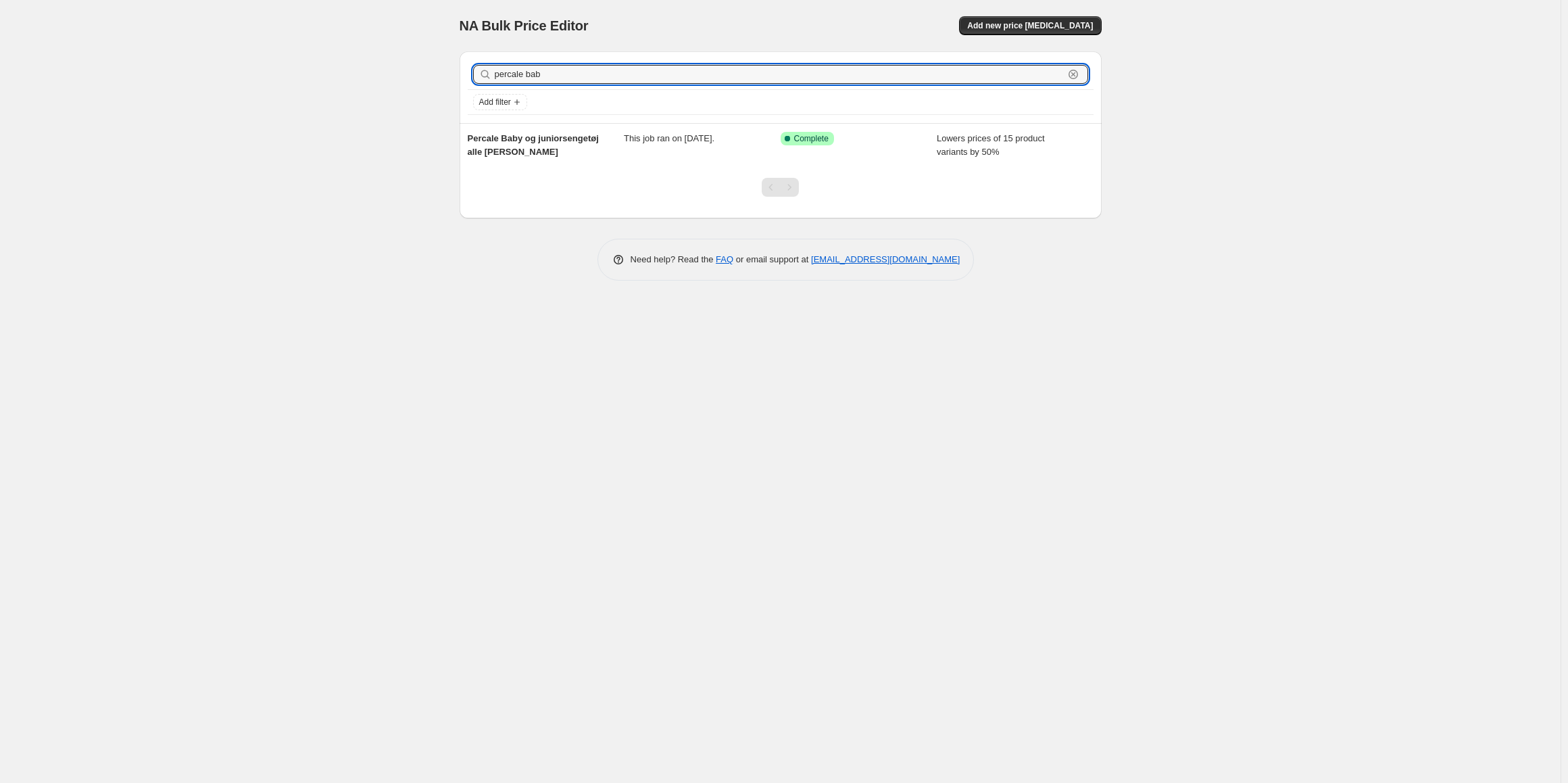
drag, startPoint x: 546, startPoint y: 67, endPoint x: 443, endPoint y: 70, distance: 103.0
click at [443, 70] on div "NA Bulk Price Editor. This page is ready NA Bulk Price Editor Add new price cha…" at bounding box center [780, 151] width 675 height 301
type input "babylage"
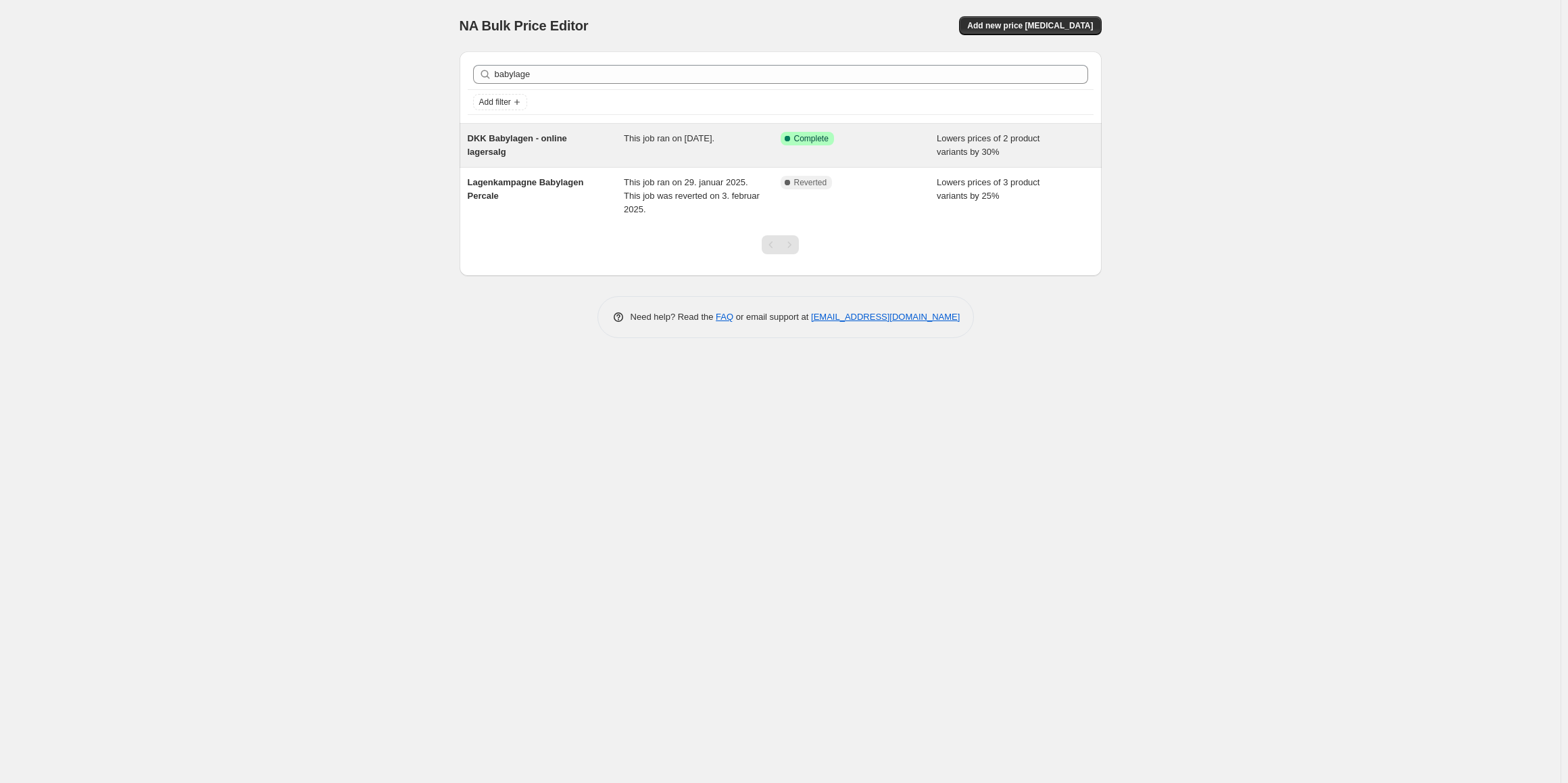
click at [516, 150] on div "DKK Babylagen - online lagersalg" at bounding box center [546, 145] width 157 height 27
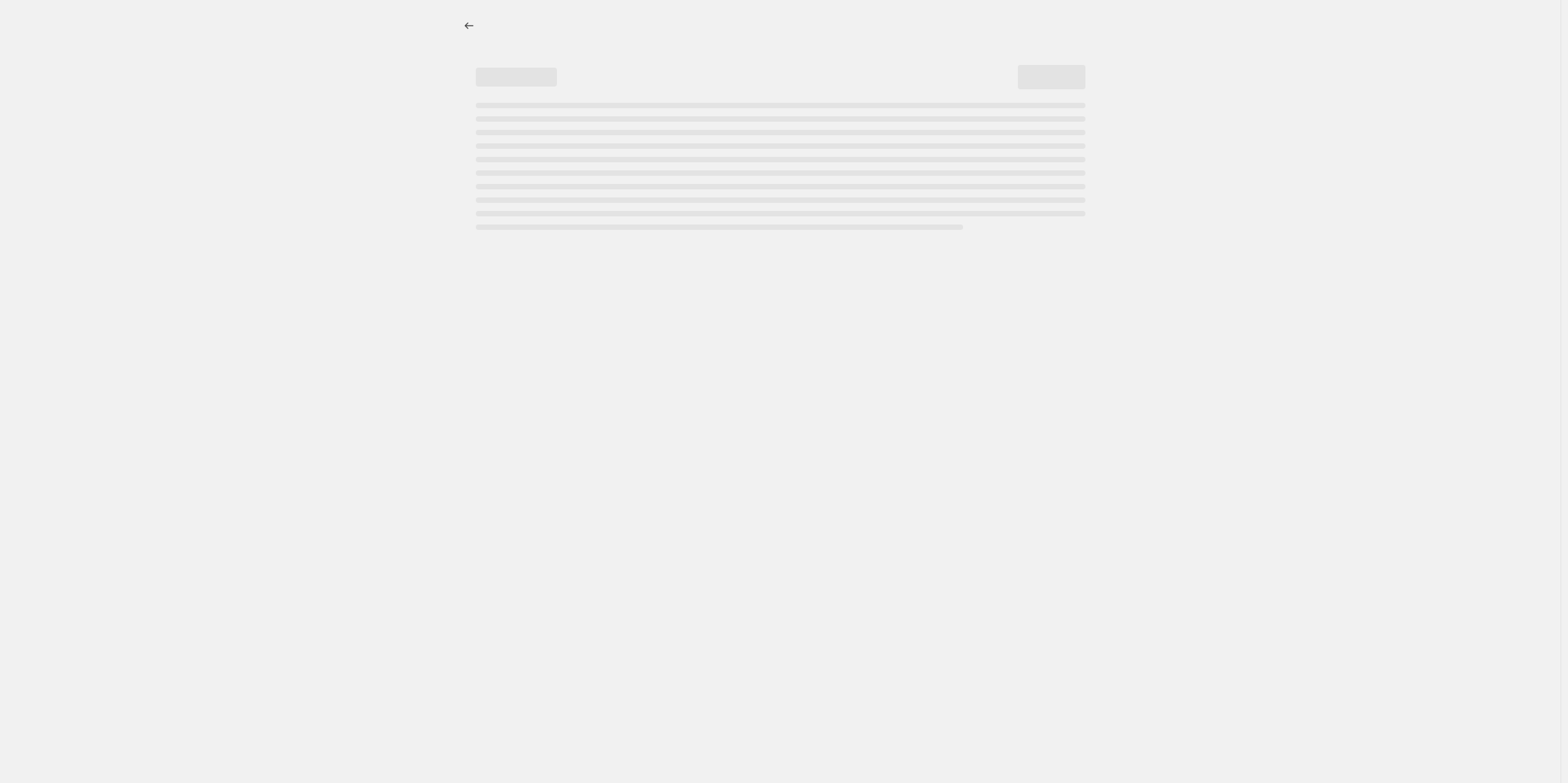
select select "percentage"
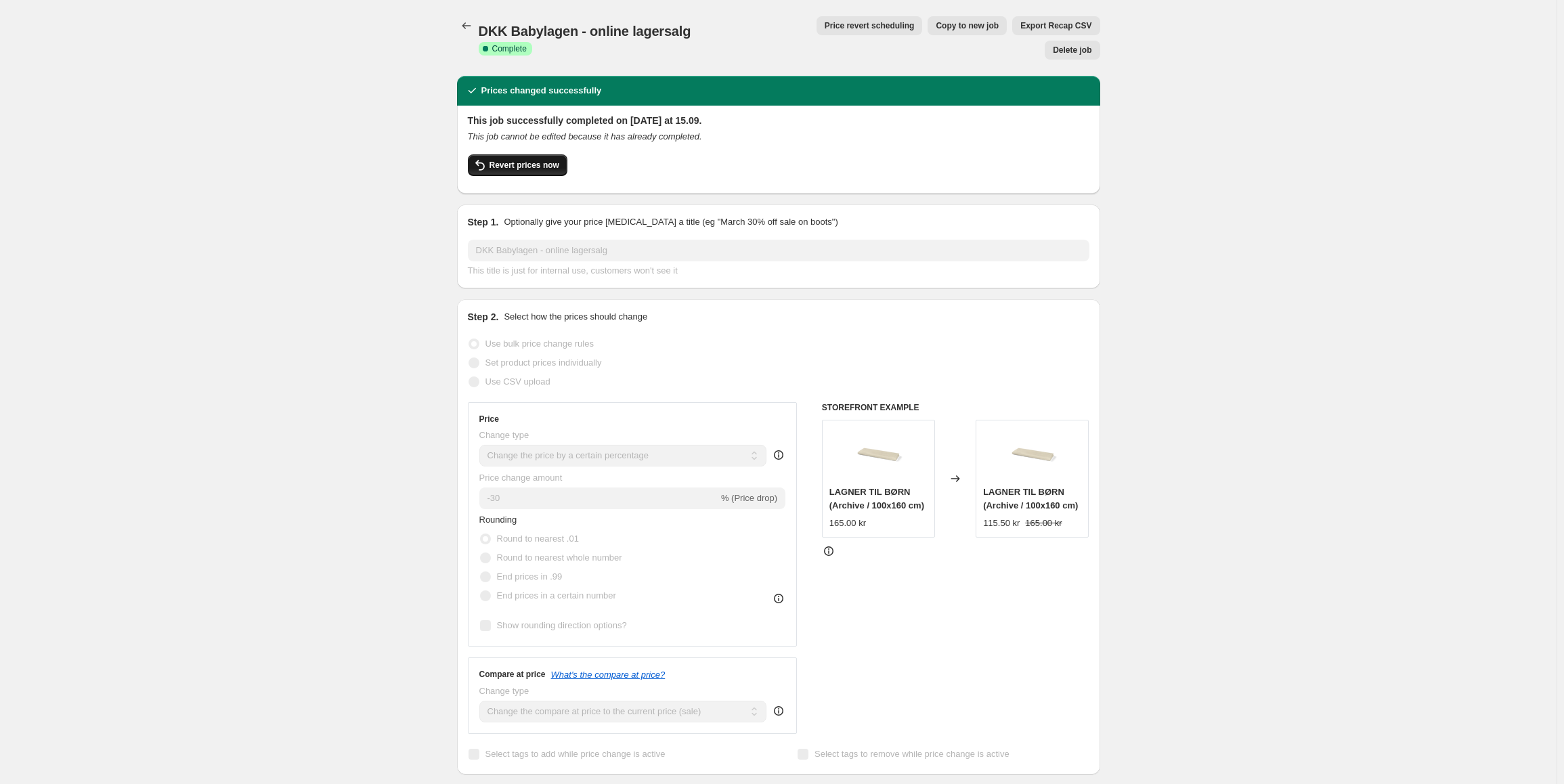
click at [485, 157] on icon "button" at bounding box center [480, 165] width 16 height 16
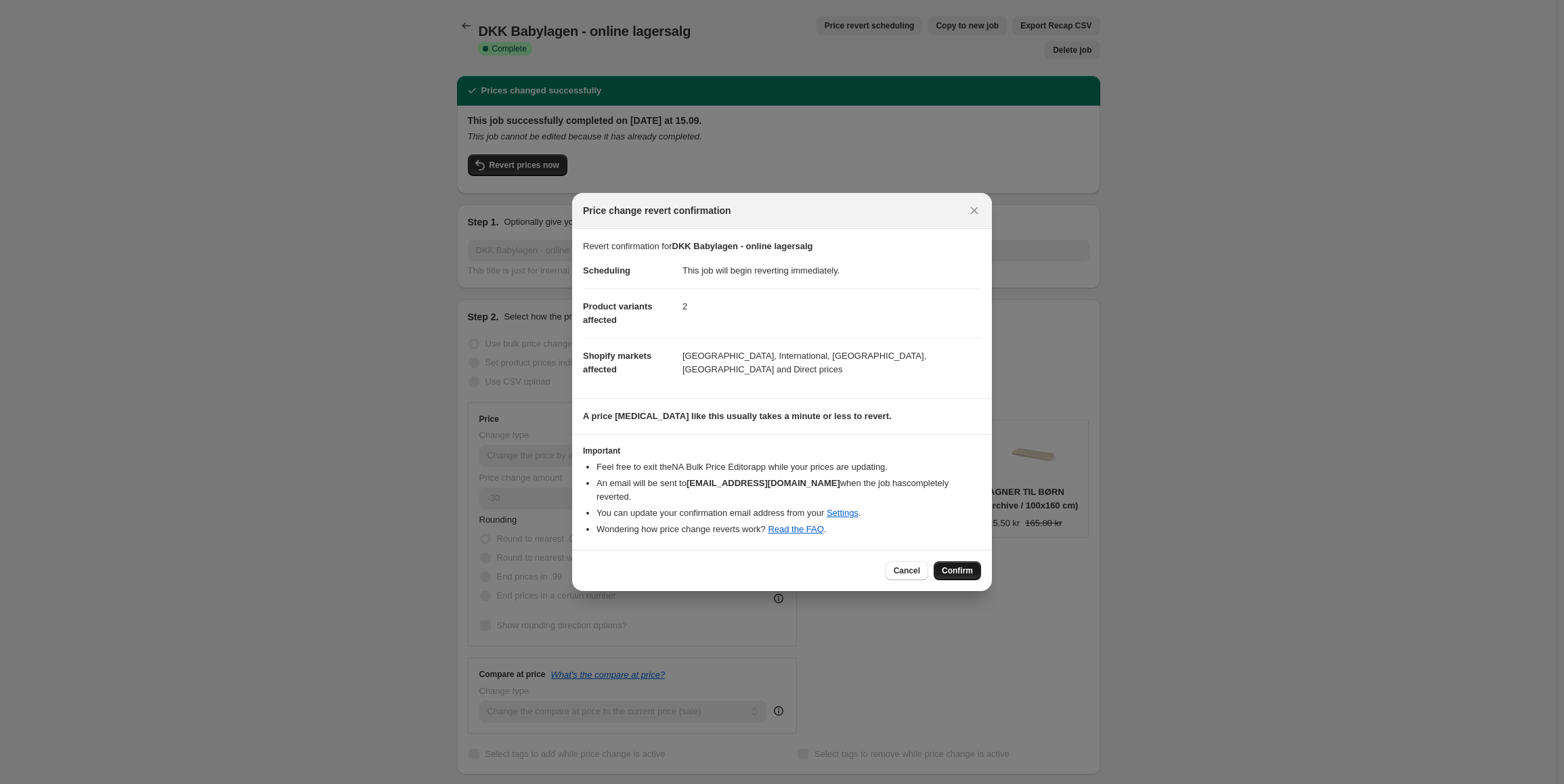
click at [952, 567] on span "Confirm" at bounding box center [957, 570] width 31 height 11
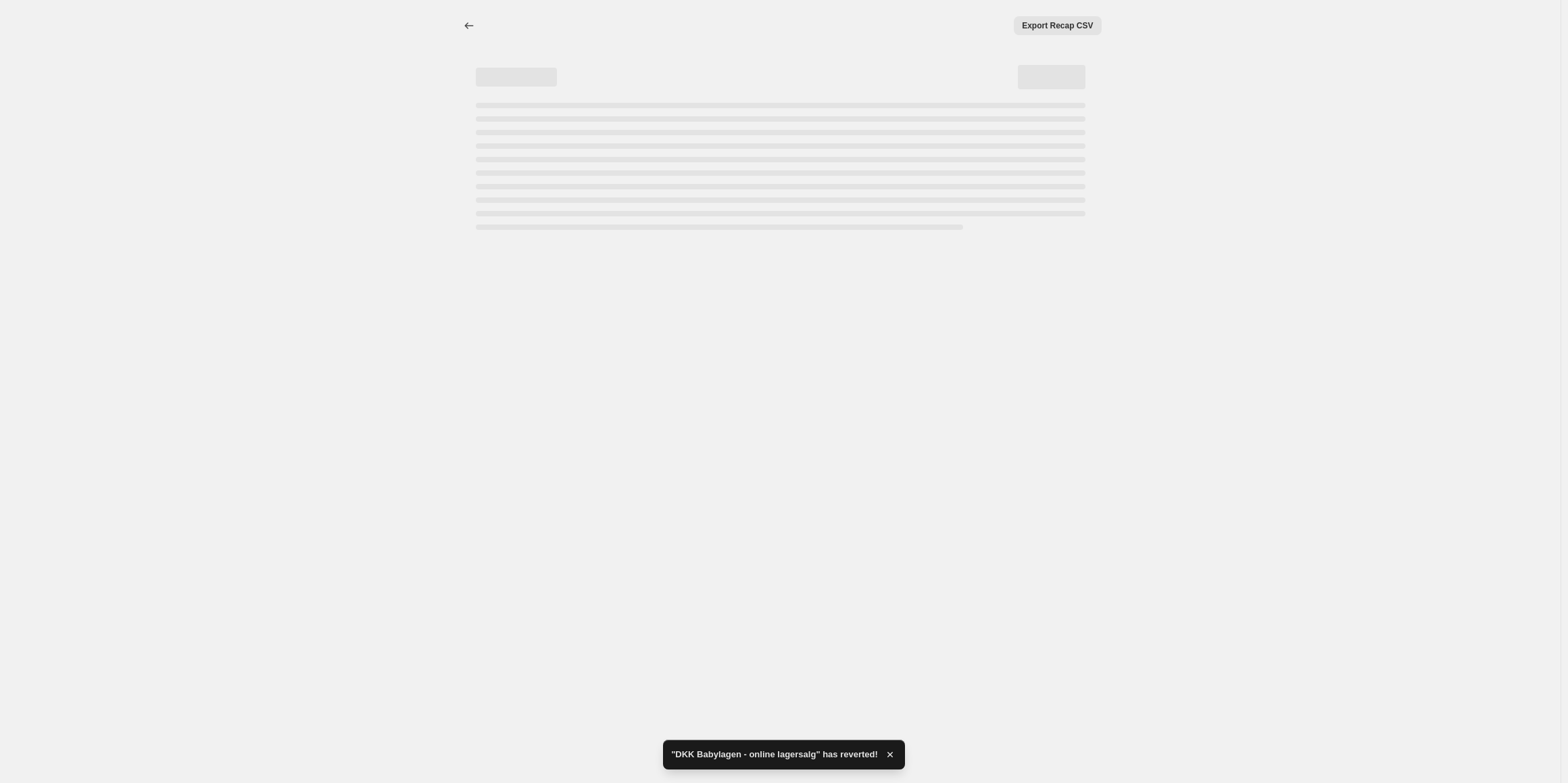
select select "percentage"
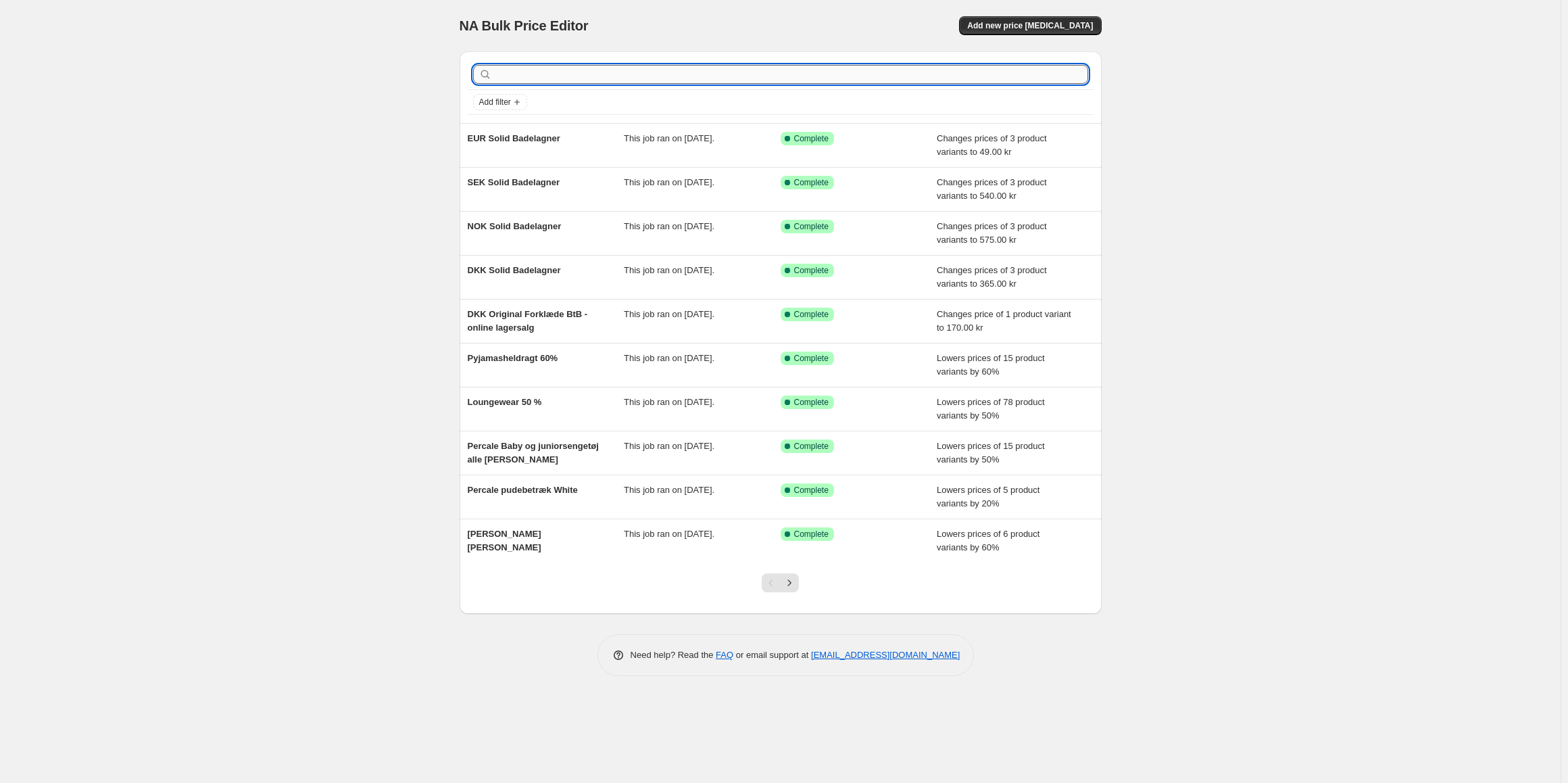
click at [834, 83] on input "text" at bounding box center [791, 74] width 593 height 19
click at [1025, 20] on button "Add new price [MEDICAL_DATA]" at bounding box center [1030, 25] width 142 height 19
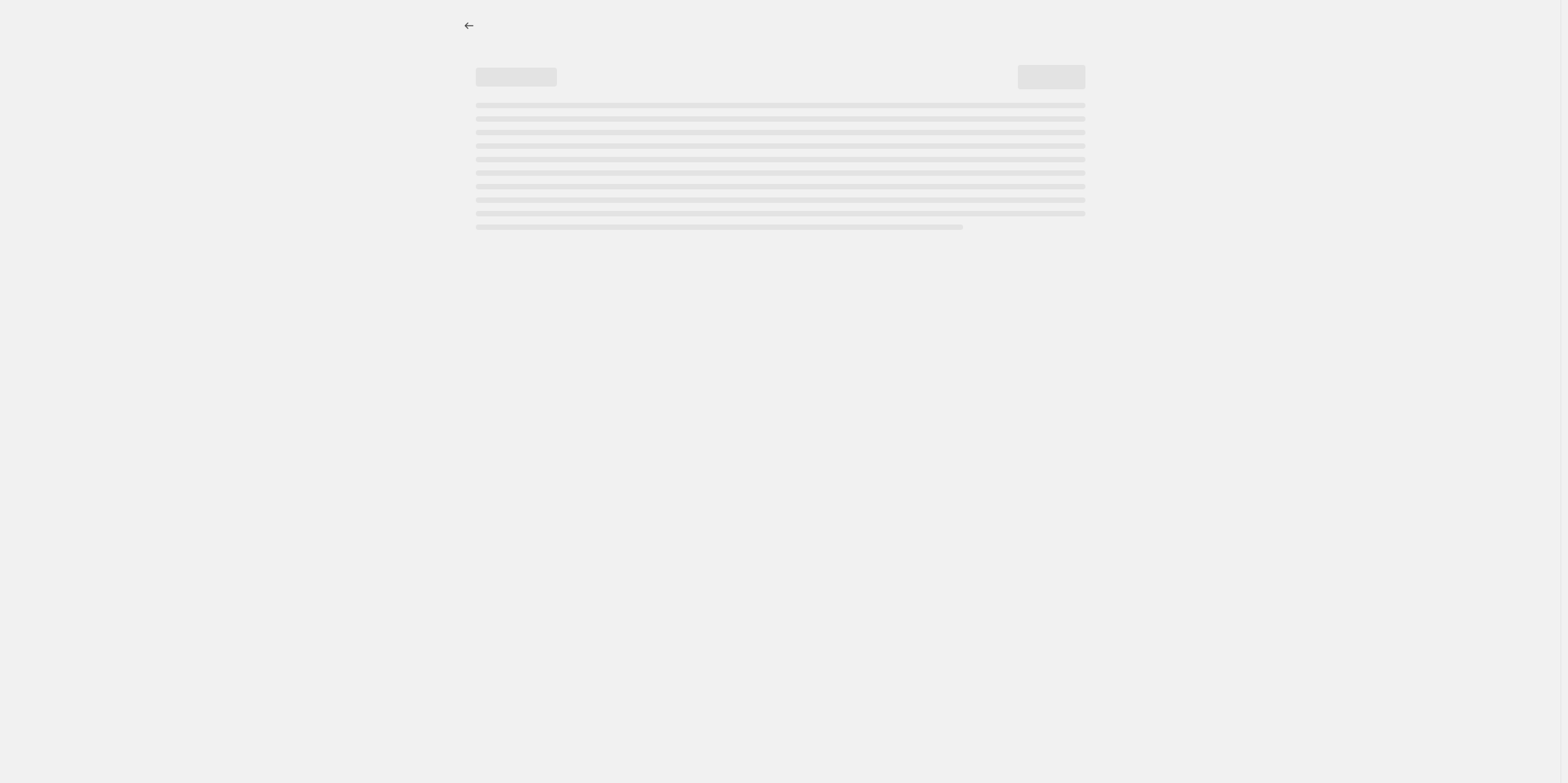
select select "percentage"
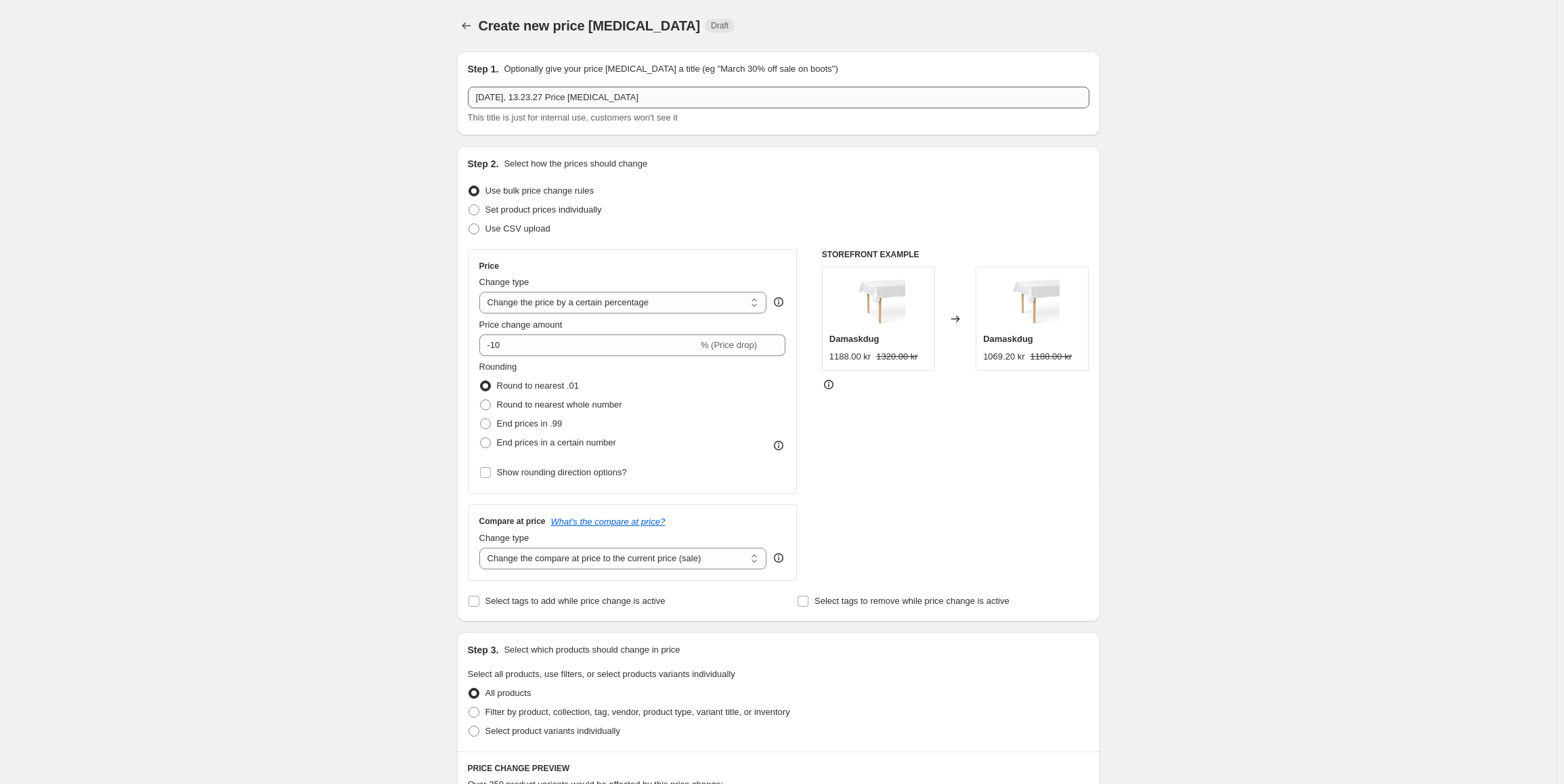
click at [543, 97] on input "[DATE], 13.23.27 Price [MEDICAL_DATA]" at bounding box center [778, 97] width 621 height 21
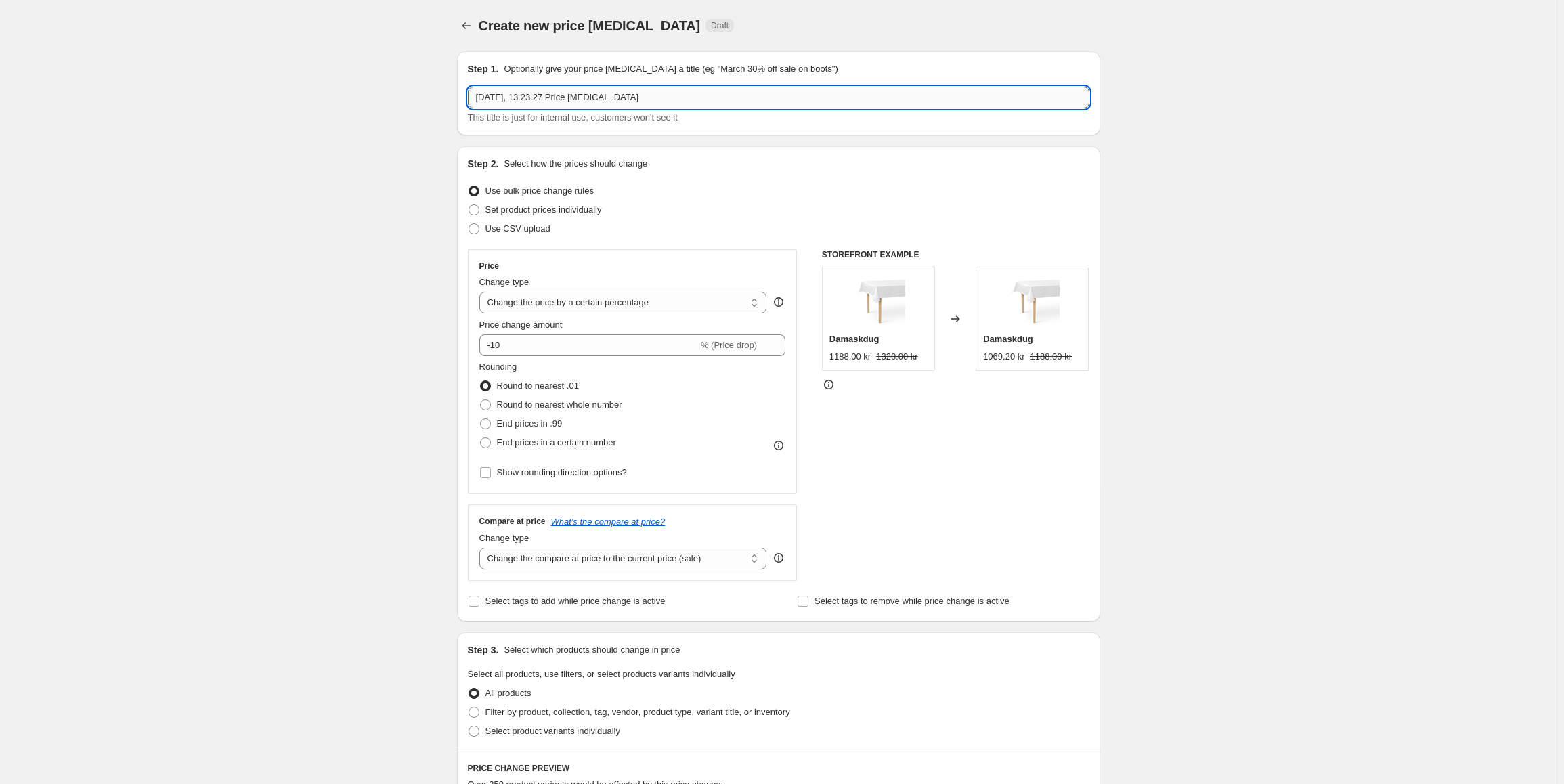
click at [543, 97] on input "[DATE], 13.23.27 Price [MEDICAL_DATA]" at bounding box center [778, 97] width 621 height 21
click at [531, 93] on input "Defined Lines online lagersalg" at bounding box center [778, 97] width 621 height 21
click at [479, 95] on input "Defined Lines - online lagersalg" at bounding box center [778, 97] width 621 height 21
type input "Defined Lines - online lagersalg"
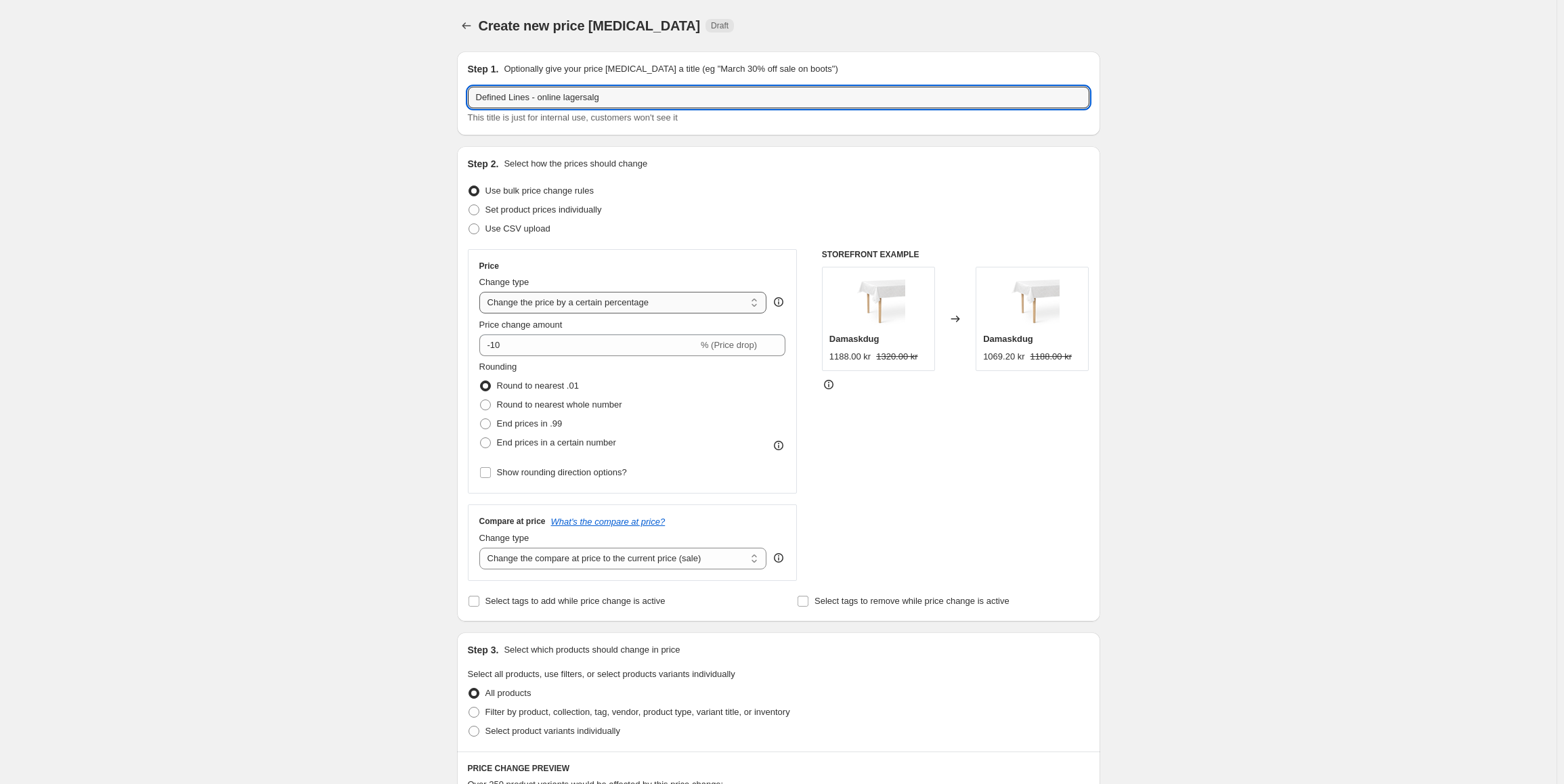
click at [646, 302] on select "Change the price to a certain amount Change the price by a certain amount Chang…" at bounding box center [623, 302] width 288 height 21
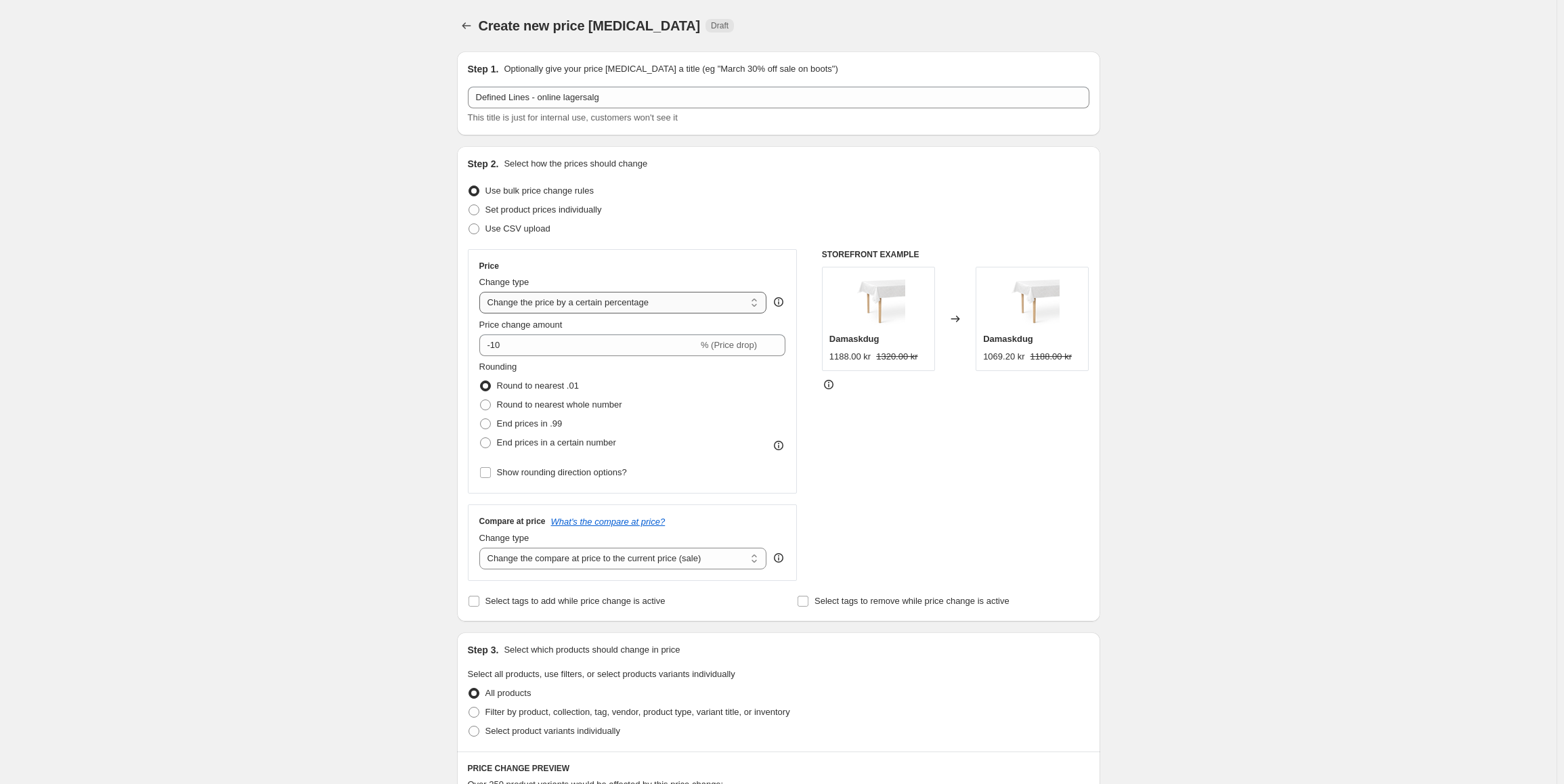
select select "to"
click at [482, 292] on select "Change the price to a certain amount Change the price by a certain amount Chang…" at bounding box center [623, 302] width 288 height 21
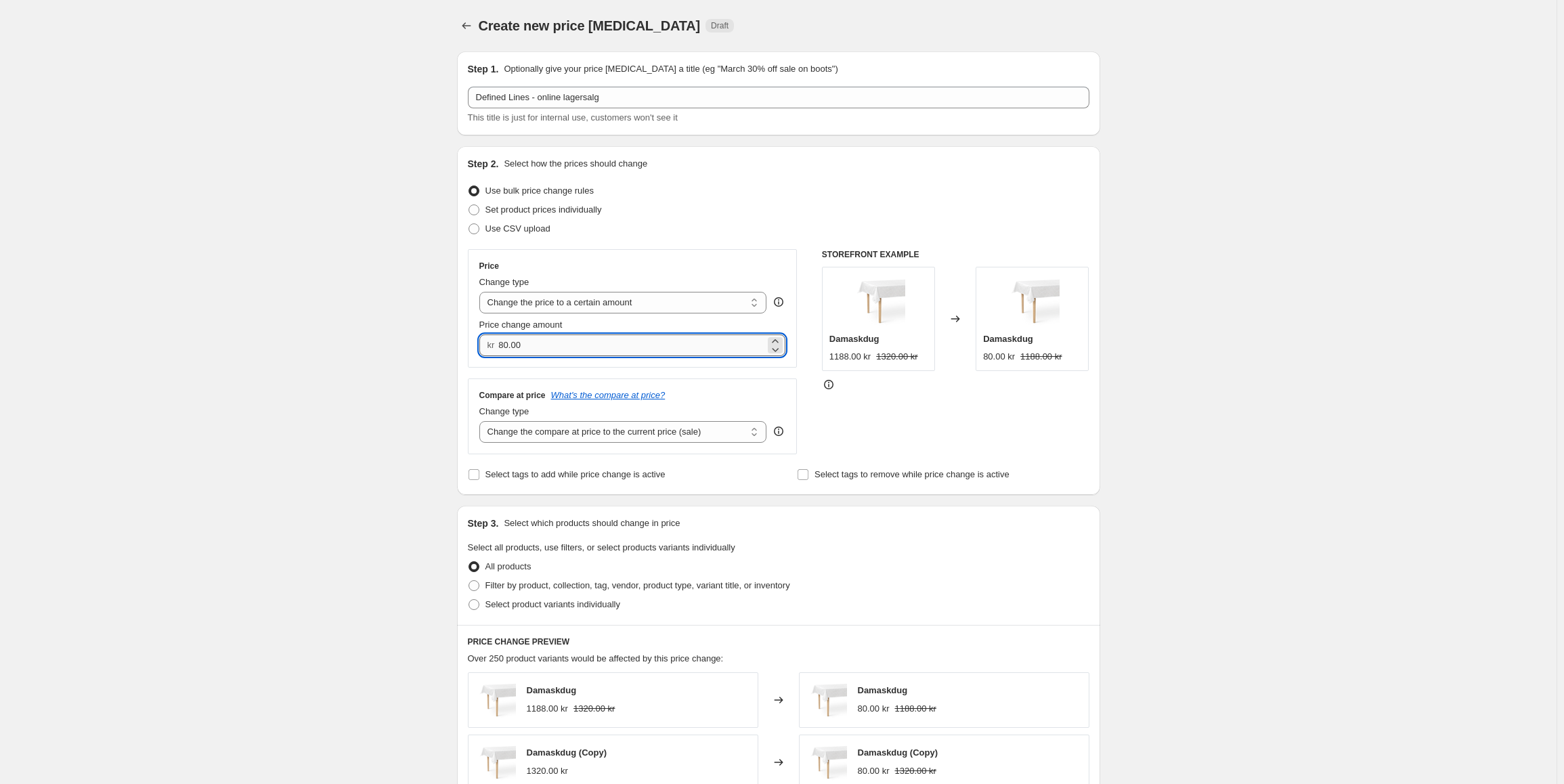
click at [520, 343] on input "80.00" at bounding box center [632, 345] width 267 height 21
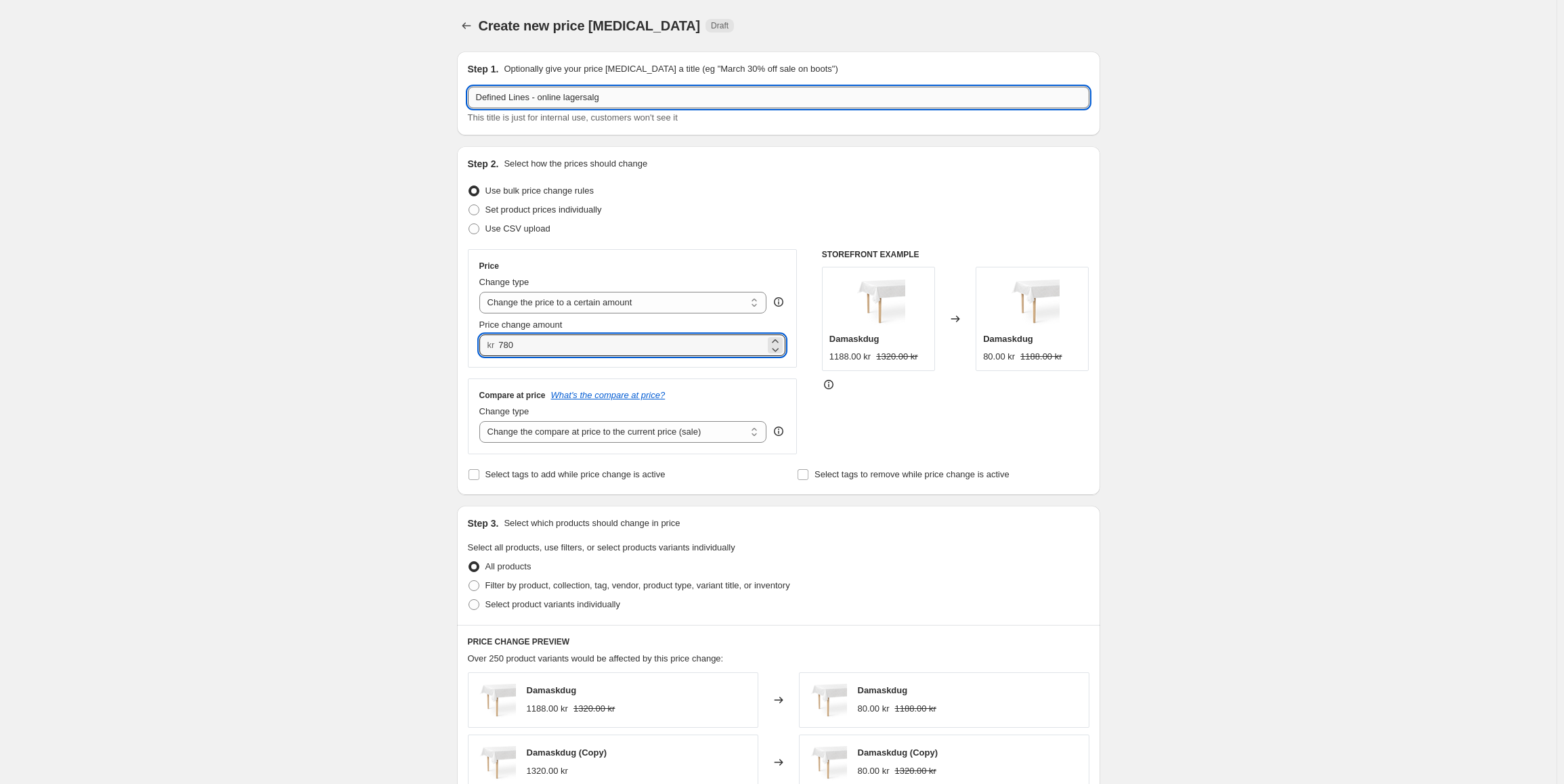
type input "780.00"
click at [618, 99] on input "Defined Lines - online lagersalg" at bounding box center [778, 97] width 621 height 21
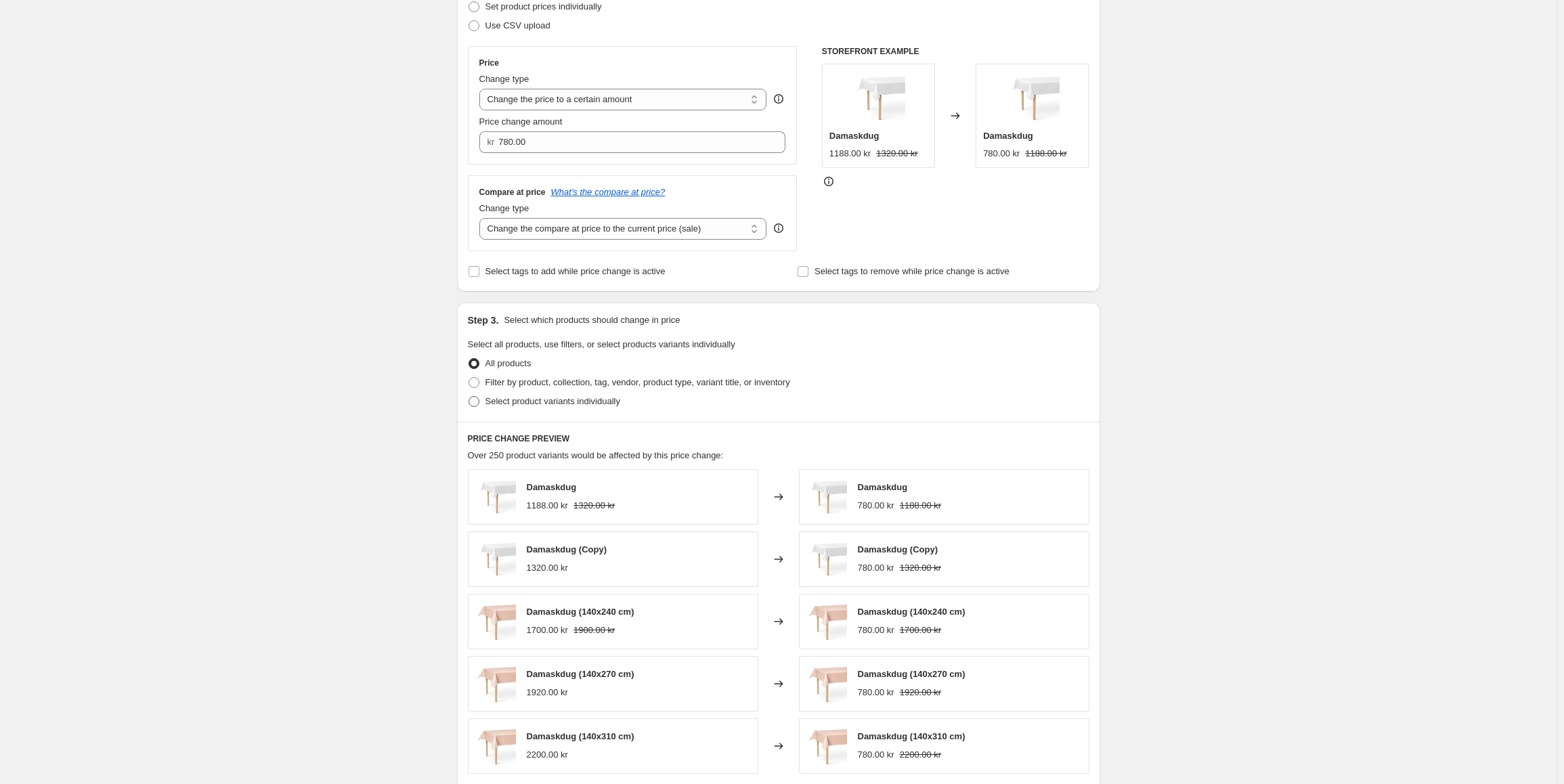
type input "Defined Lines - online lagersalg 140x220"
click at [526, 403] on span "Select product variants individually" at bounding box center [552, 401] width 134 height 10
click at [469, 397] on input "Select product variants individually" at bounding box center [469, 396] width 1 height 1
radio input "true"
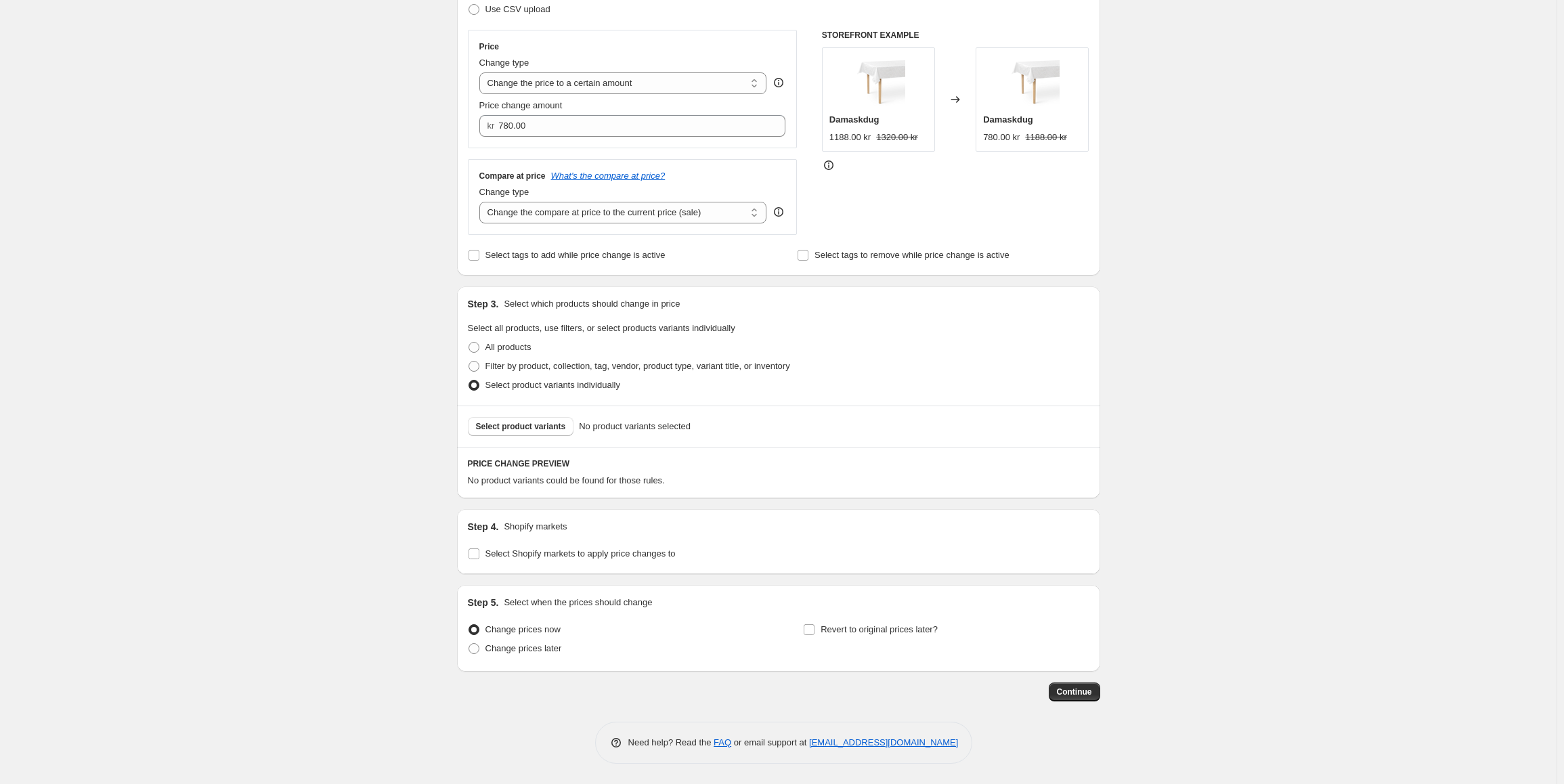
scroll to position [220, 0]
click at [529, 434] on button "Select product variants" at bounding box center [521, 426] width 107 height 19
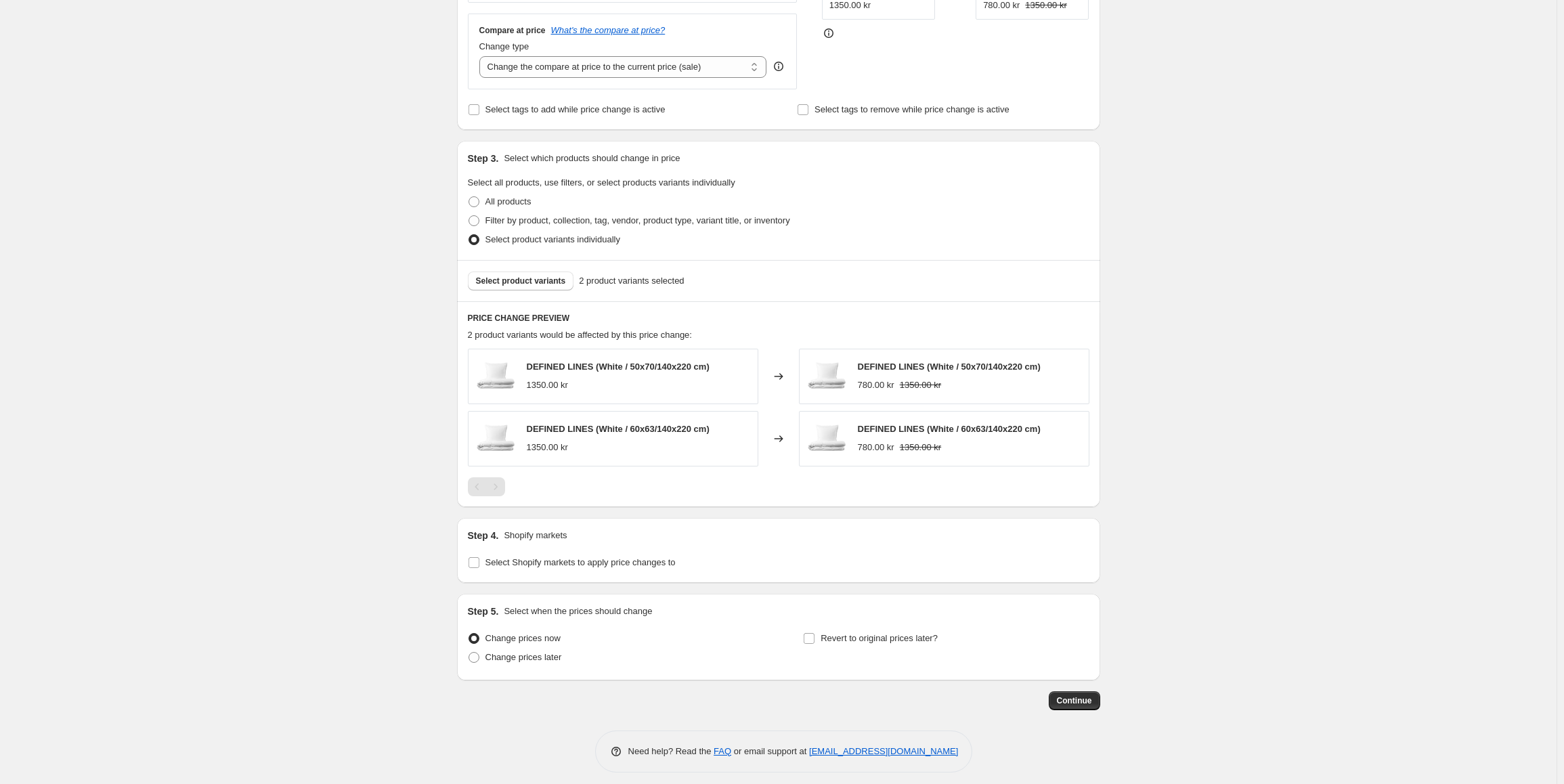
scroll to position [374, 0]
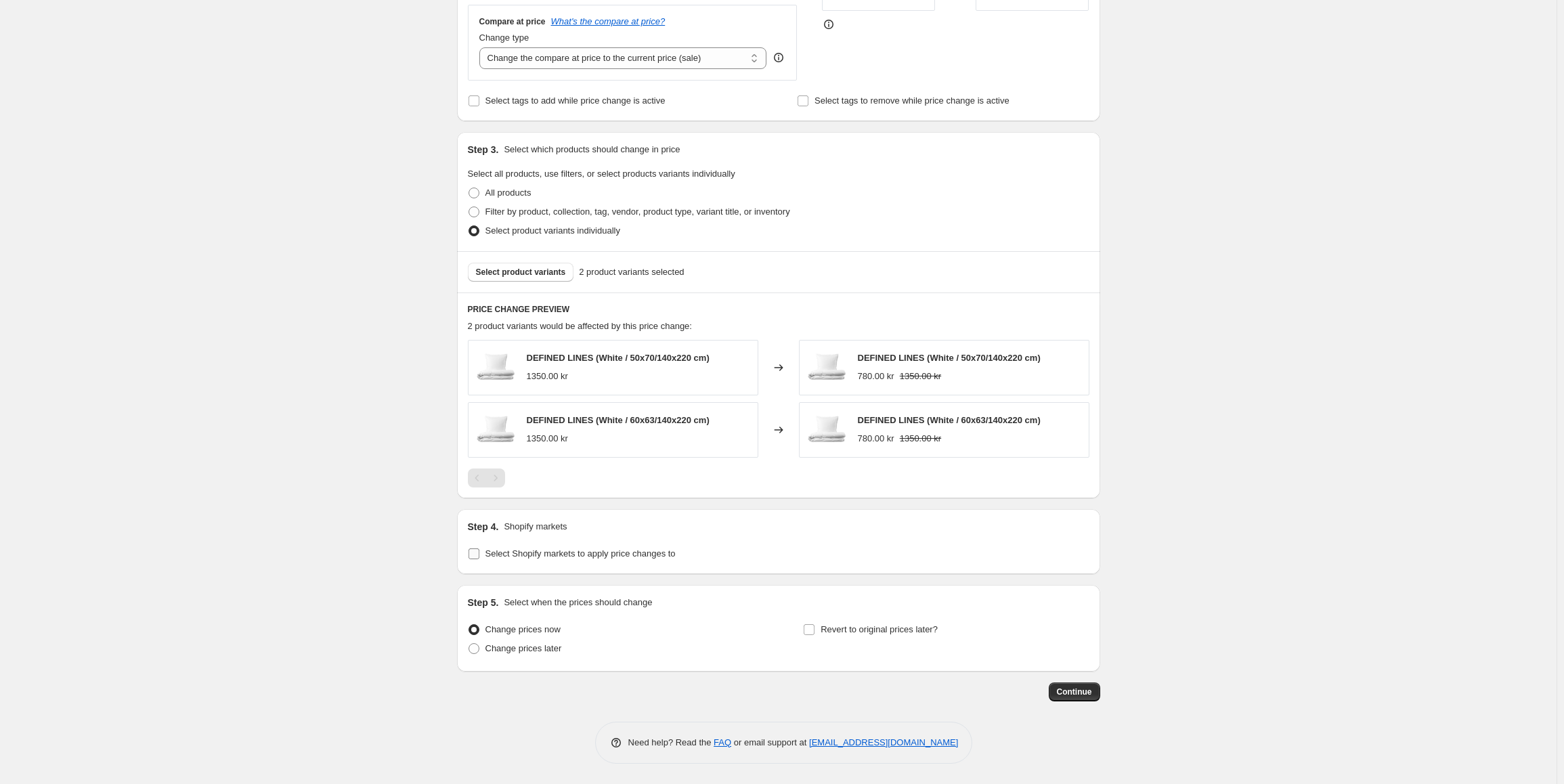
click at [539, 550] on span "Select Shopify markets to apply price changes to" at bounding box center [580, 553] width 190 height 10
click at [479, 550] on input "Select Shopify markets to apply price changes to" at bounding box center [474, 553] width 11 height 11
checkbox input "true"
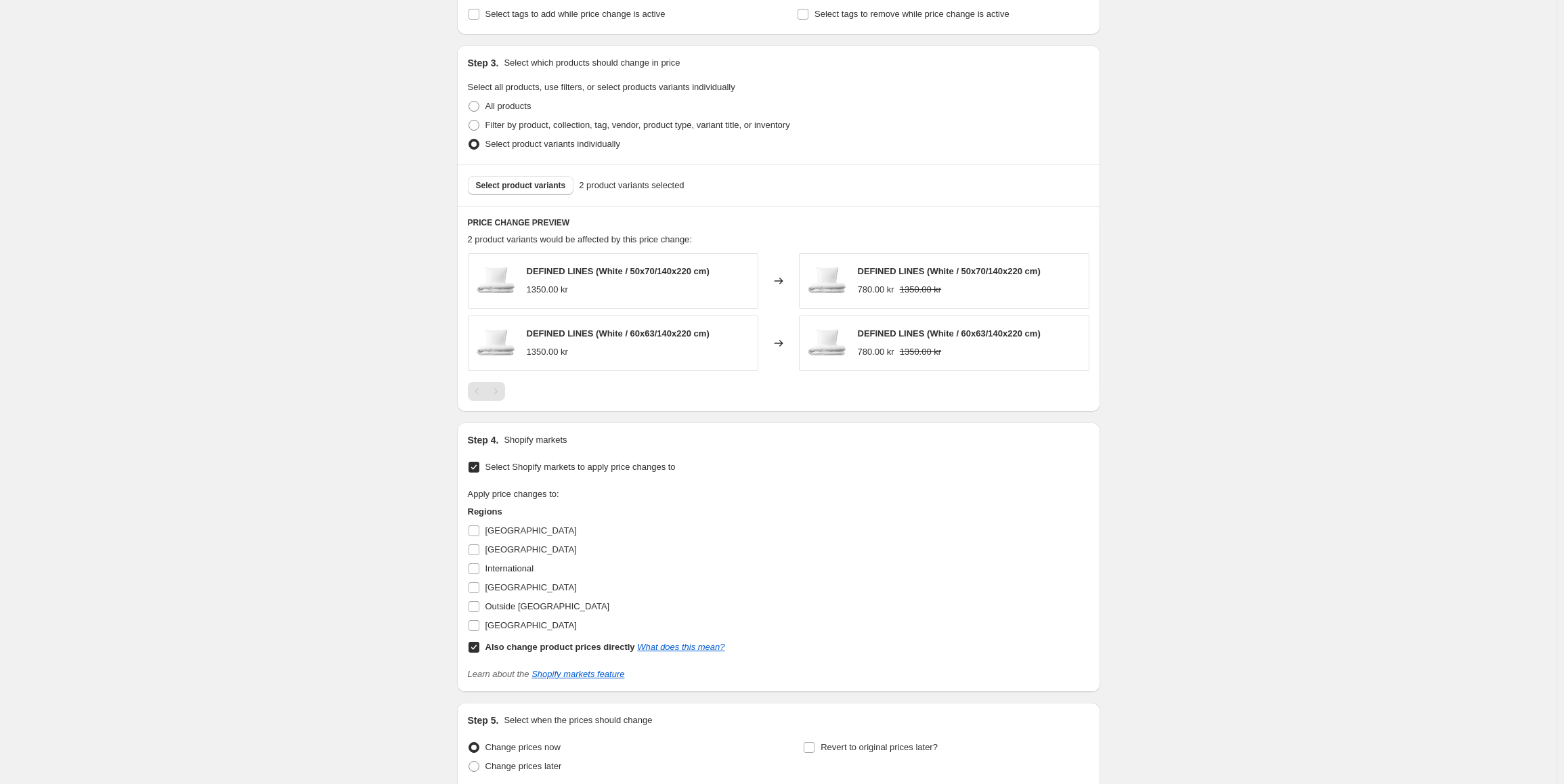
scroll to position [578, 0]
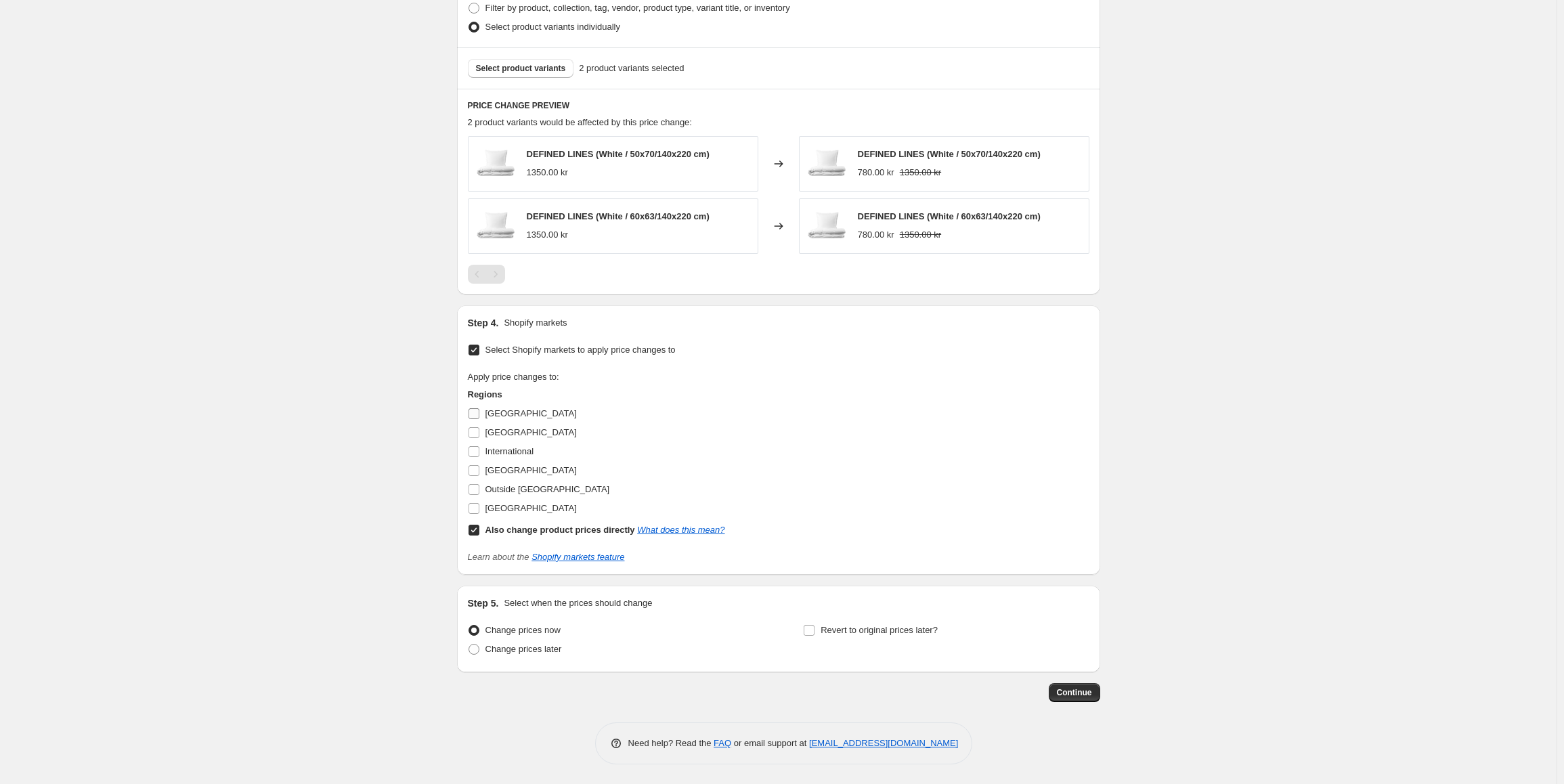
click at [479, 411] on input "[GEOGRAPHIC_DATA]" at bounding box center [474, 413] width 11 height 11
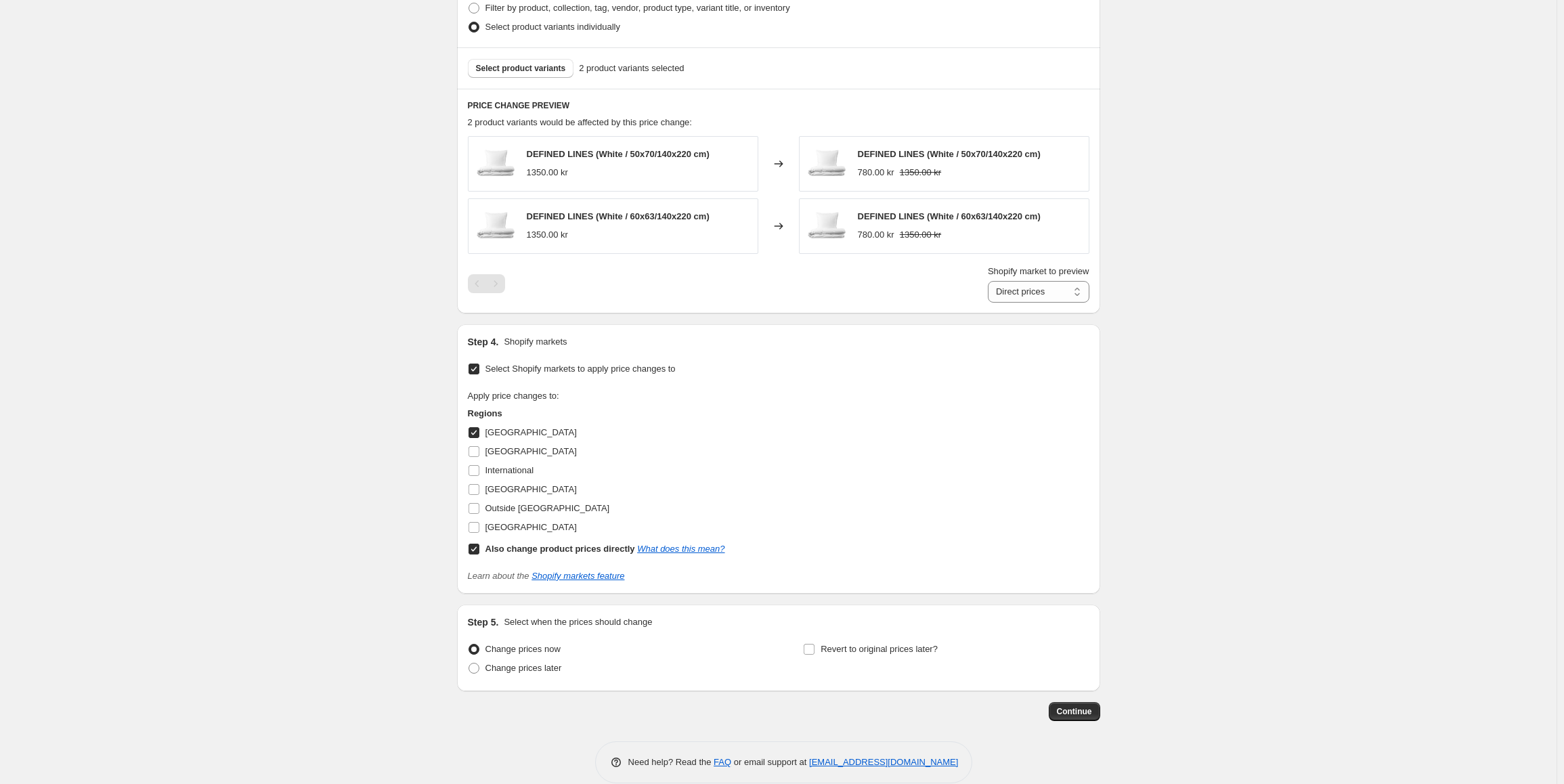
click at [474, 432] on input "[GEOGRAPHIC_DATA]" at bounding box center [474, 432] width 11 height 11
checkbox input "false"
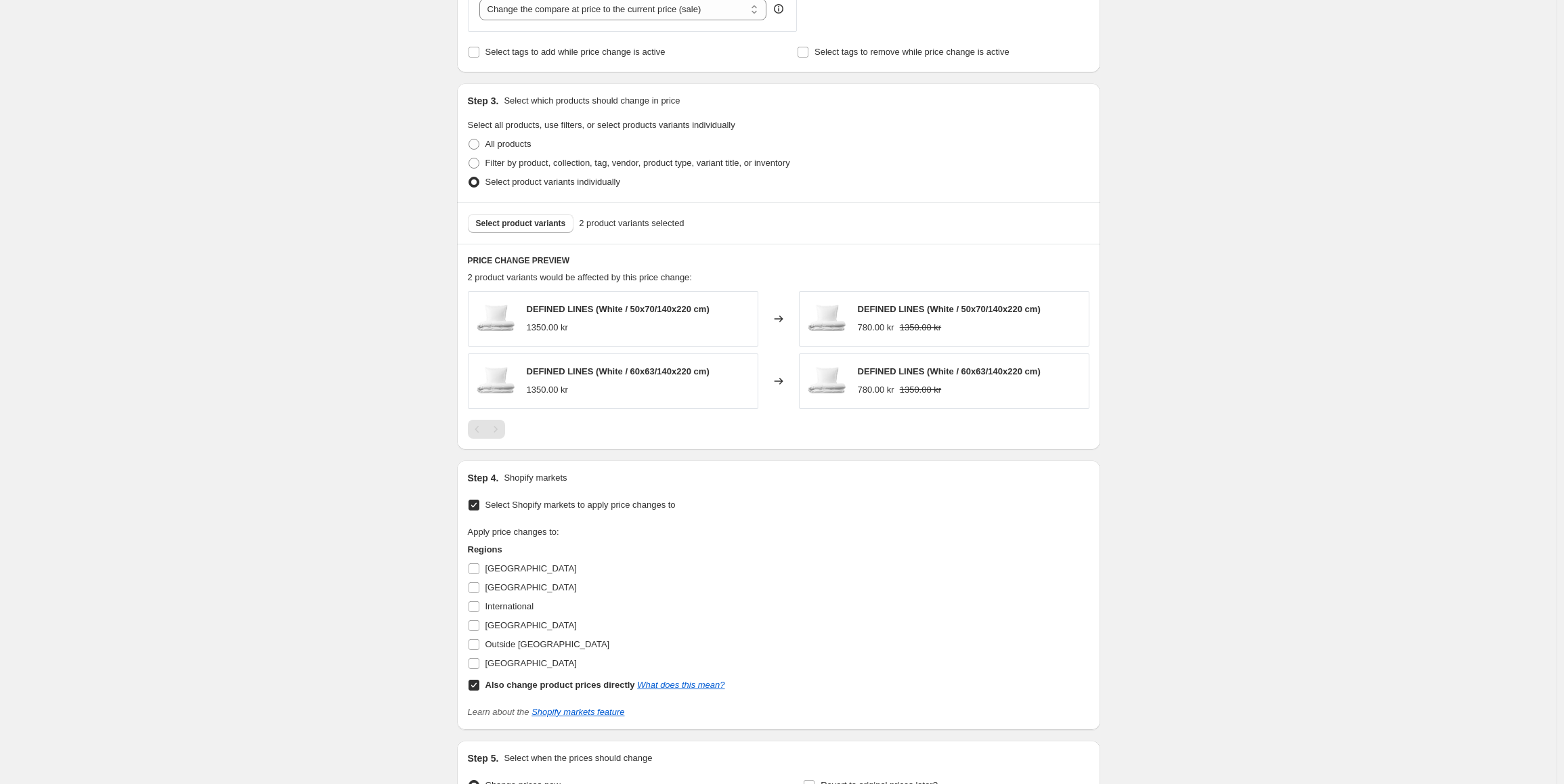
scroll to position [578, 0]
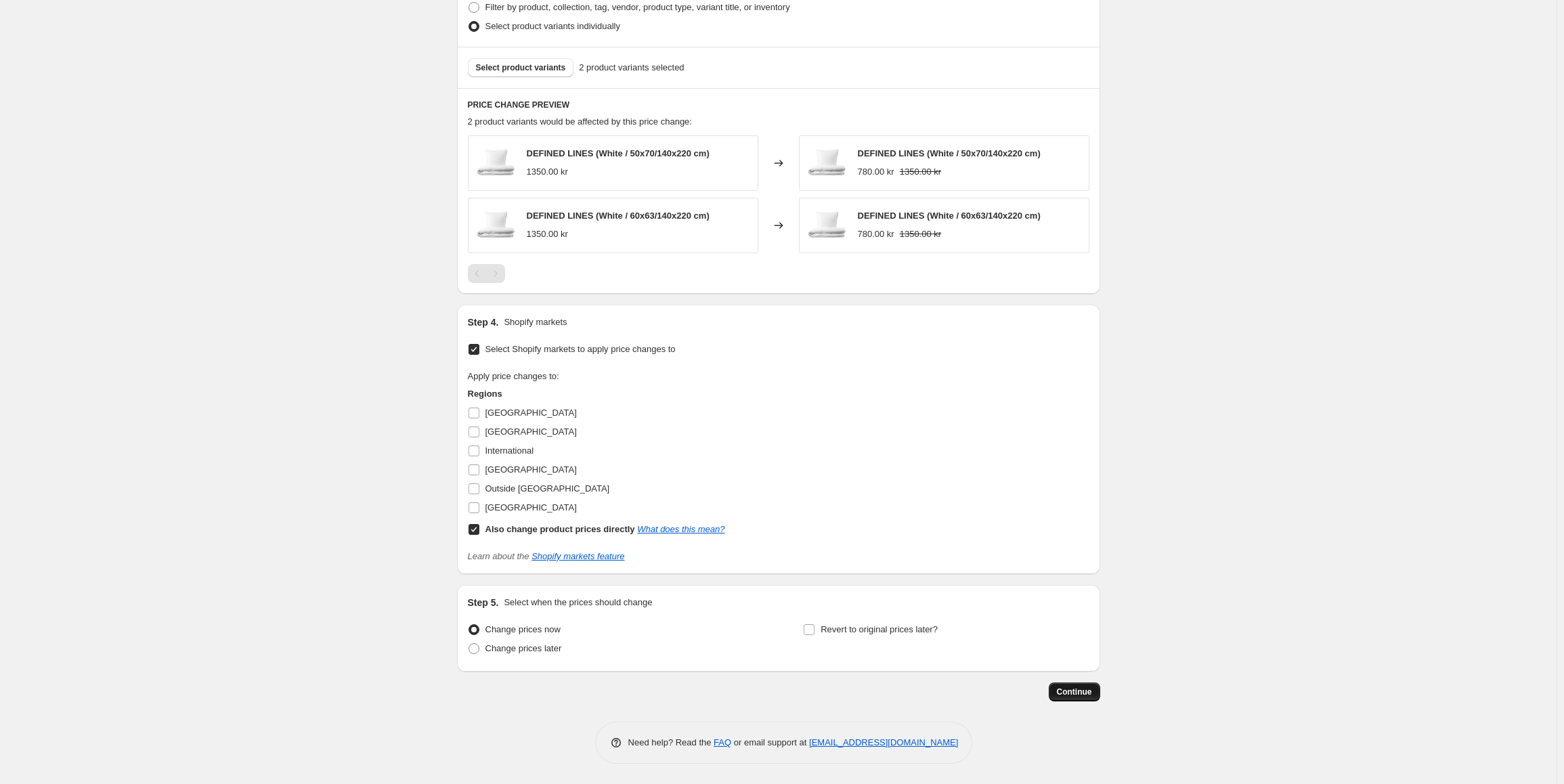
click at [1081, 691] on span "Continue" at bounding box center [1074, 691] width 35 height 11
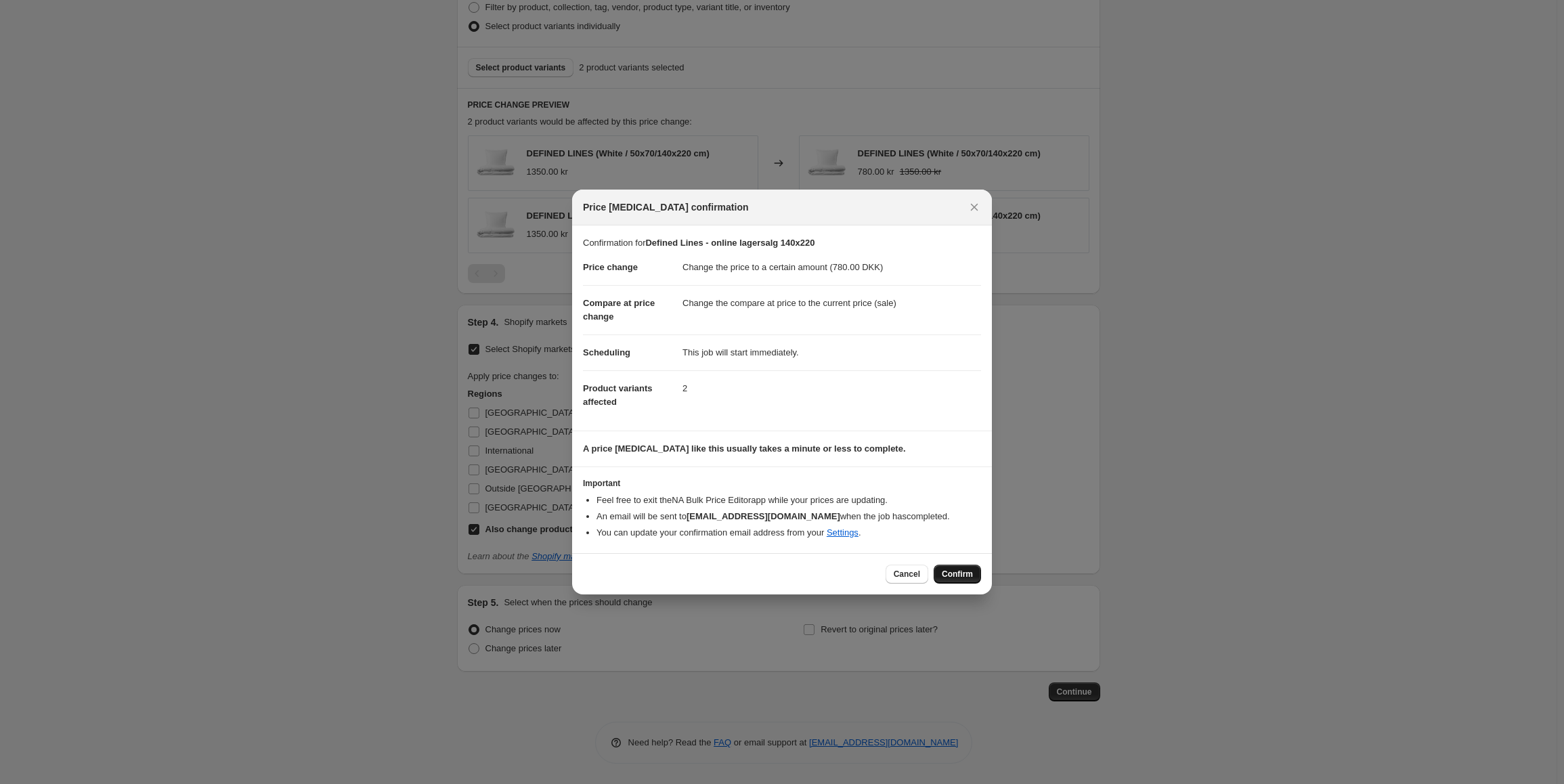
click at [950, 569] on span "Confirm" at bounding box center [957, 573] width 31 height 11
